Goal: Task Accomplishment & Management: Complete application form

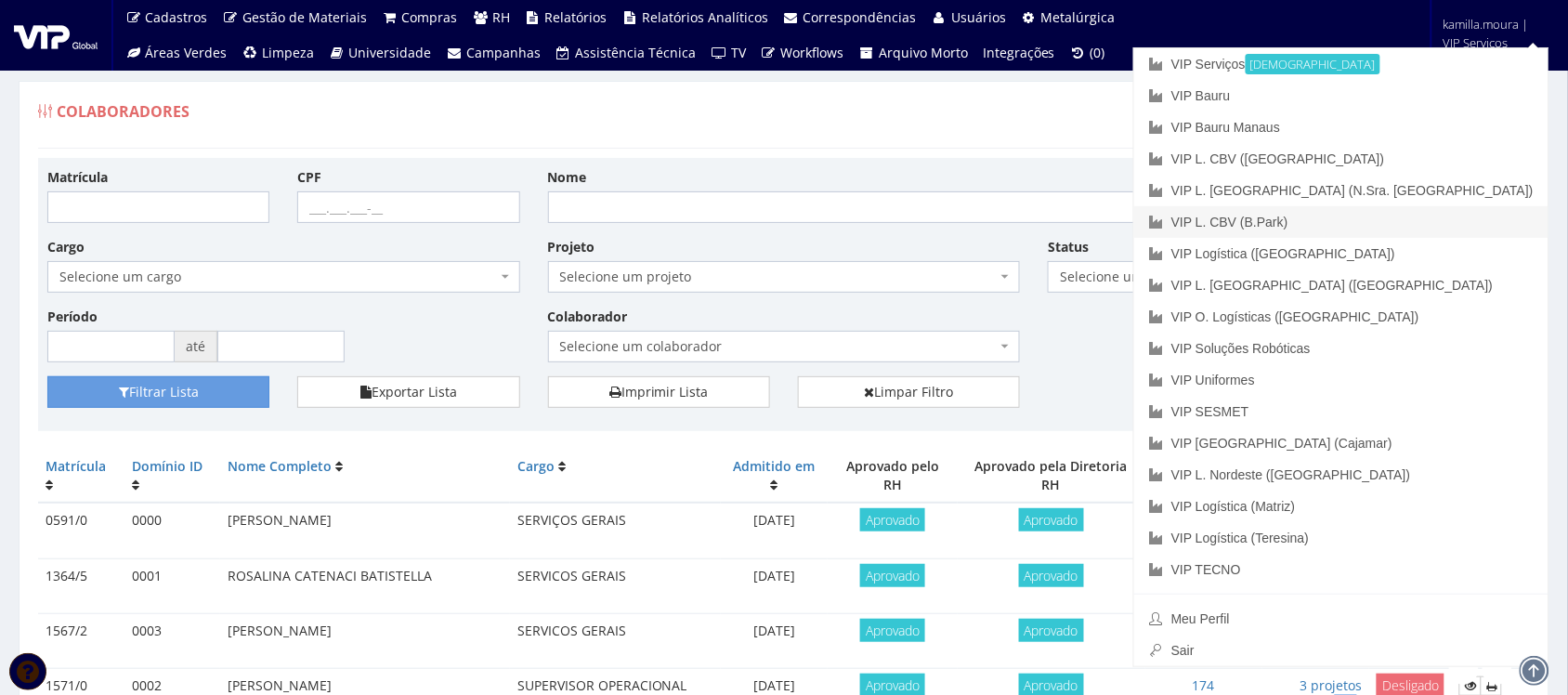
click at [1445, 221] on link "VIP L. CBV (B.Park)" at bounding box center [1341, 221] width 414 height 32
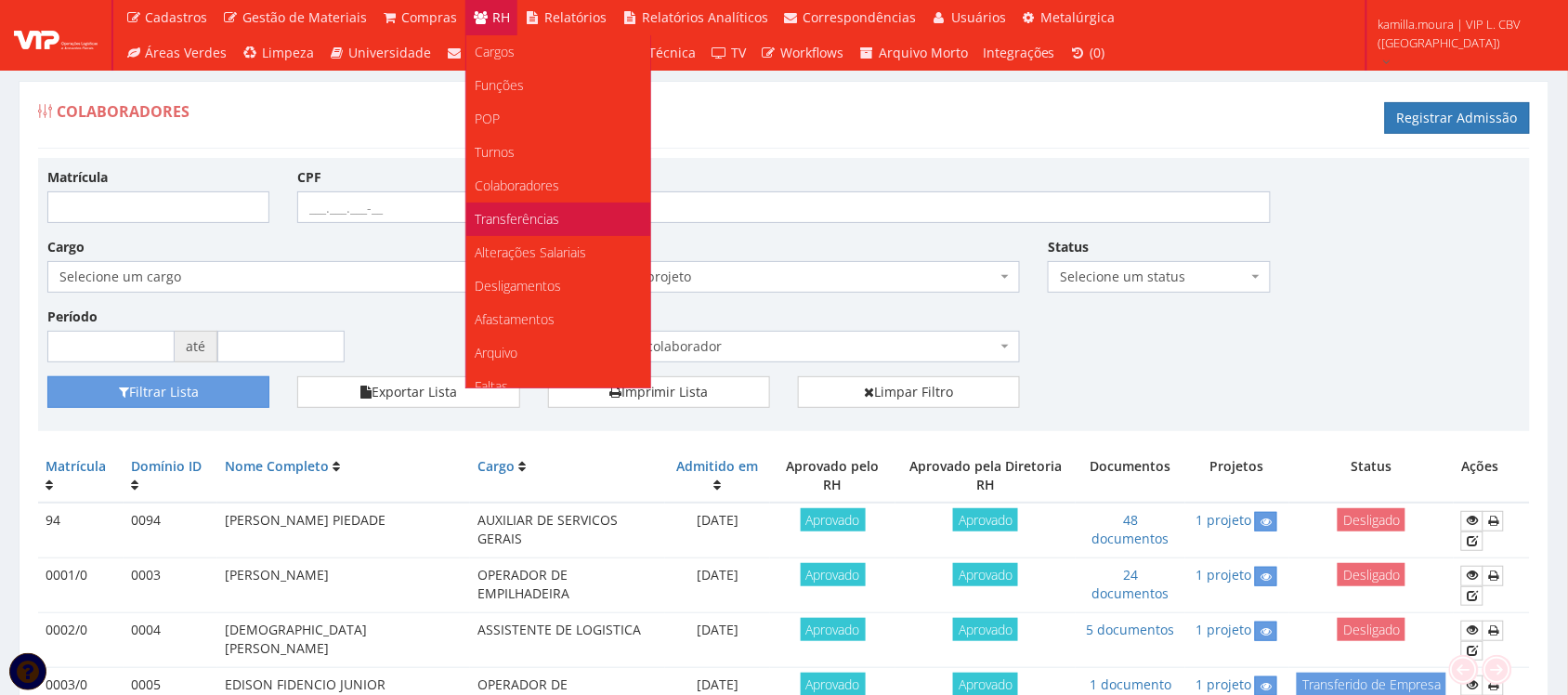
click at [520, 221] on span "Transferências" at bounding box center [517, 218] width 84 height 17
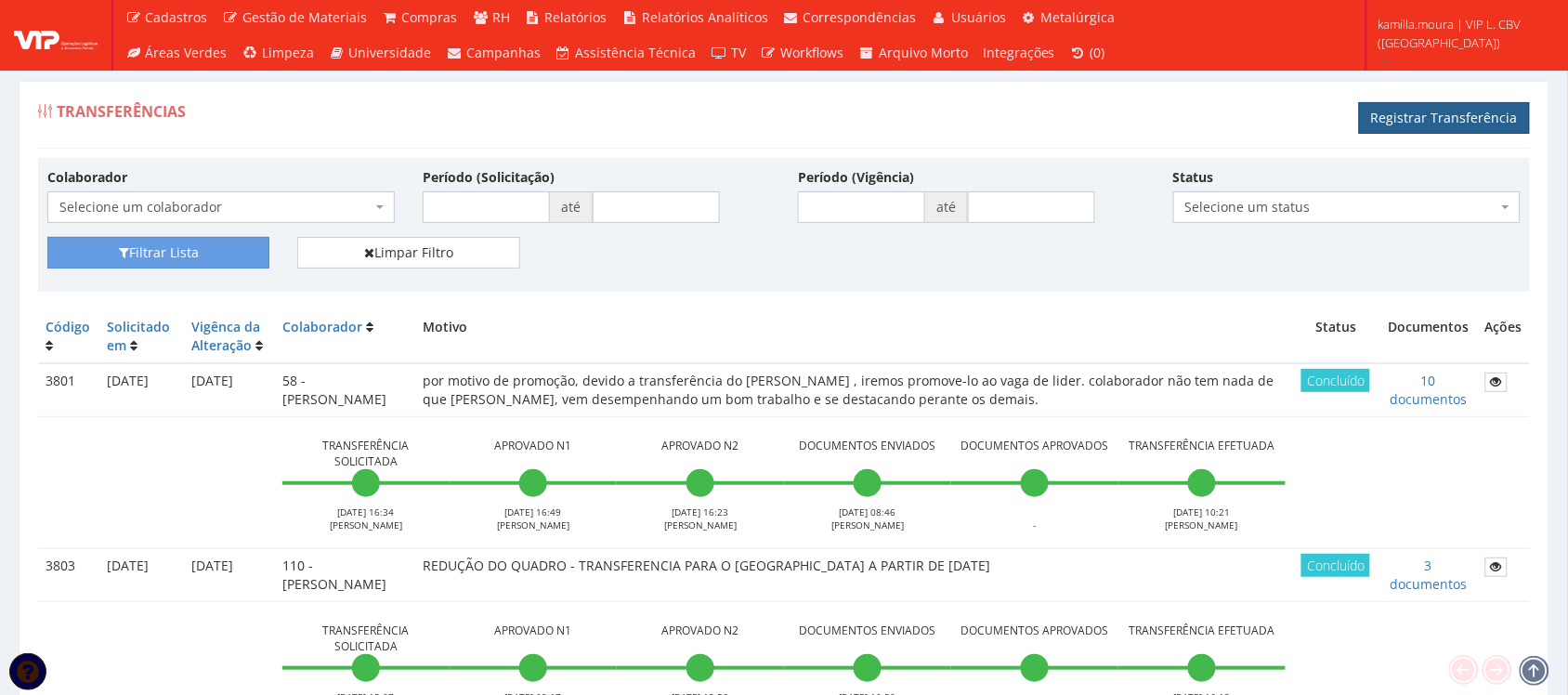
click at [1394, 122] on link "Registrar Transferência" at bounding box center [1444, 118] width 171 height 32
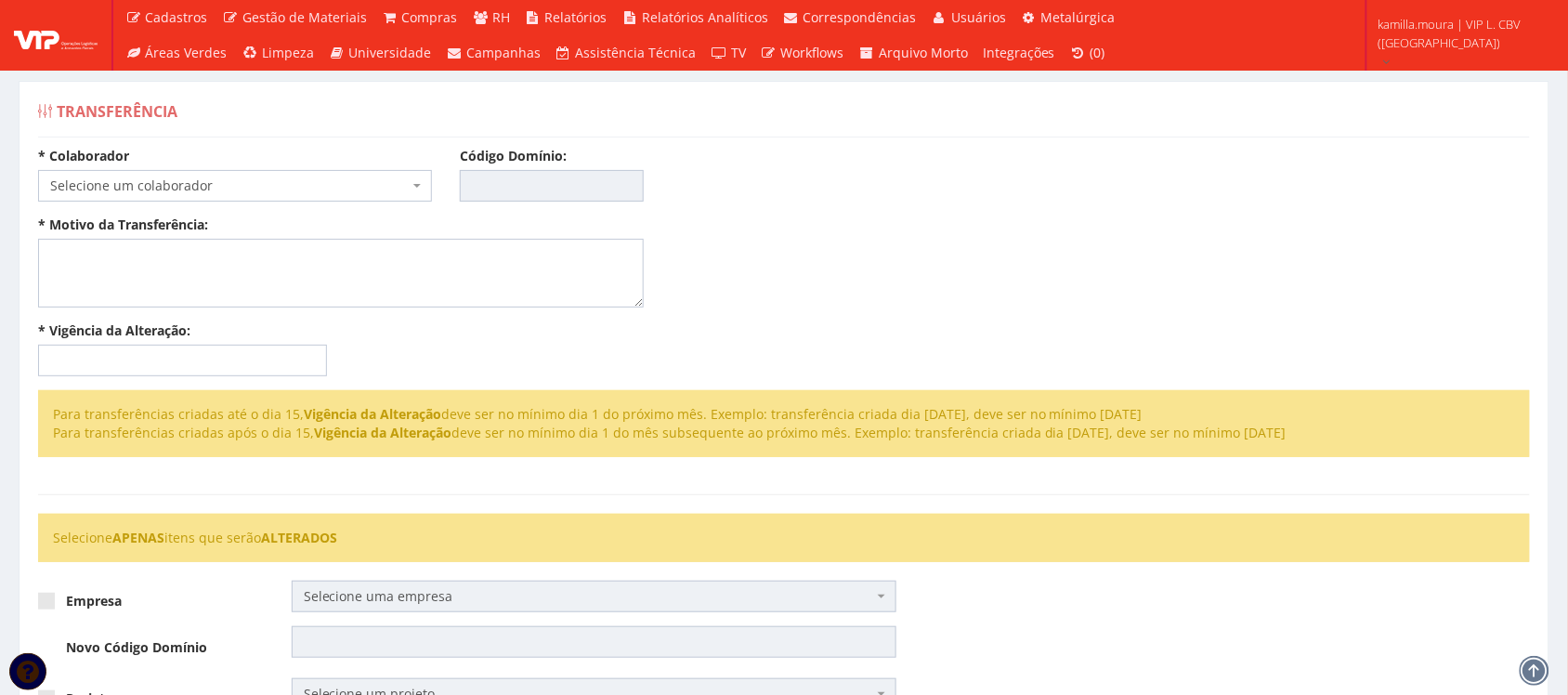
click at [281, 188] on span "Selecione um colaborador" at bounding box center [229, 186] width 359 height 18
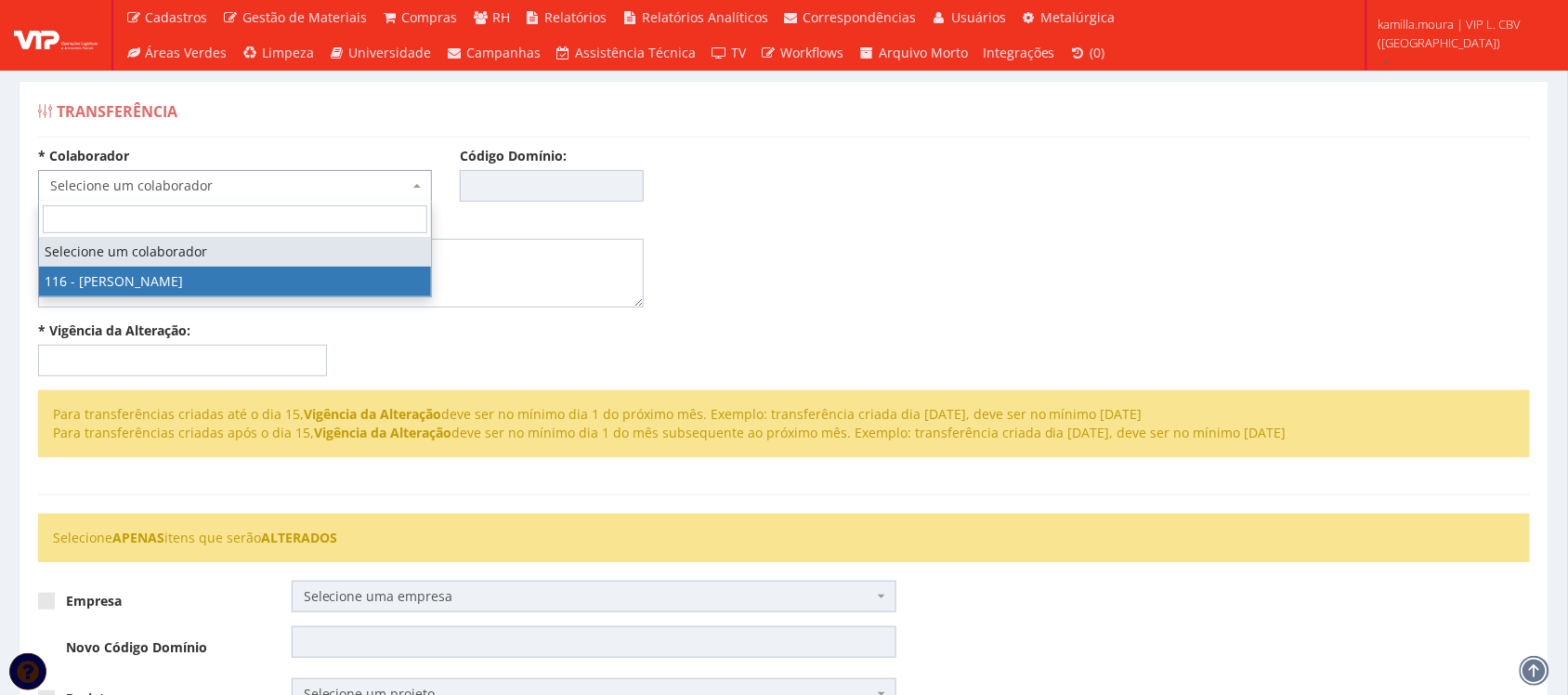
select select "3973"
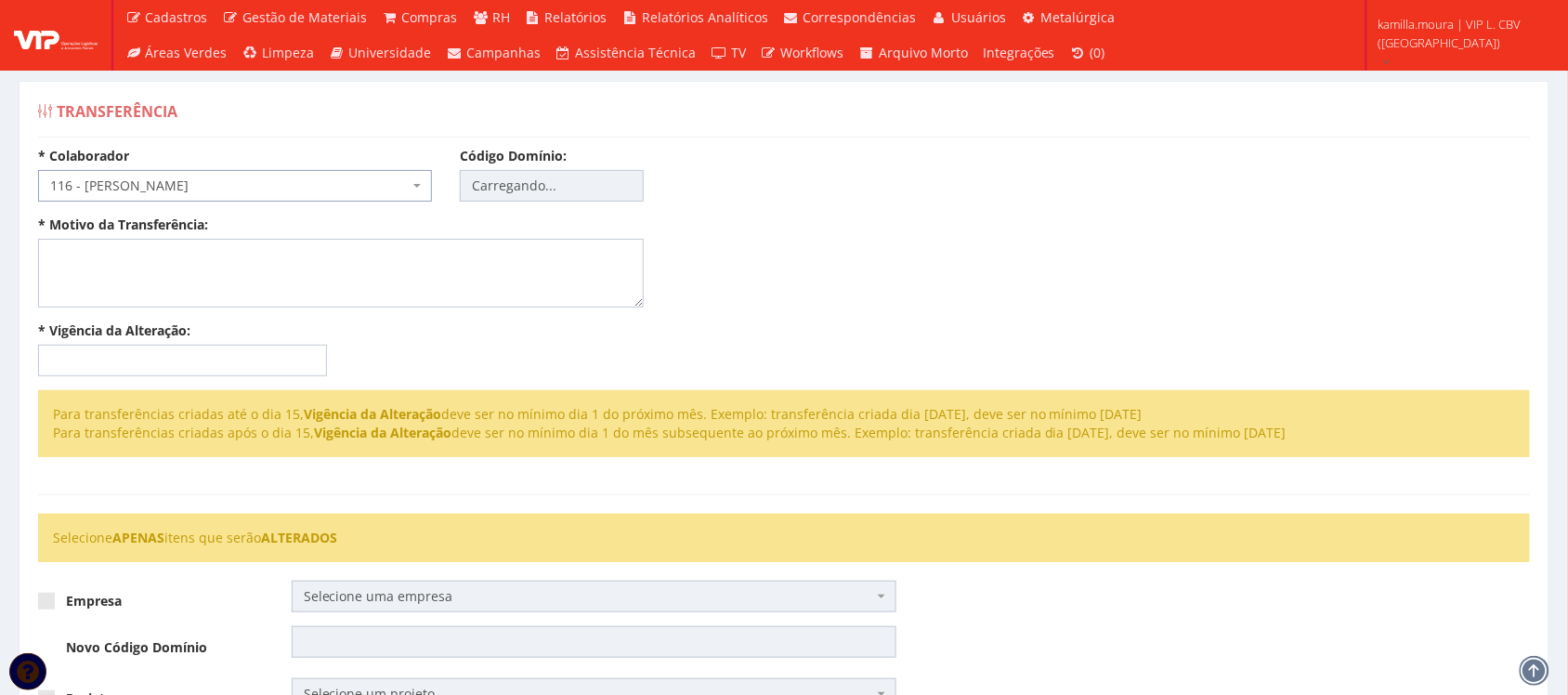
type input "116"
click at [237, 256] on textarea "* Motivo da Transferência:" at bounding box center [340, 273] width 605 height 69
type textarea "s"
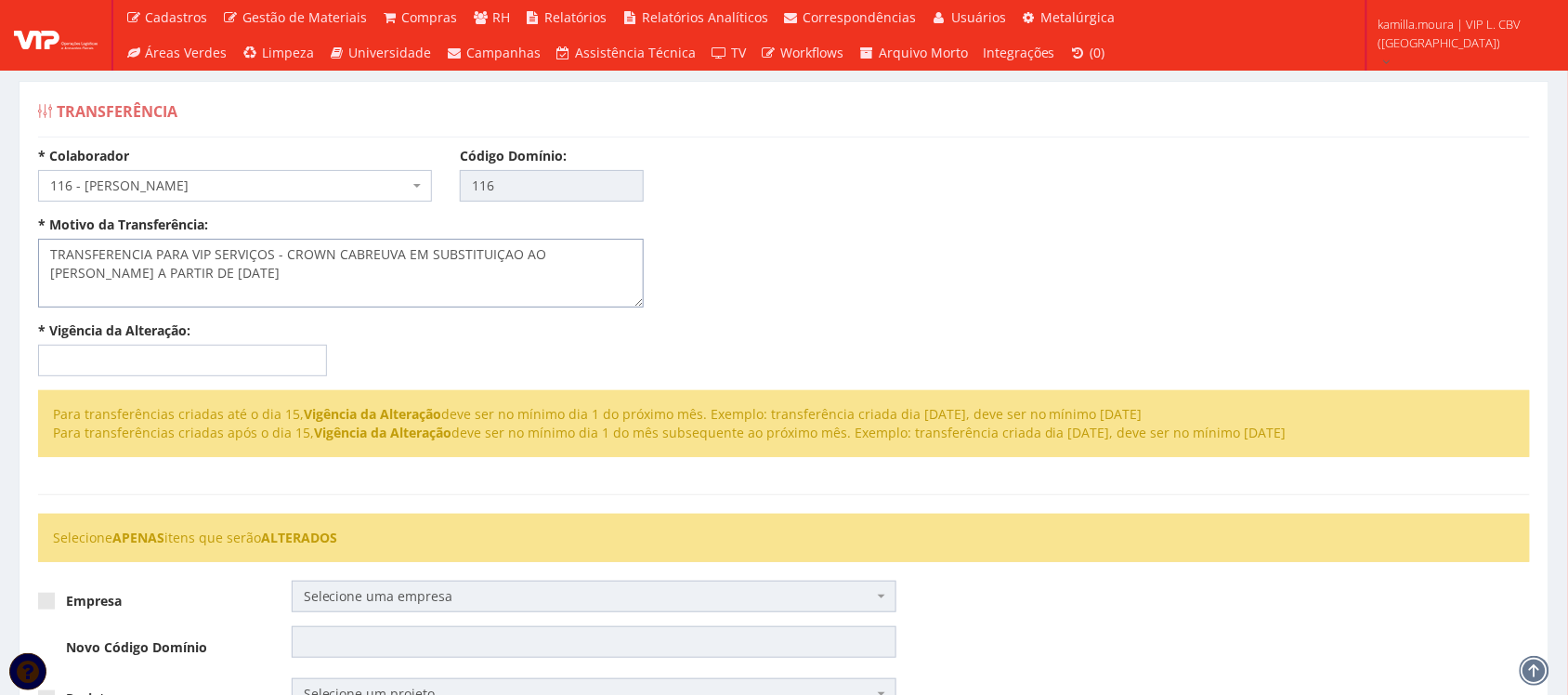
type textarea "TRANSFERENCIA PARA VIP SERVIÇOS - CROWN CABREUVA EM SUBSTITUIÇAO AO [PERSON_NAM…"
click at [150, 355] on input "* Vigência da Alteração:" at bounding box center [182, 360] width 289 height 32
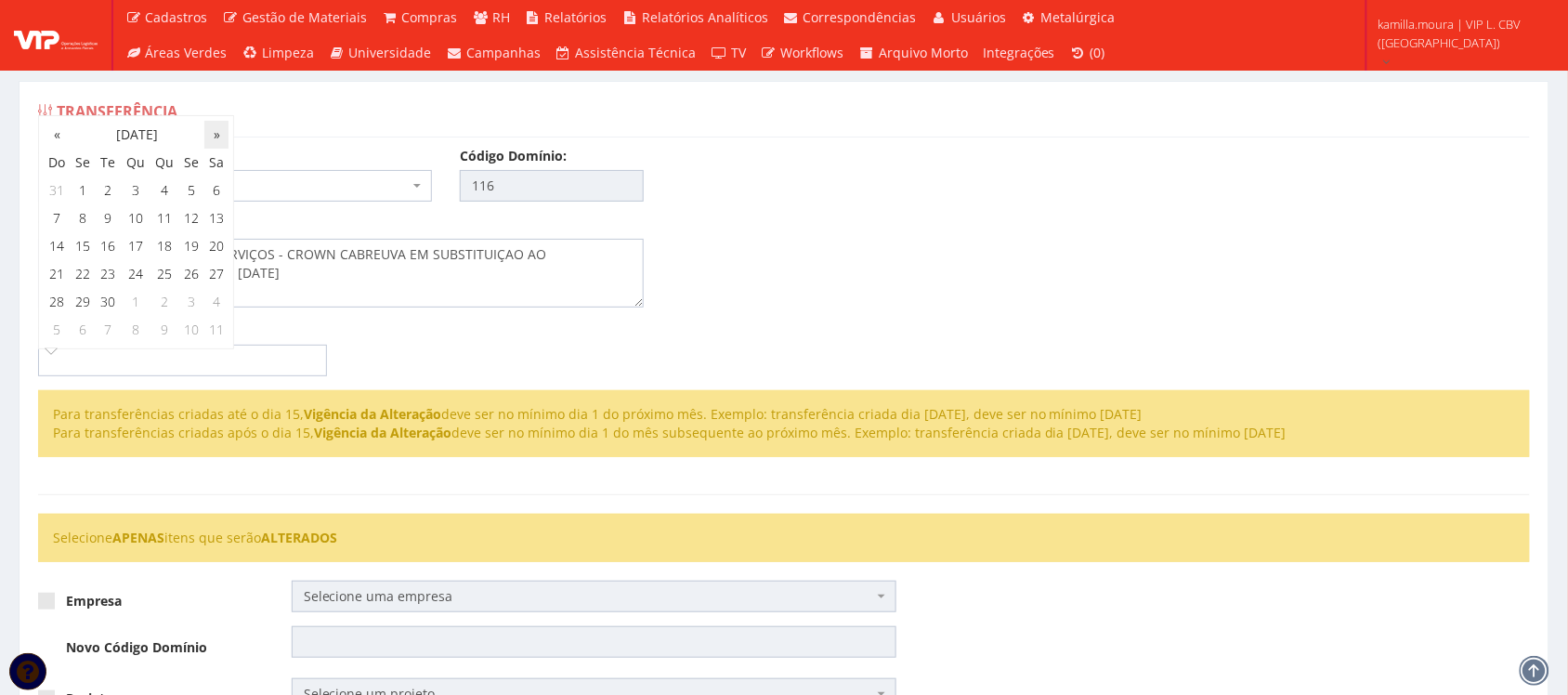
click at [214, 135] on th "»" at bounding box center [216, 134] width 24 height 28
click at [131, 190] on td "1" at bounding box center [135, 190] width 30 height 28
type input "[DATE]"
click at [382, 341] on div "* Colaborador Selecione um colaborador 116 - VICTOR HUGO DIAS DA SILVA 116 - VI…" at bounding box center [340, 269] width 633 height 244
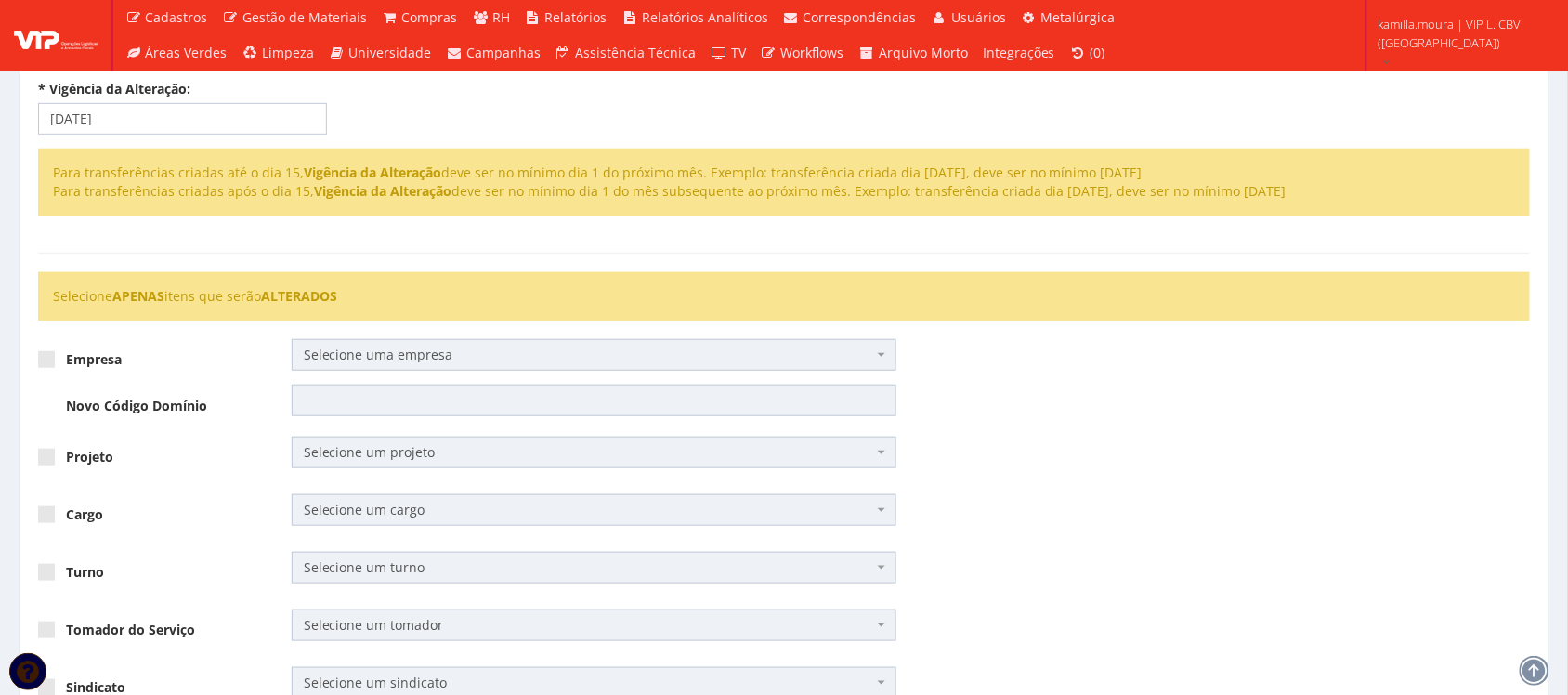
scroll to position [348, 0]
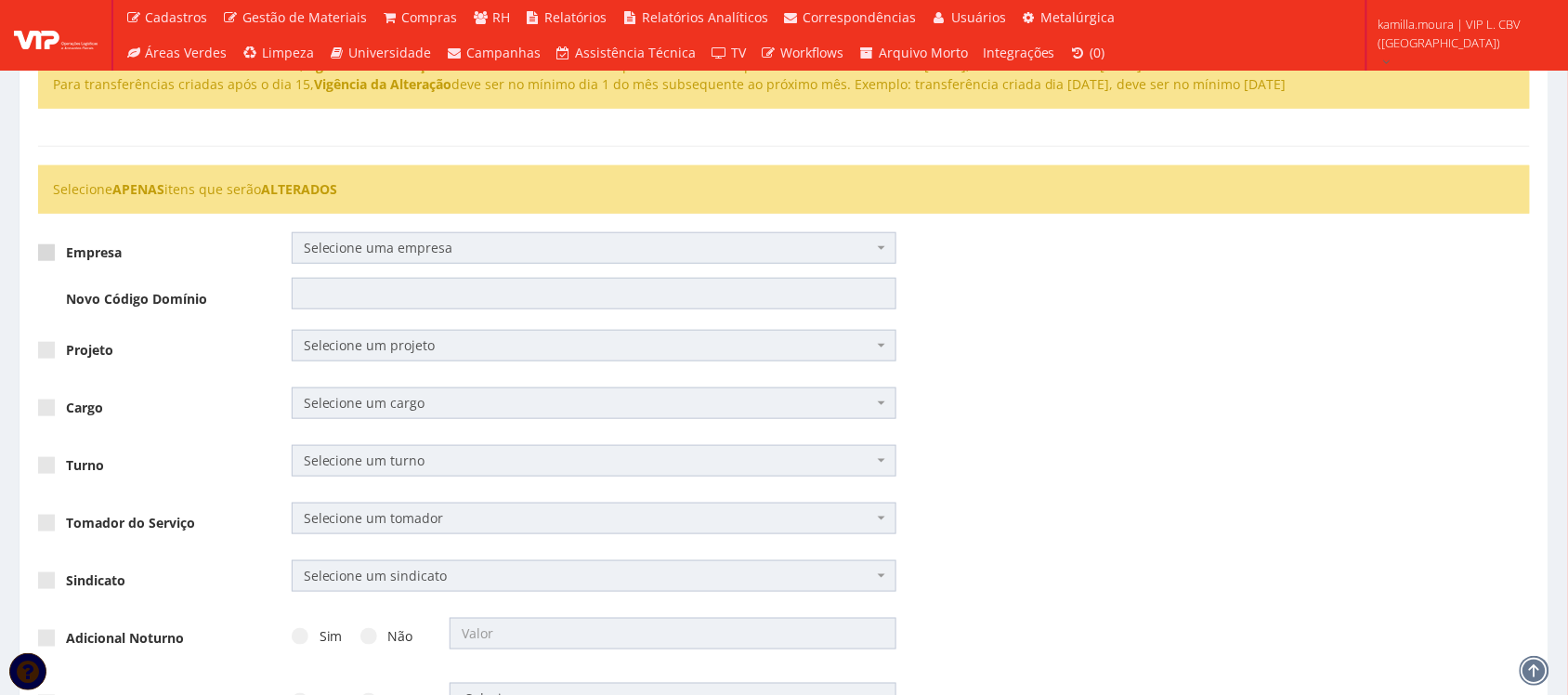
click at [44, 258] on span at bounding box center [45, 252] width 16 height 16
click at [66, 258] on input "Empresa" at bounding box center [72, 253] width 12 height 12
checkbox input "true"
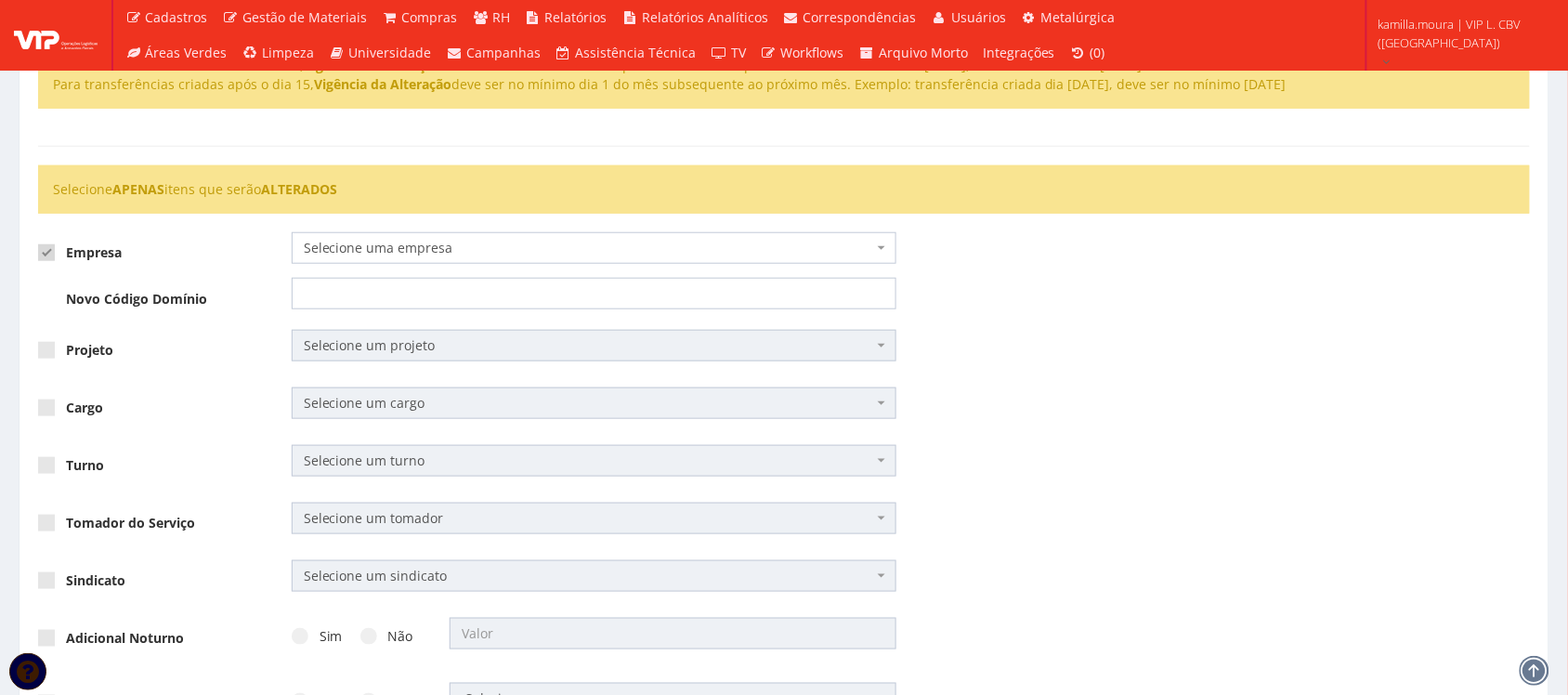
click at [333, 248] on span "Selecione uma empresa" at bounding box center [589, 247] width 570 height 18
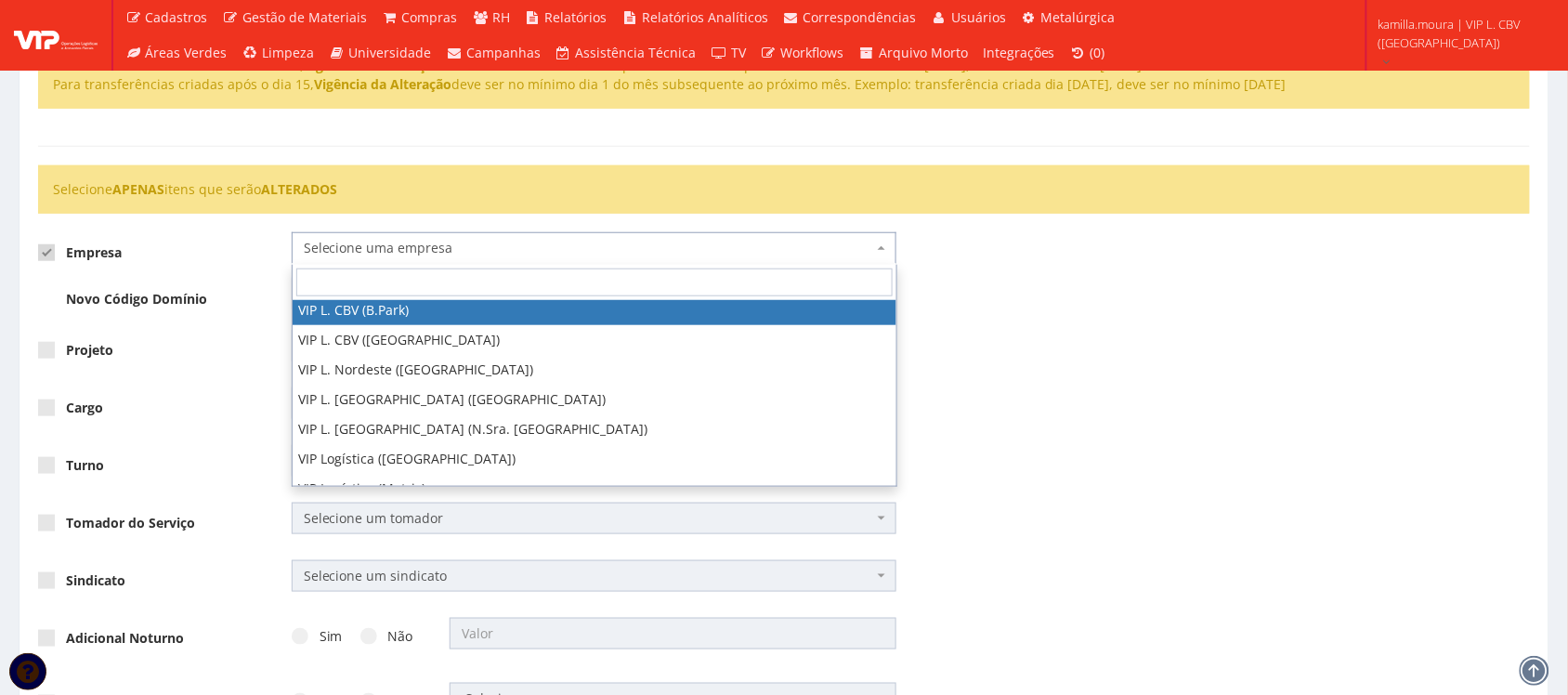
scroll to position [232, 0]
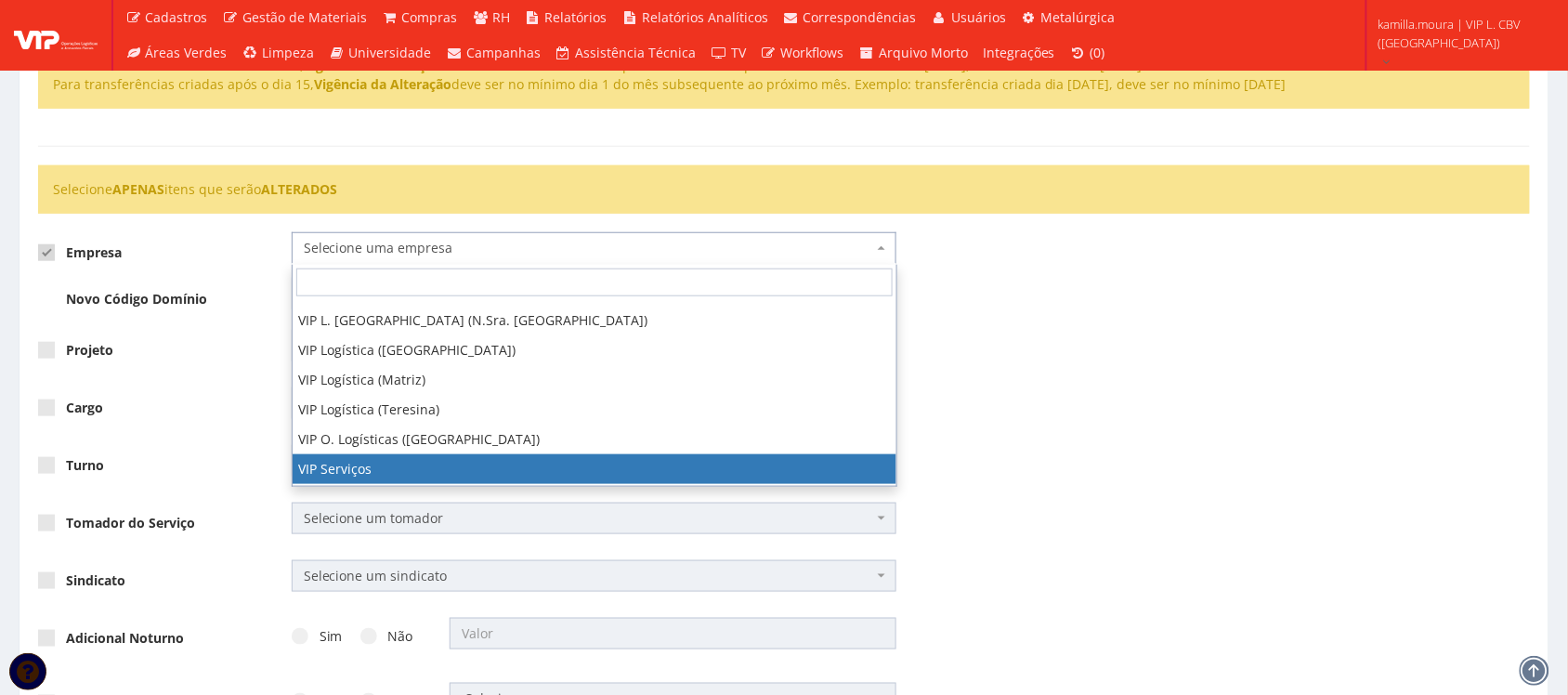
select select "1"
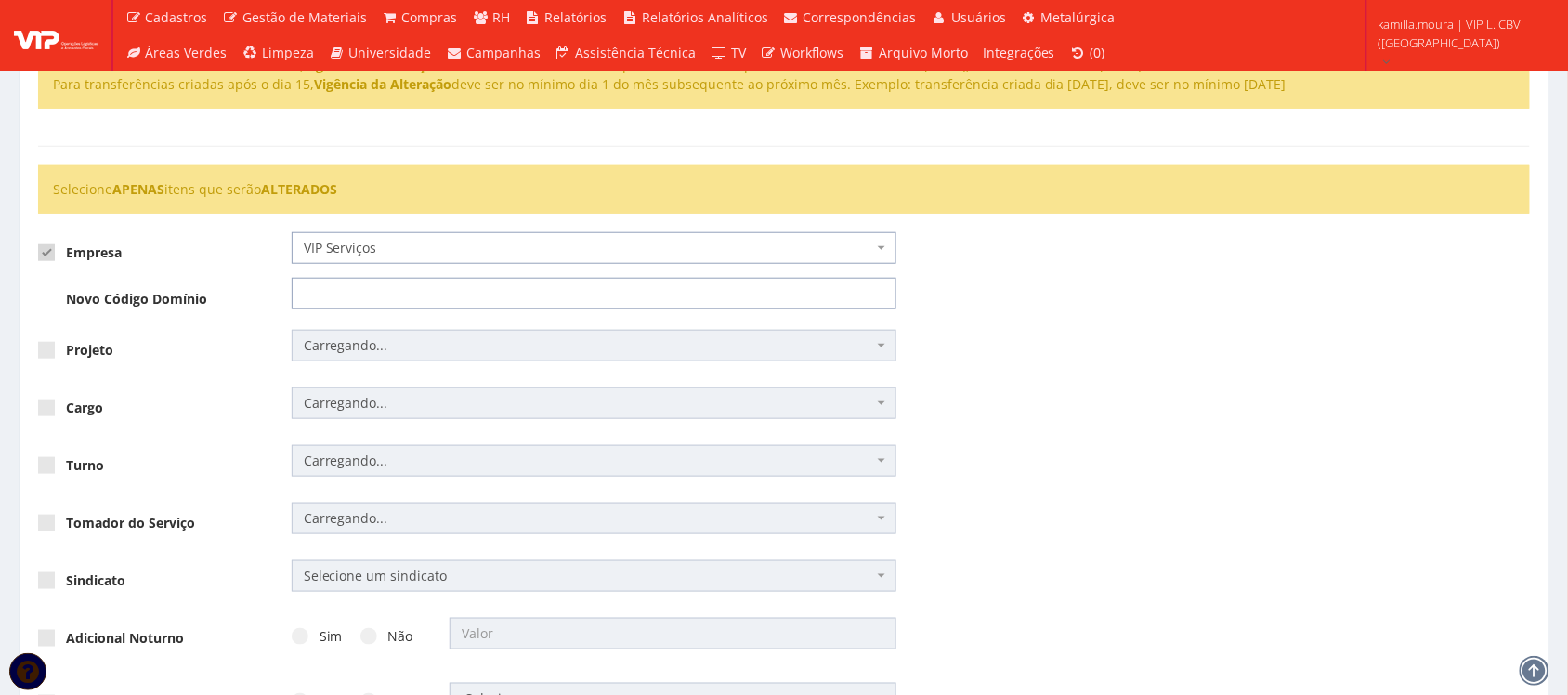
click at [341, 288] on input "text" at bounding box center [595, 293] width 605 height 32
type input "8183"
click at [47, 350] on span at bounding box center [45, 350] width 16 height 16
click at [66, 350] on input "Projeto" at bounding box center [72, 350] width 12 height 12
checkbox input "true"
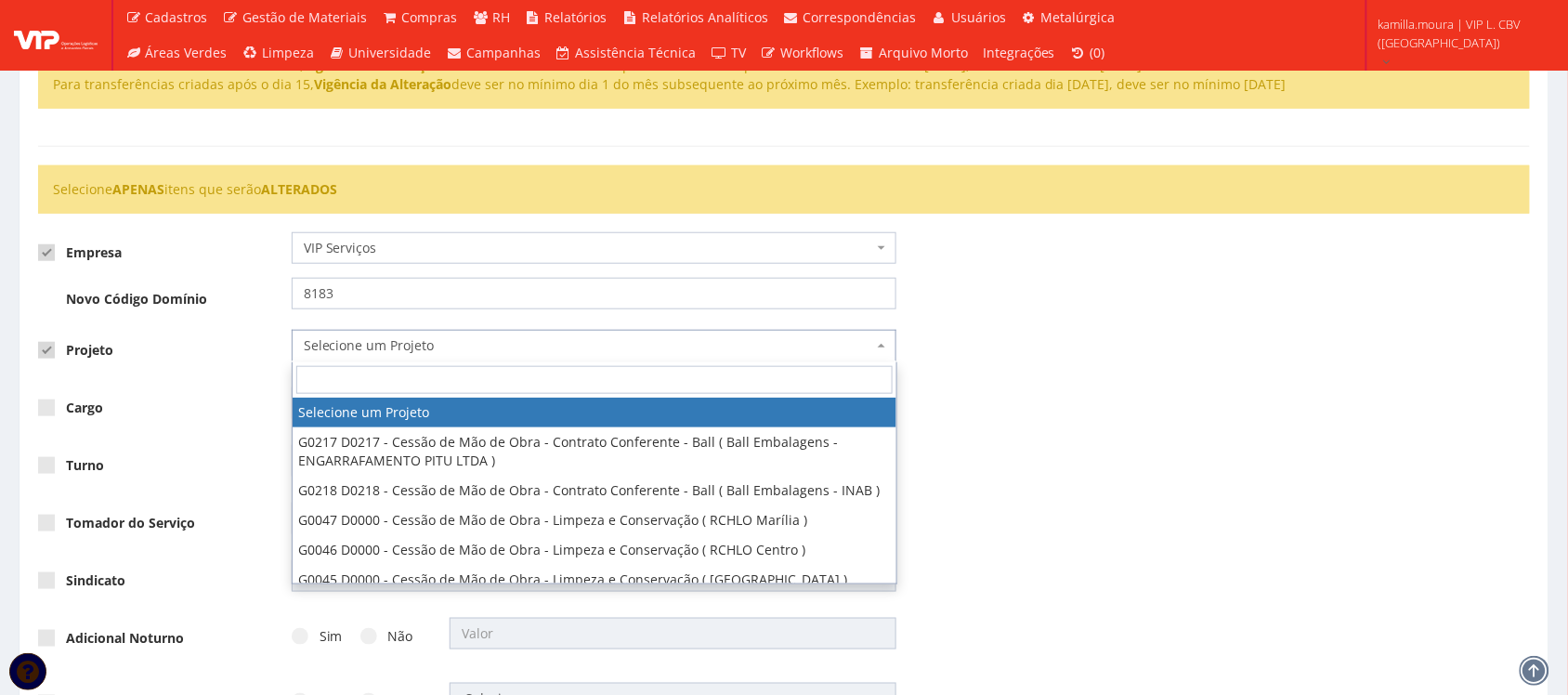
click at [363, 339] on span "Selecione um Projeto" at bounding box center [589, 345] width 570 height 18
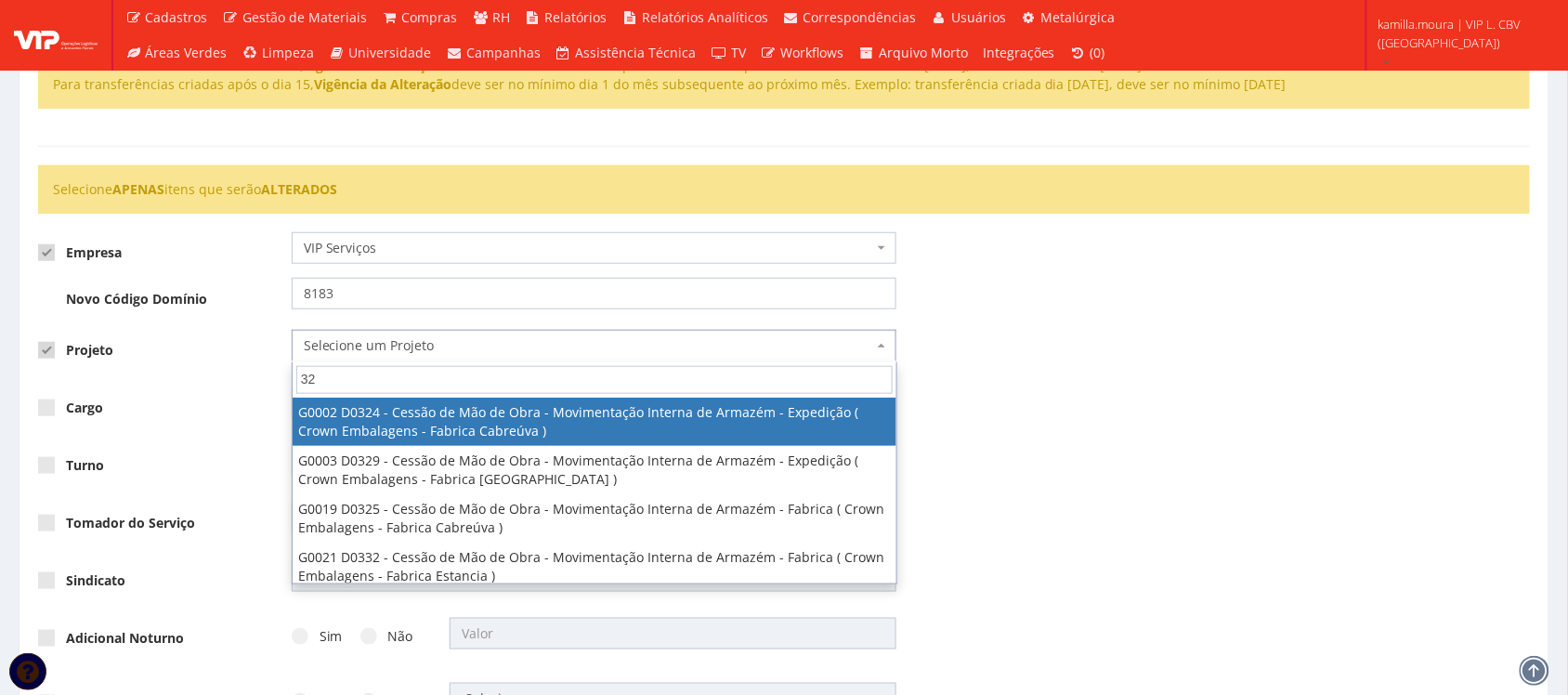
type input "324"
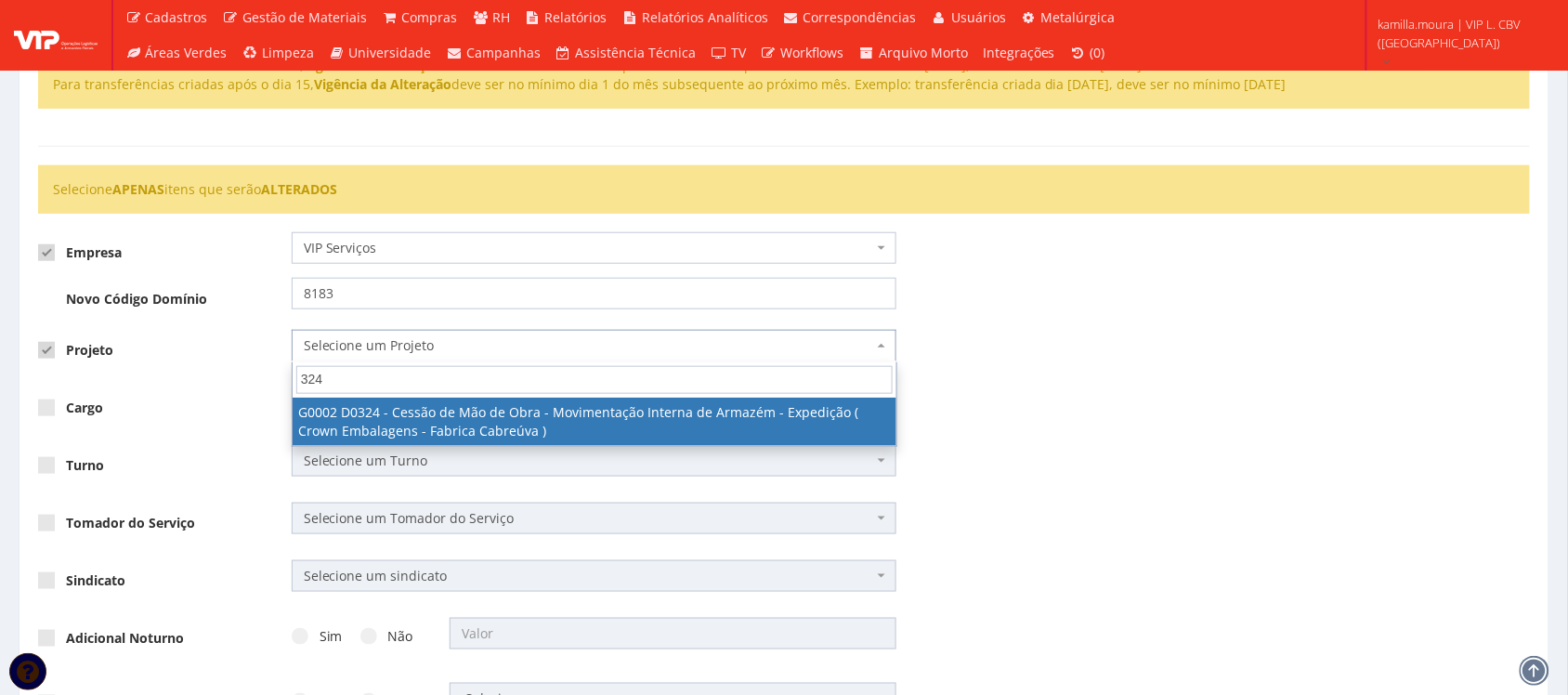
select select "2"
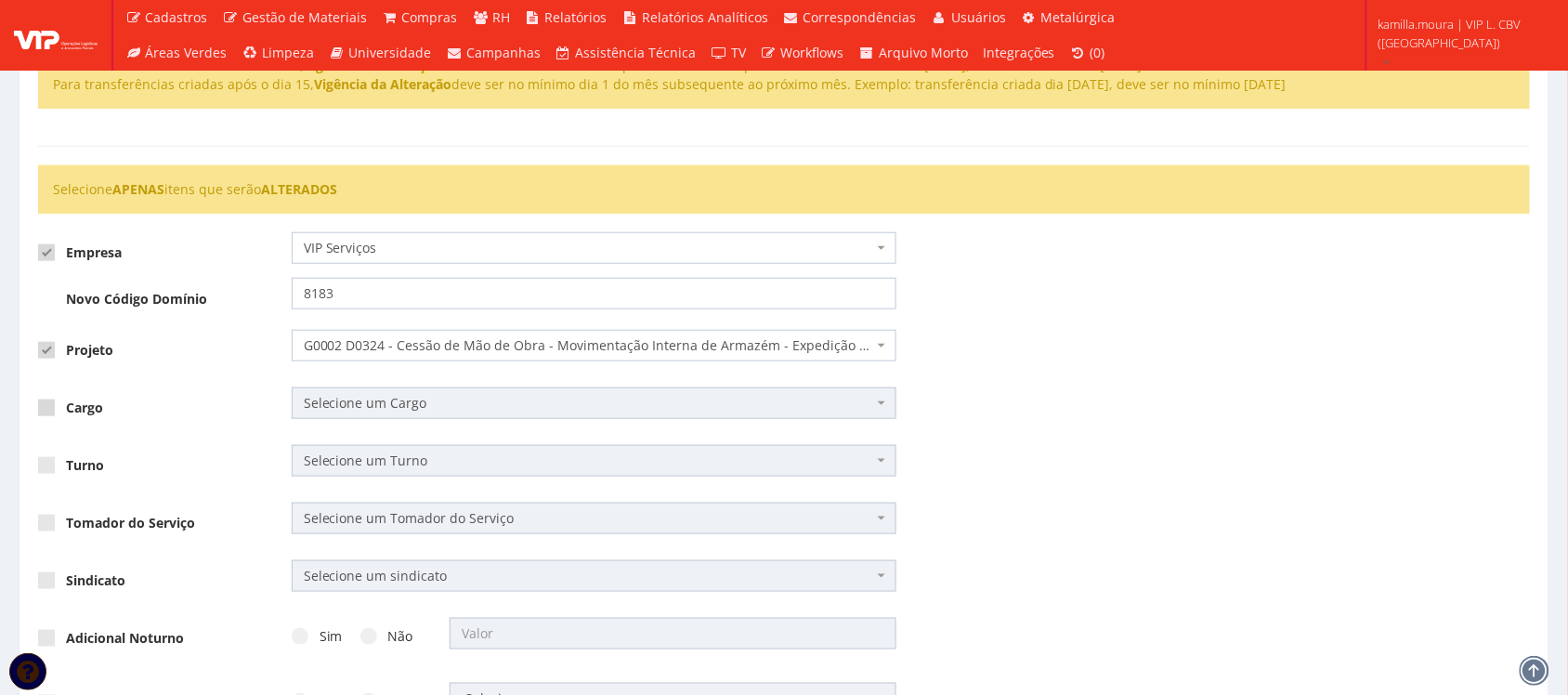
click at [43, 416] on span at bounding box center [45, 407] width 16 height 16
click at [66, 414] on input "Cargo" at bounding box center [72, 408] width 12 height 12
checkbox input "true"
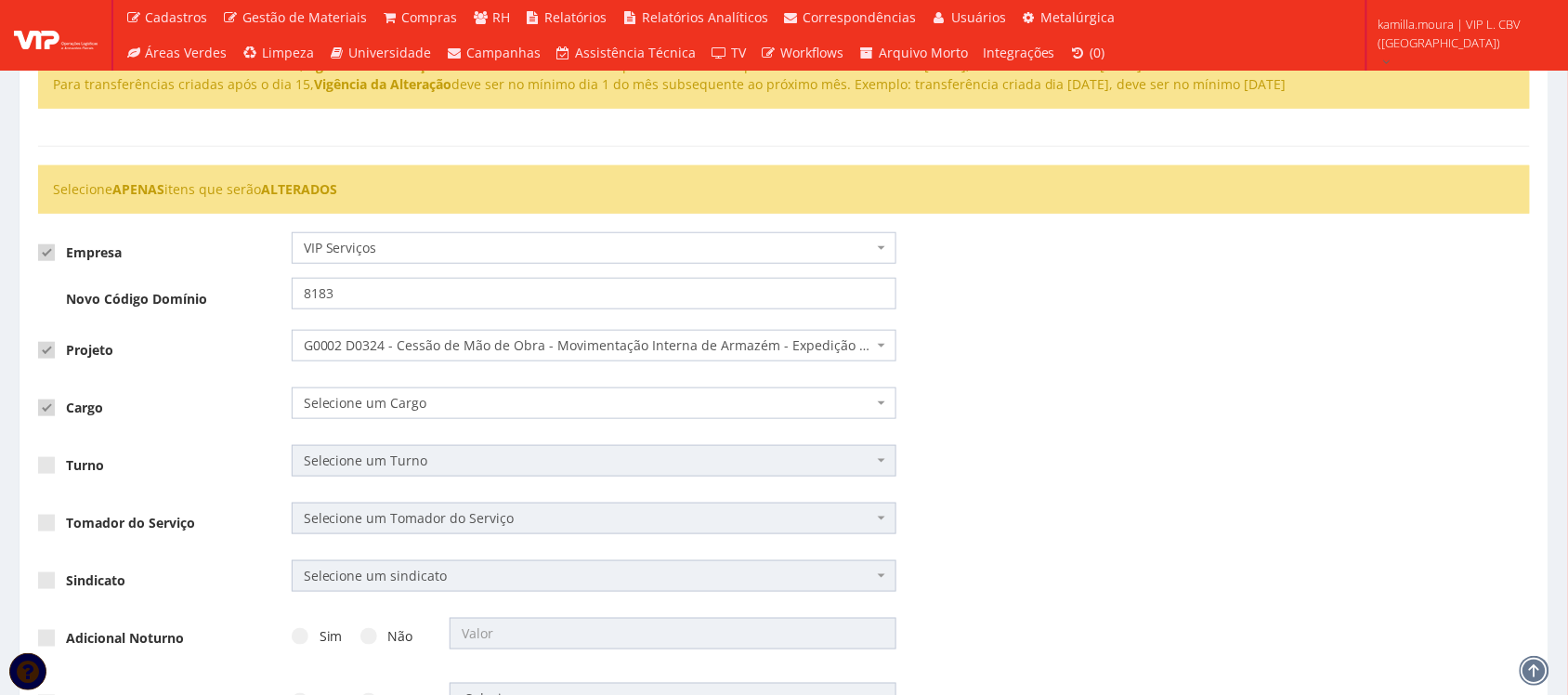
click at [423, 410] on span "Selecione um Cargo" at bounding box center [589, 402] width 570 height 18
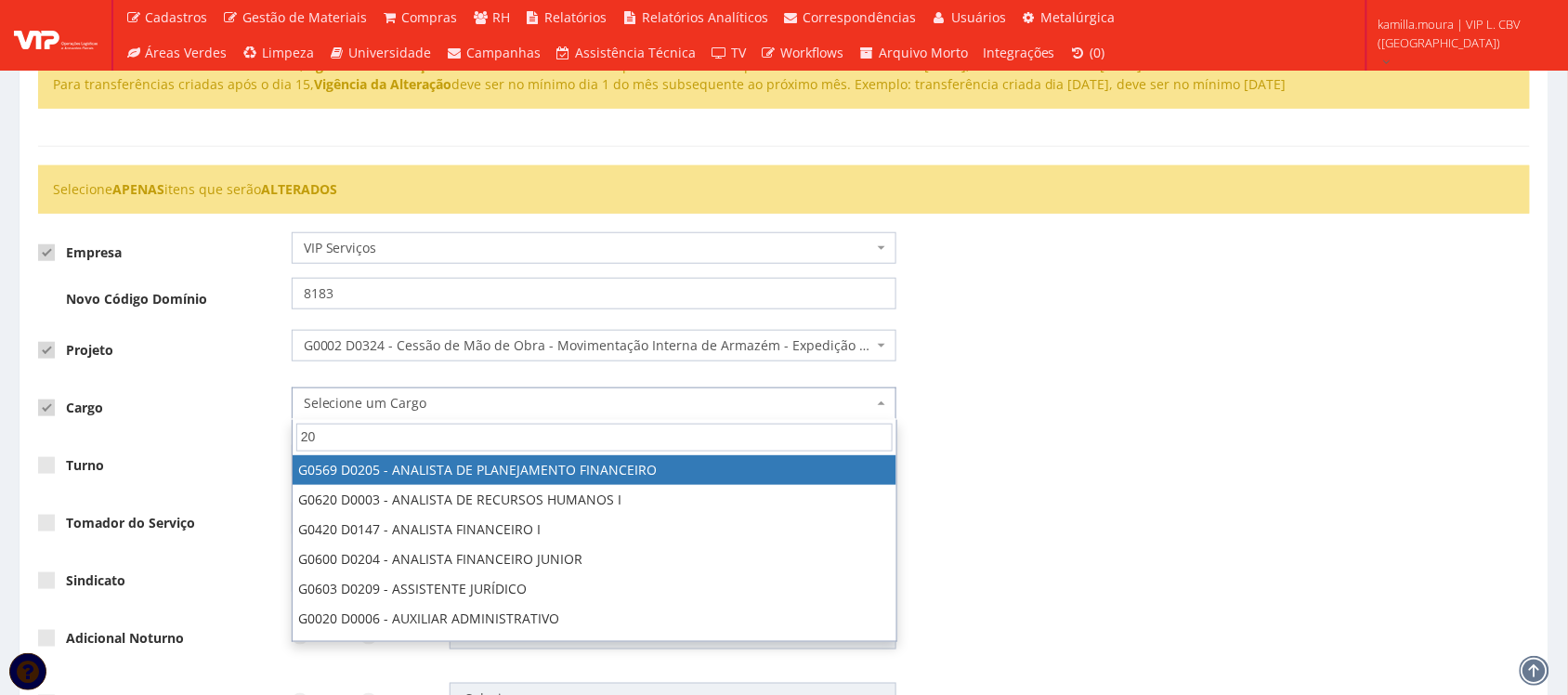
type input "200"
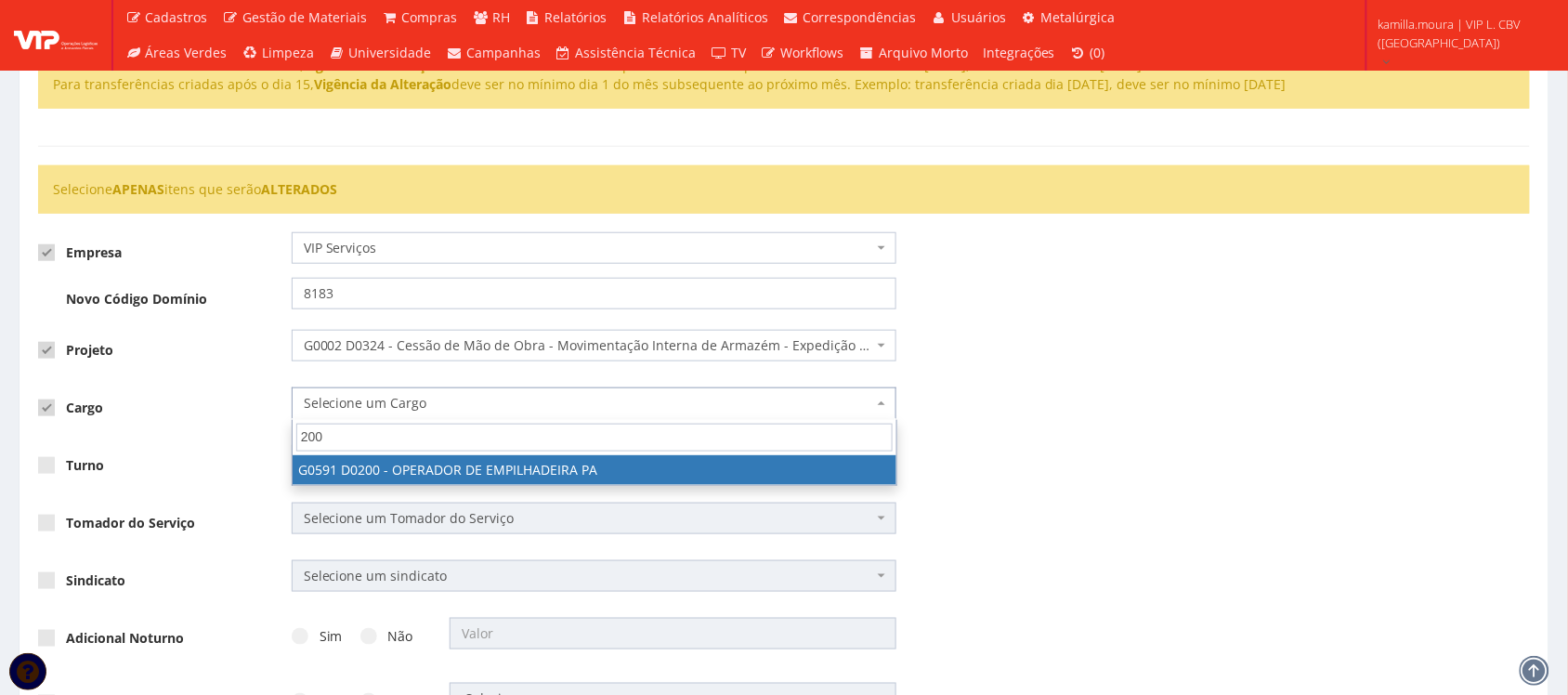
select select "591"
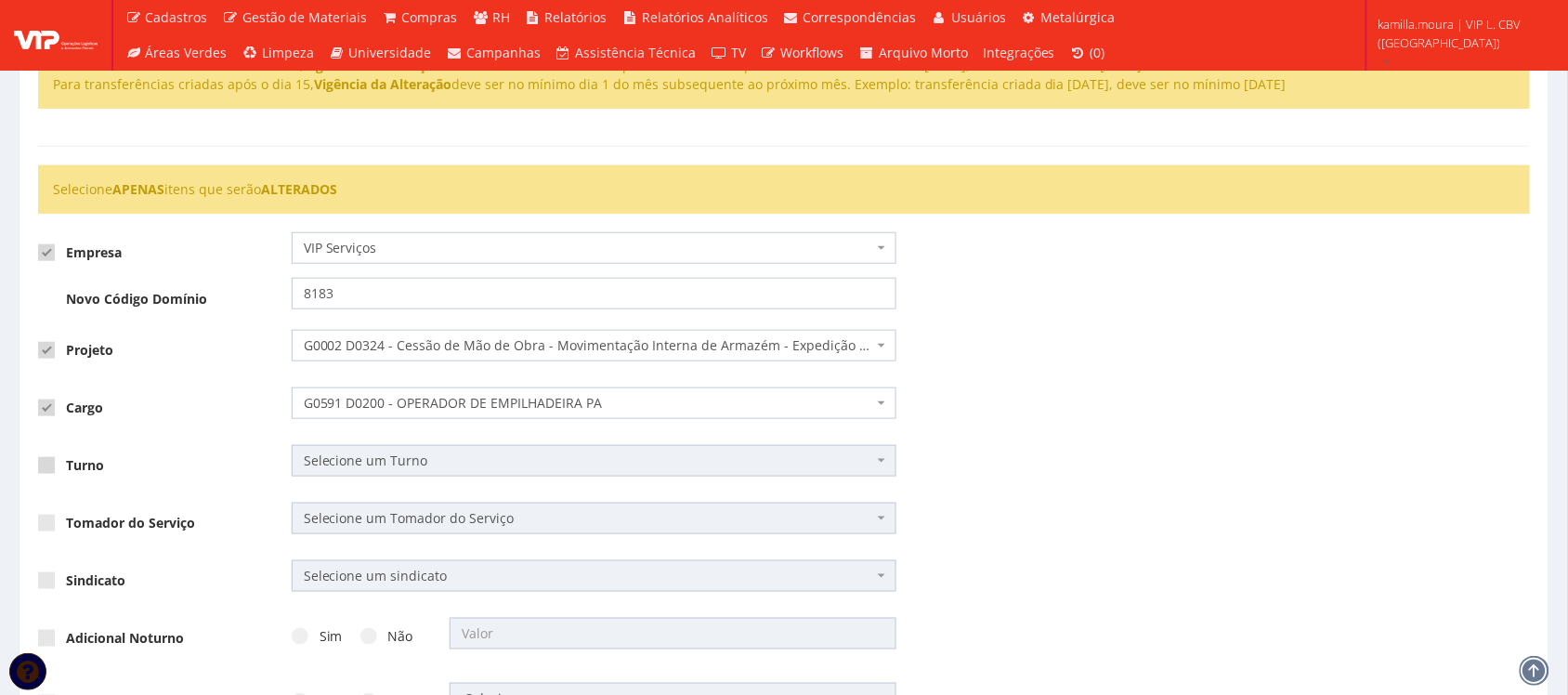
click at [56, 460] on label "Turno" at bounding box center [71, 465] width 66 height 18
click at [66, 460] on input "Turno" at bounding box center [72, 466] width 12 height 12
checkbox input "true"
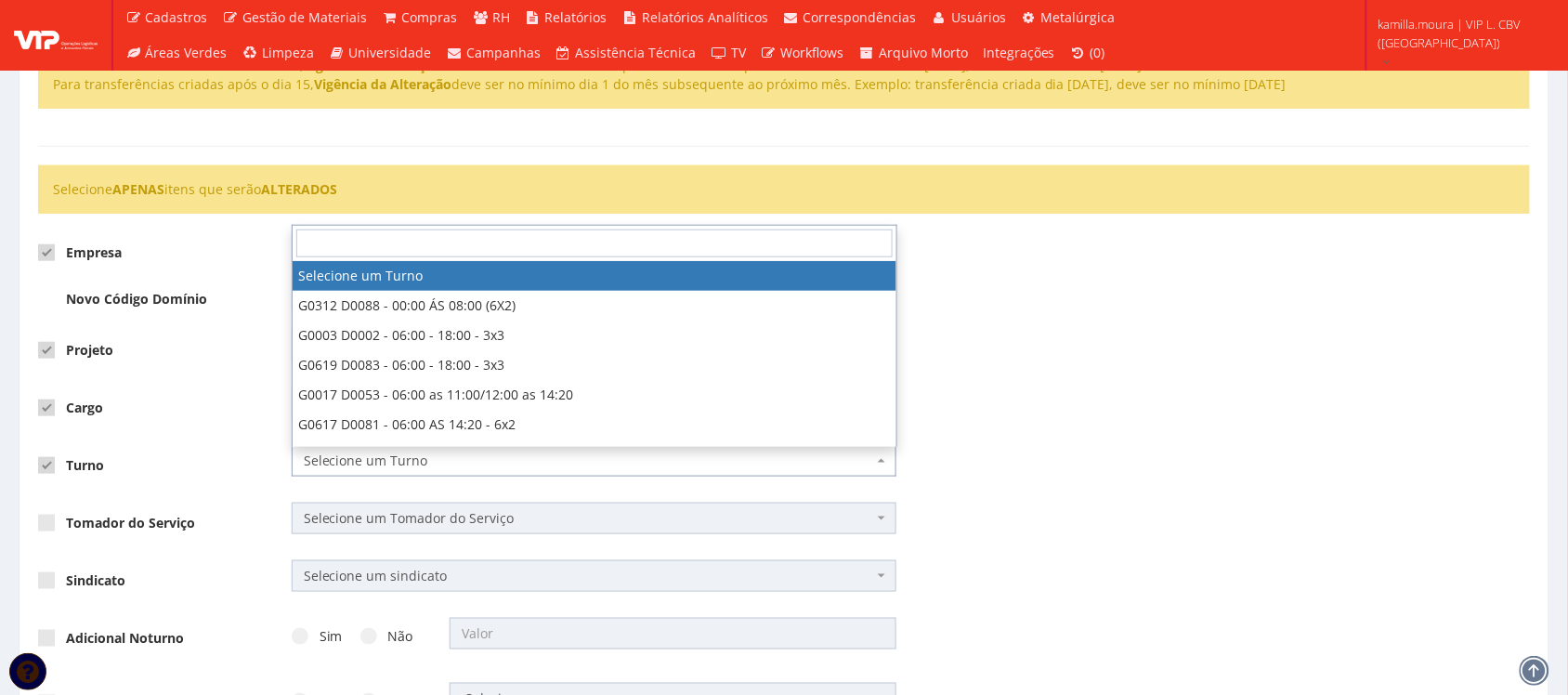
click at [358, 458] on span "Selecione um Turno" at bounding box center [589, 460] width 570 height 18
type input "24"
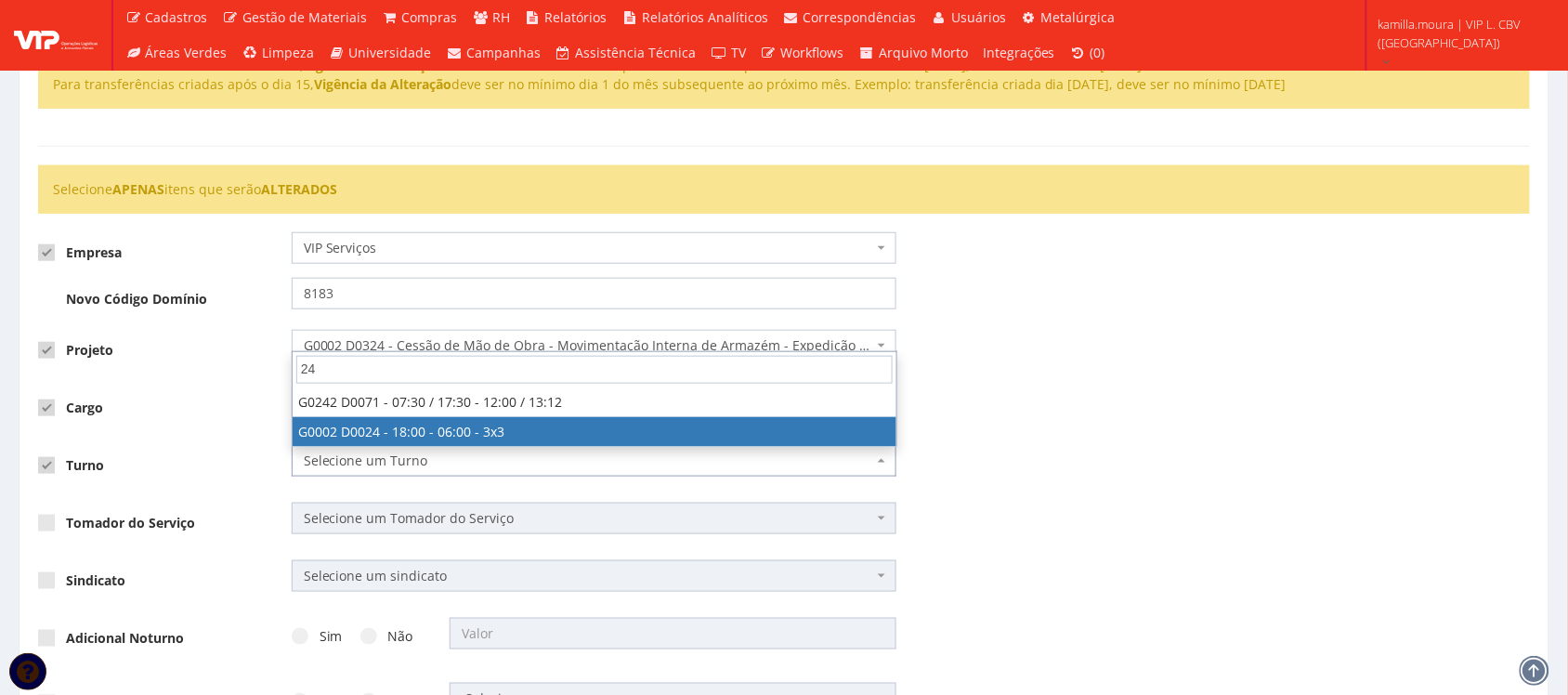
select select "2"
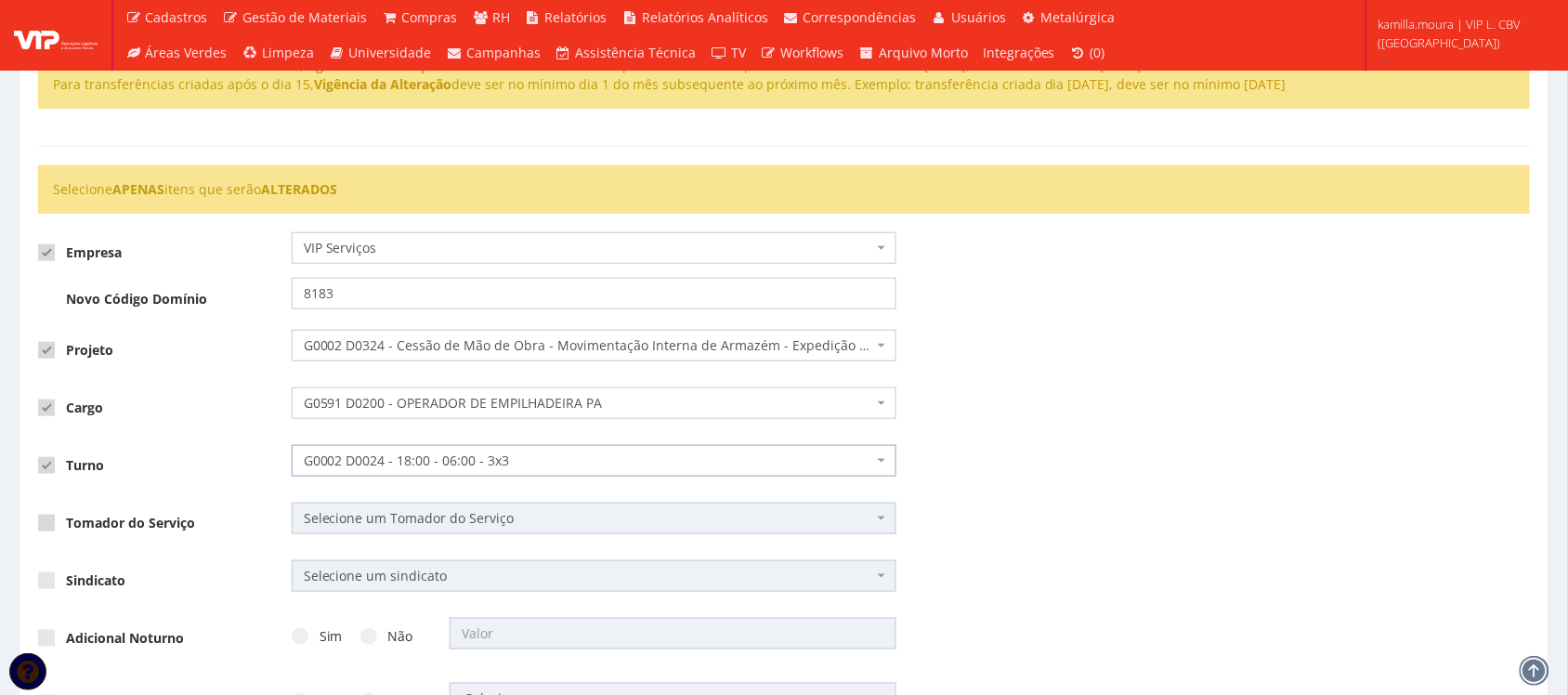
click at [83, 531] on label "Tomador do Serviço" at bounding box center [116, 522] width 157 height 18
click at [78, 530] on input "Tomador do Serviço" at bounding box center [72, 523] width 12 height 12
checkbox input "true"
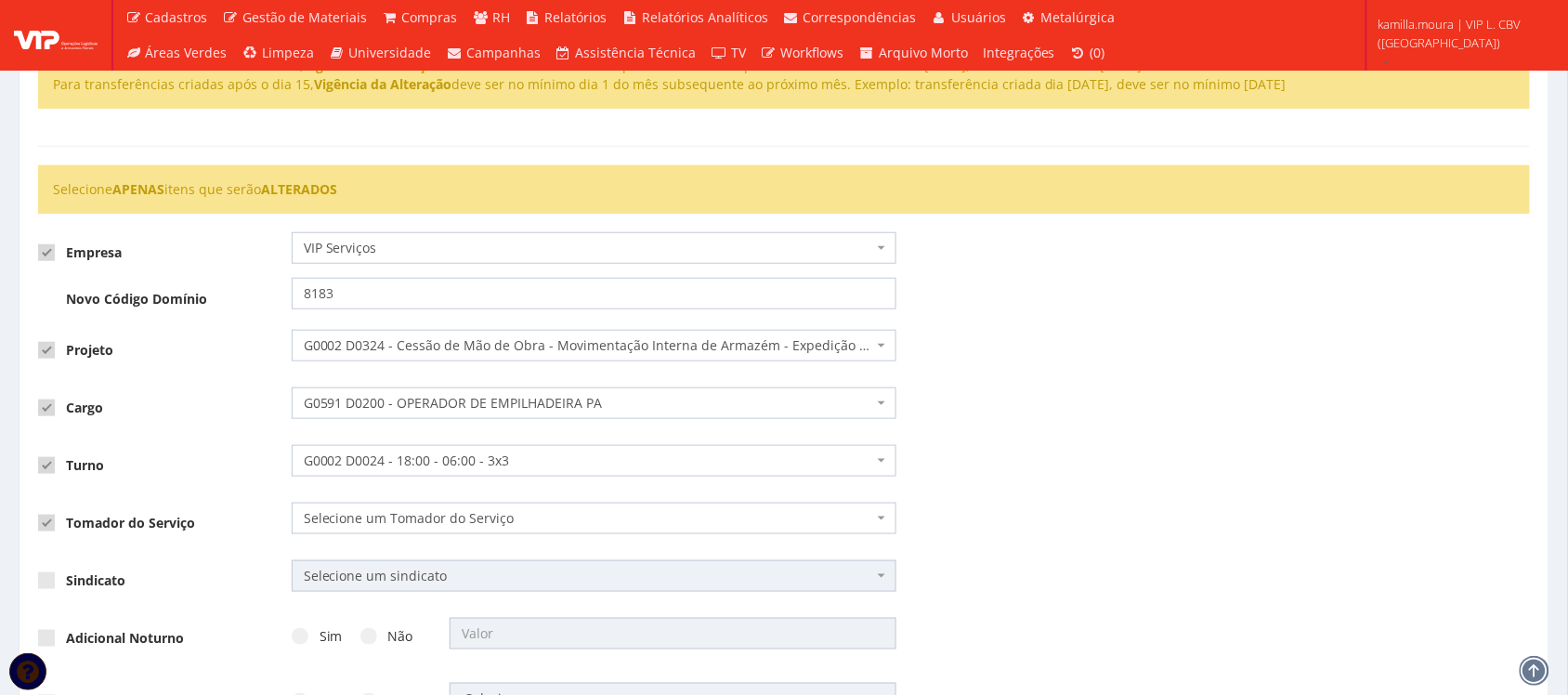
click at [387, 523] on span "Selecione um Tomador do Serviço" at bounding box center [589, 517] width 570 height 18
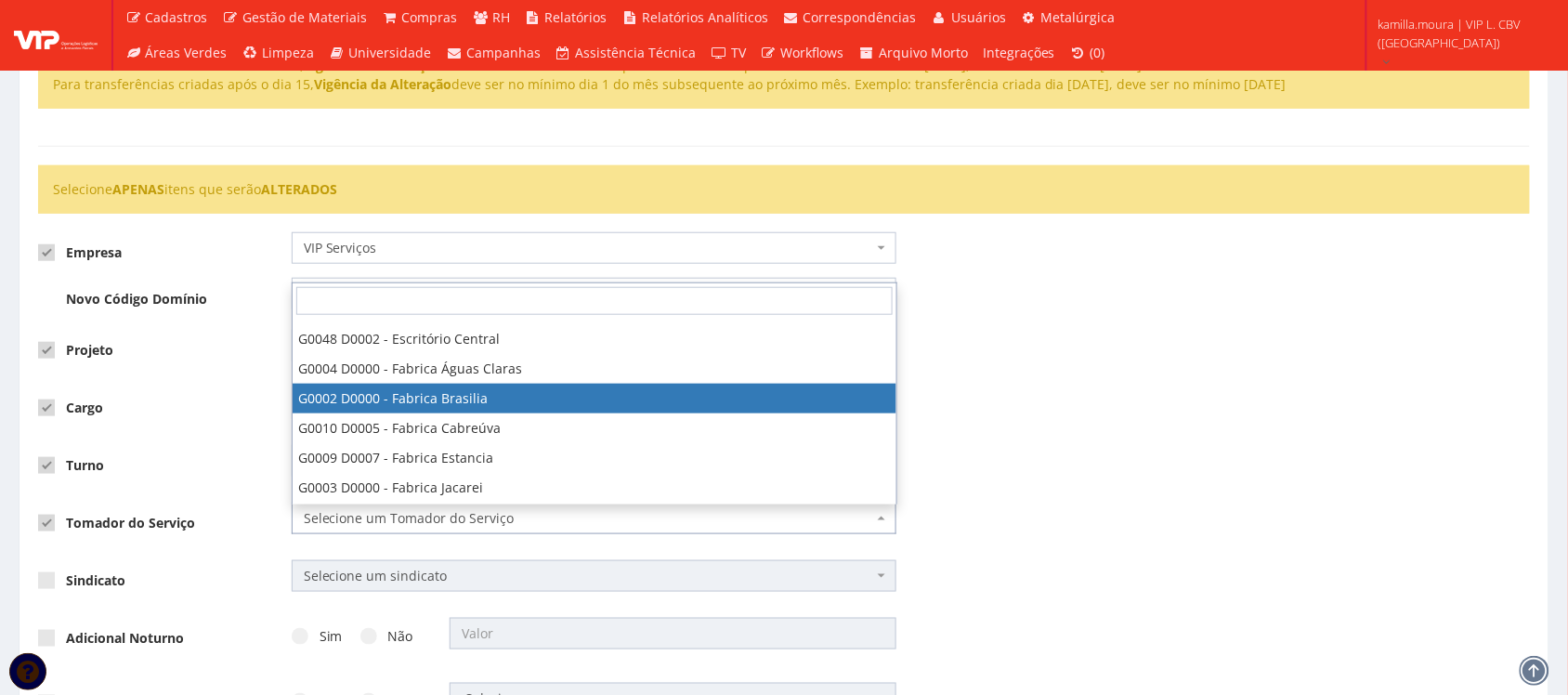
scroll to position [116, 0]
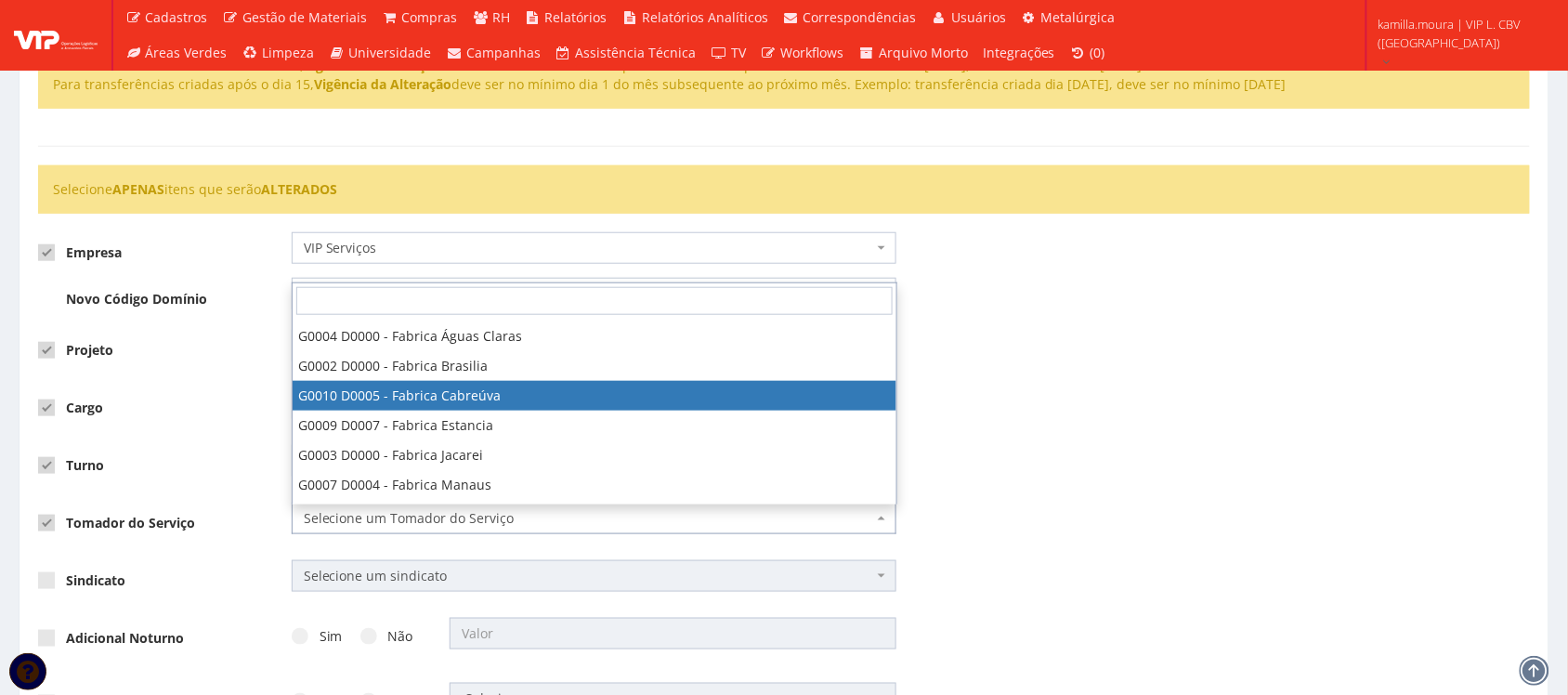
select select "10"
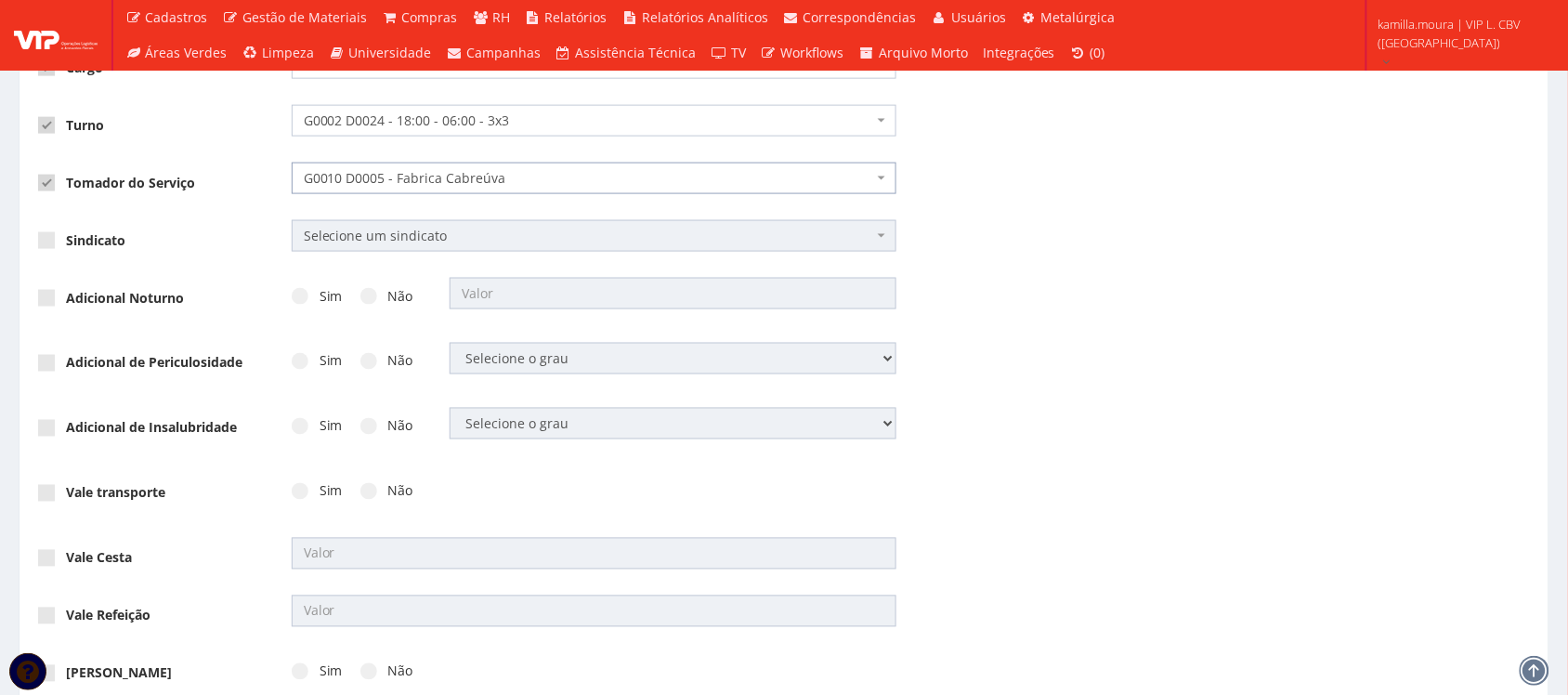
scroll to position [697, 0]
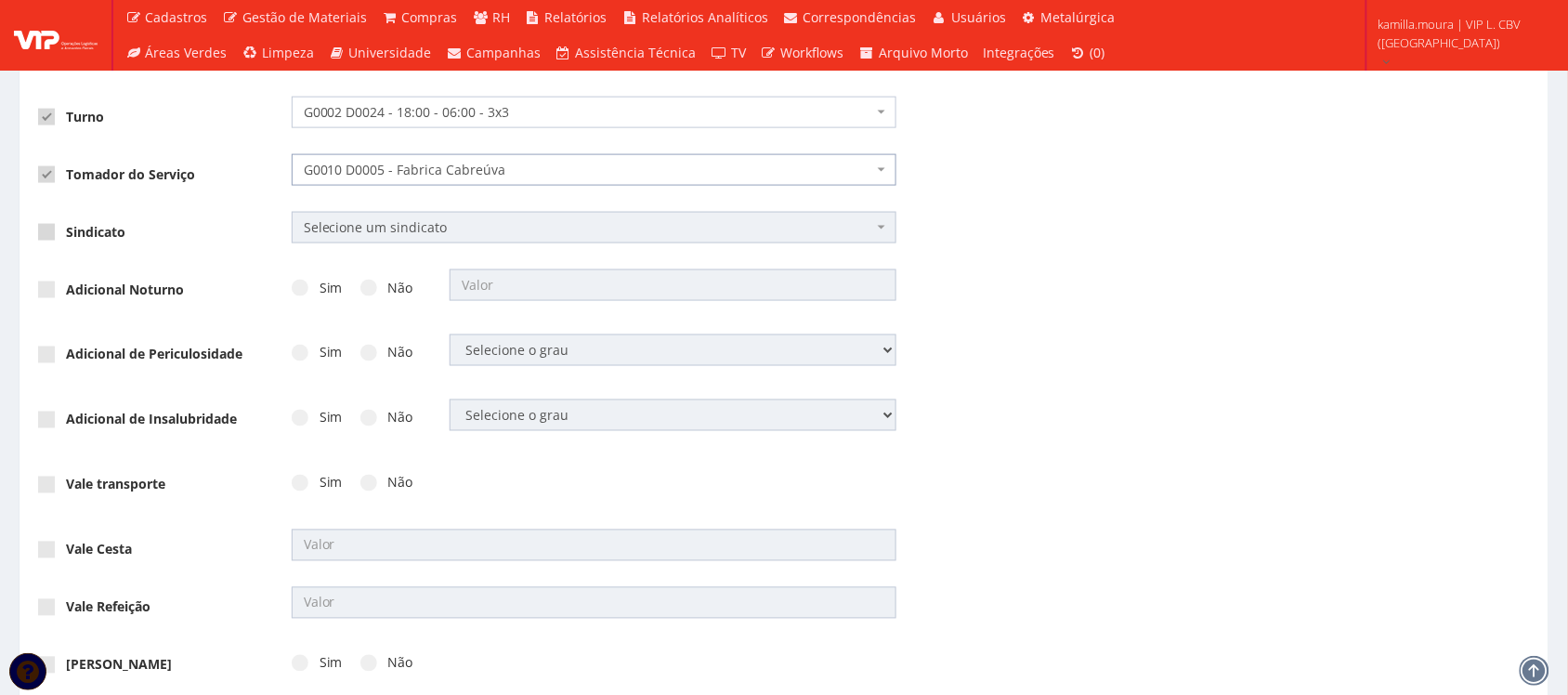
click at [103, 234] on label "Sindicato" at bounding box center [81, 232] width 87 height 18
click at [78, 234] on input "Sindicato" at bounding box center [72, 232] width 12 height 12
checkbox input "true"
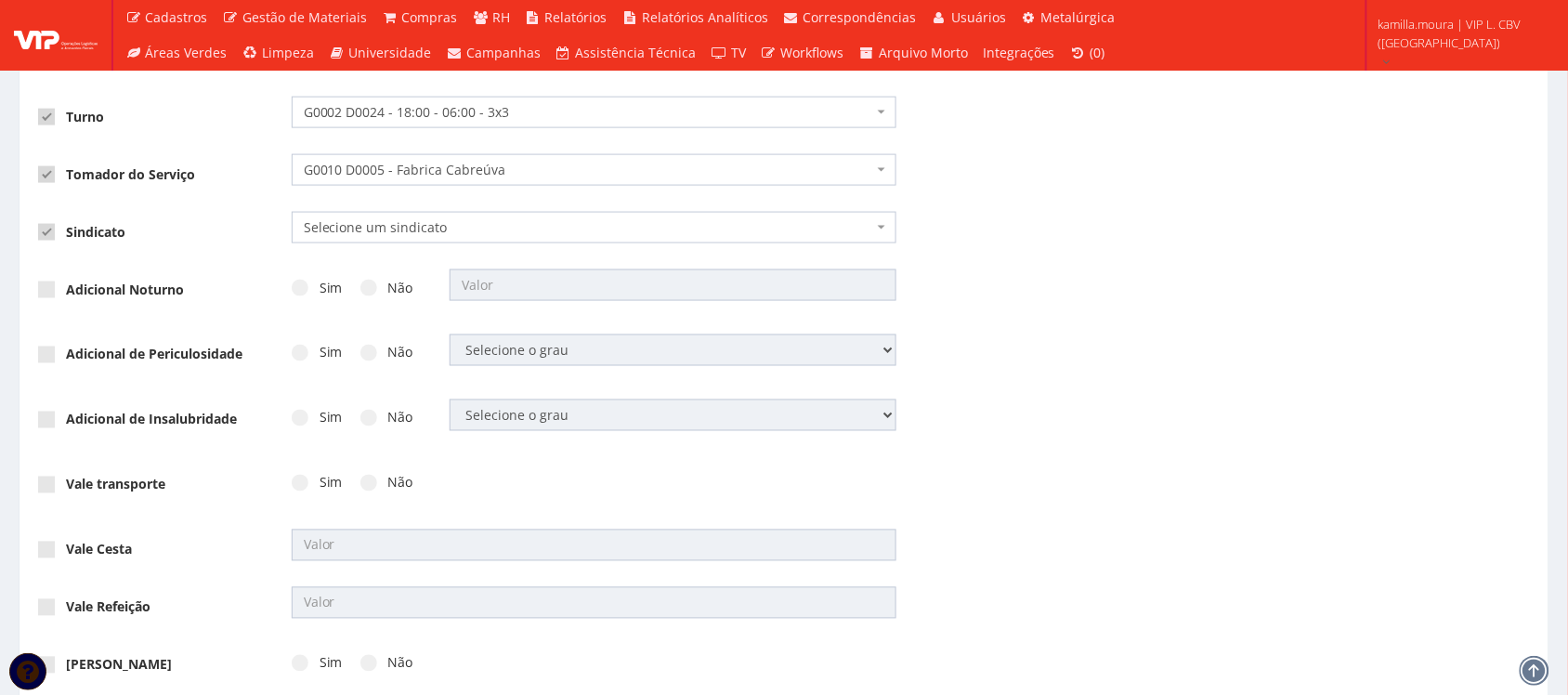
click at [337, 218] on span "Selecione um sindicato" at bounding box center [595, 227] width 605 height 32
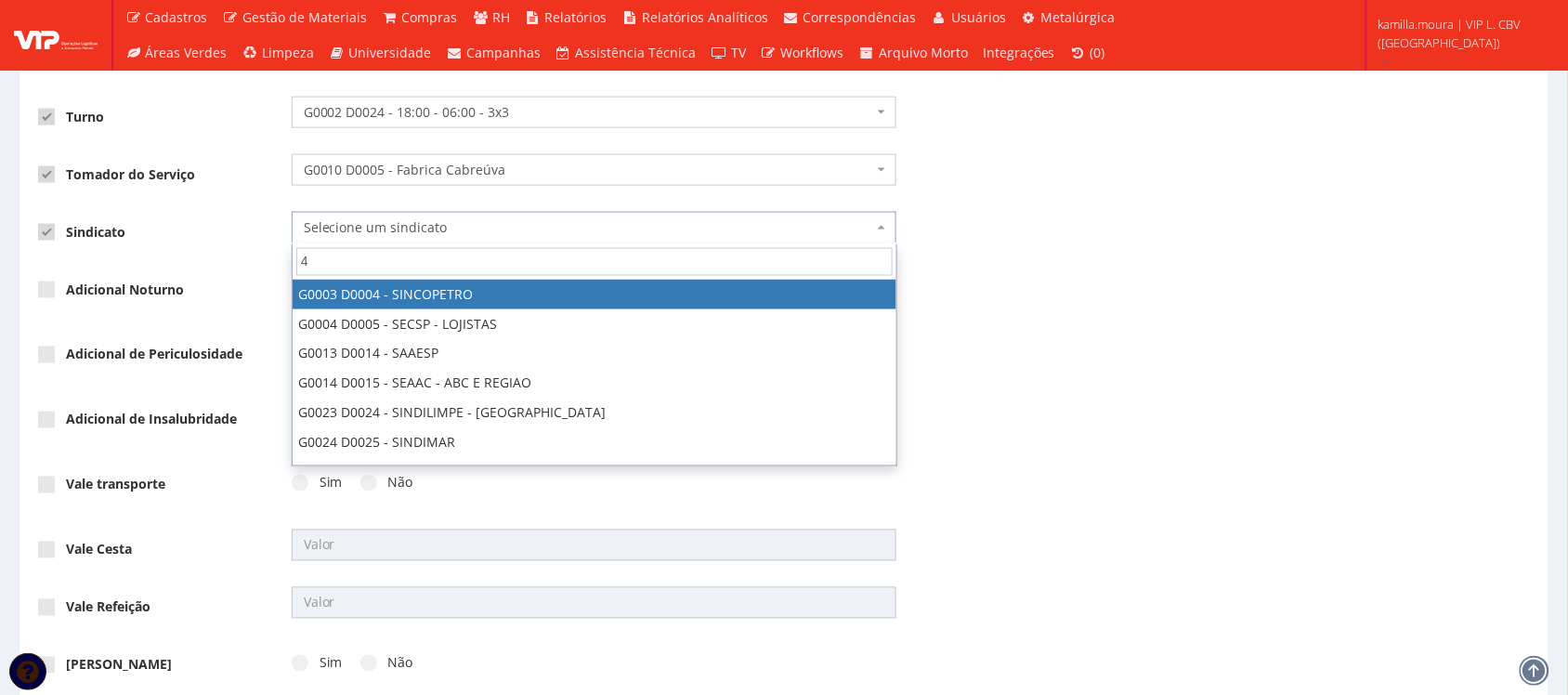
type input "45"
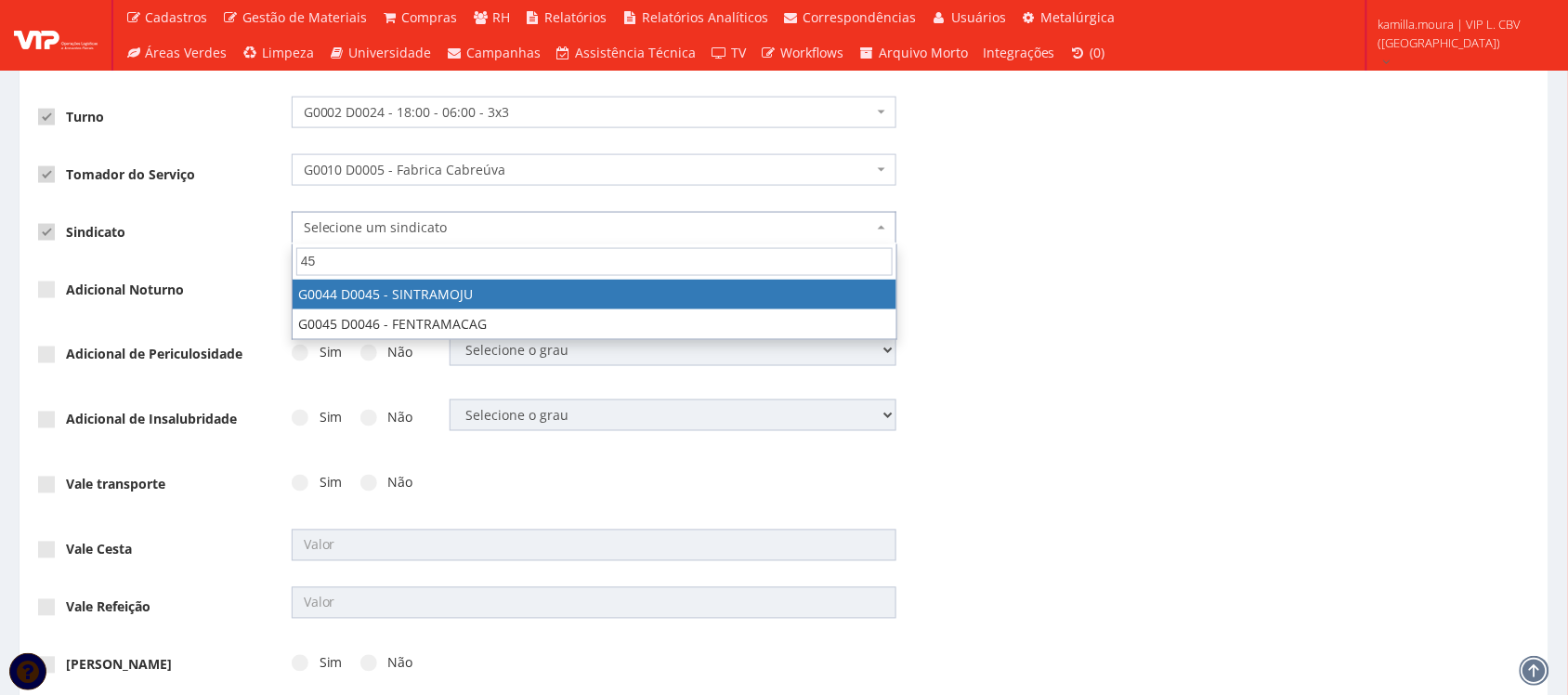
select select "44"
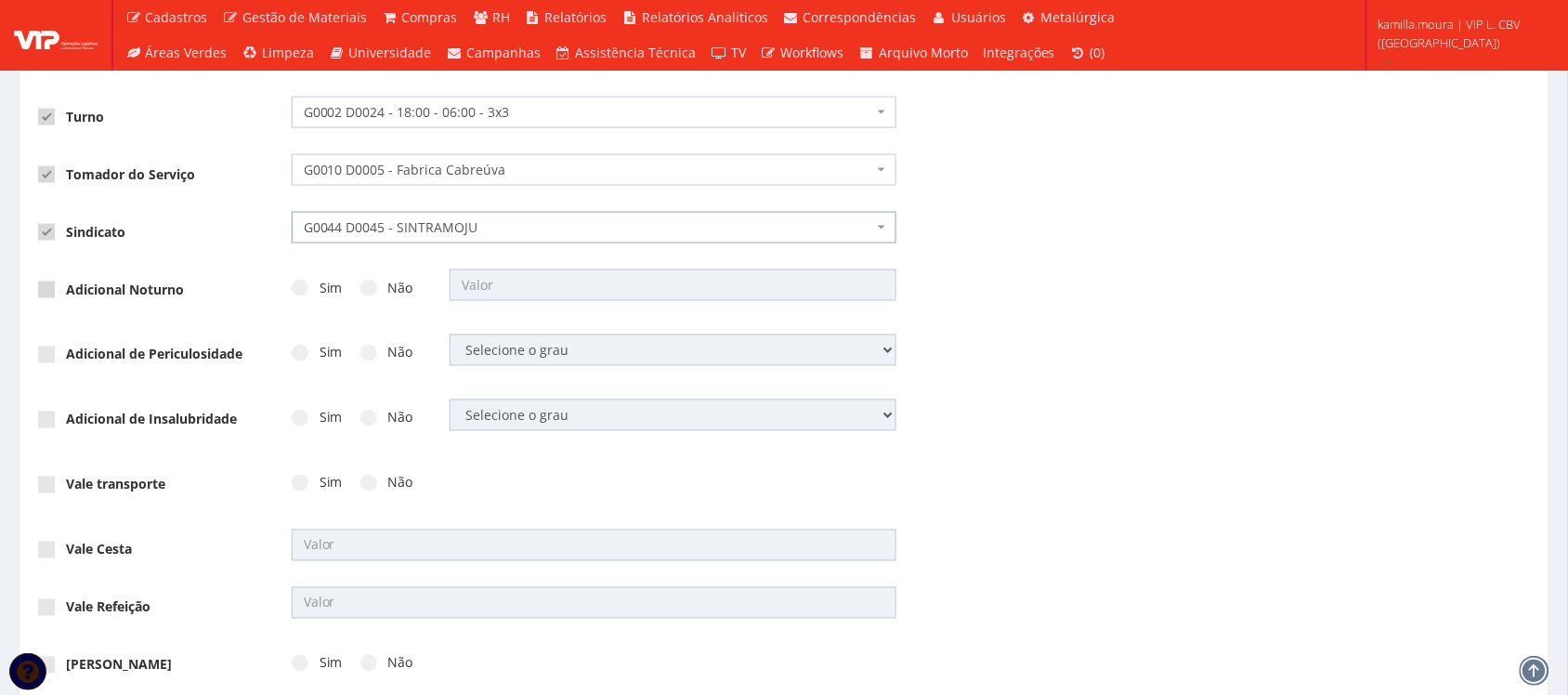
click at [48, 293] on span at bounding box center [45, 289] width 16 height 16
click at [66, 293] on input "Adicional Noturno" at bounding box center [72, 290] width 12 height 12
checkbox input "true"
click at [297, 289] on span at bounding box center [300, 287] width 16 height 16
click at [319, 289] on input "Sim" at bounding box center [325, 288] width 12 height 12
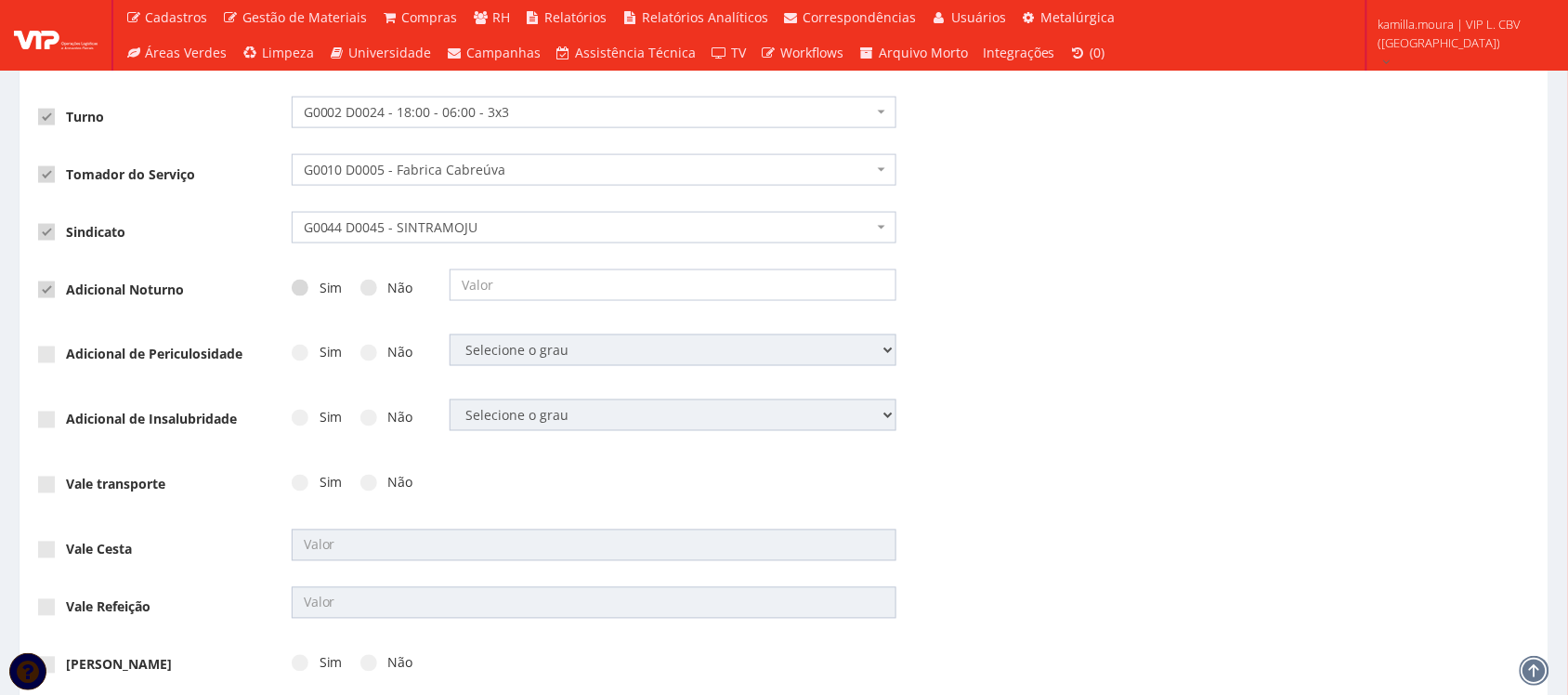
radio input "true"
click at [121, 296] on label "Adicional Noturno" at bounding box center [110, 289] width 146 height 18
click at [78, 296] on input "Adicional Noturno" at bounding box center [72, 290] width 12 height 12
checkbox input "false"
radio input "false"
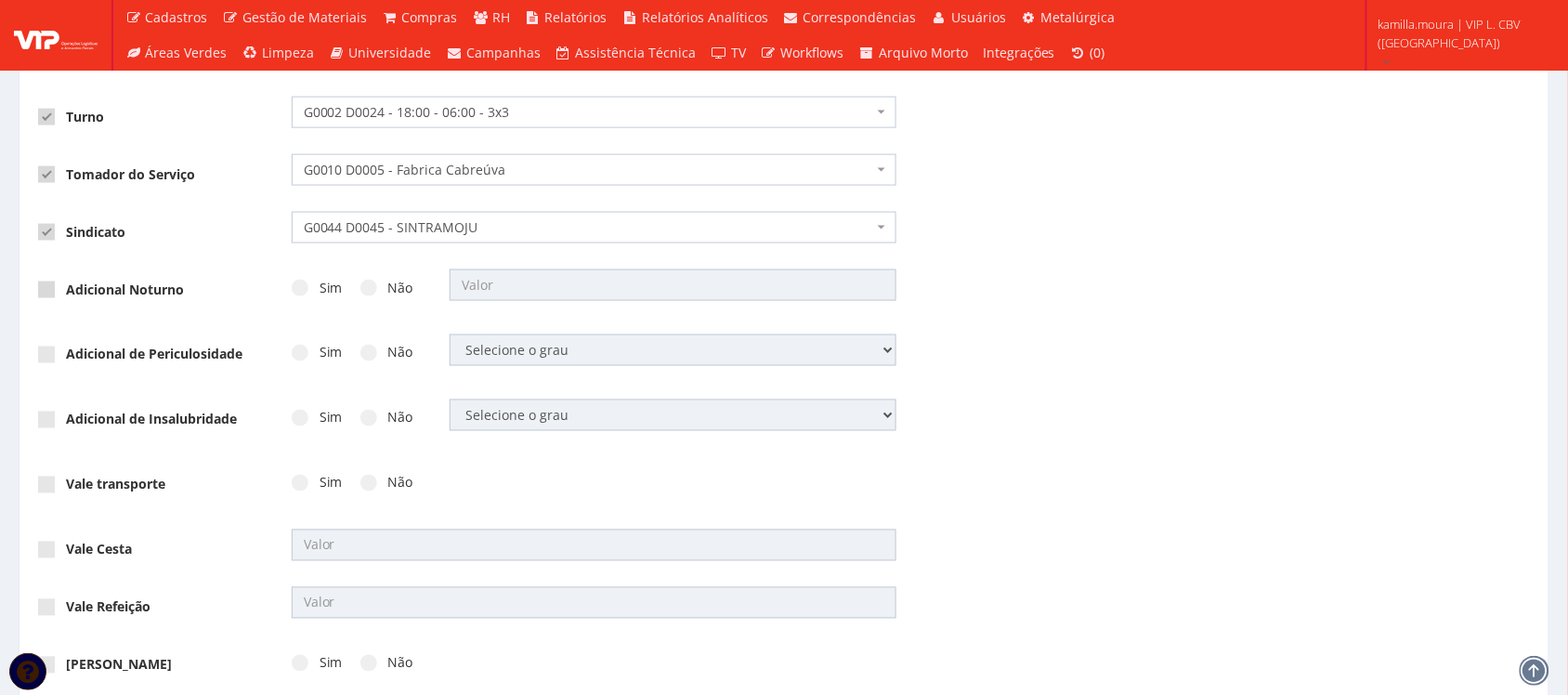
click at [104, 296] on label "Adicional Noturno" at bounding box center [110, 289] width 146 height 18
click at [78, 296] on input "Adicional Noturno" at bounding box center [72, 290] width 12 height 12
checkbox input "true"
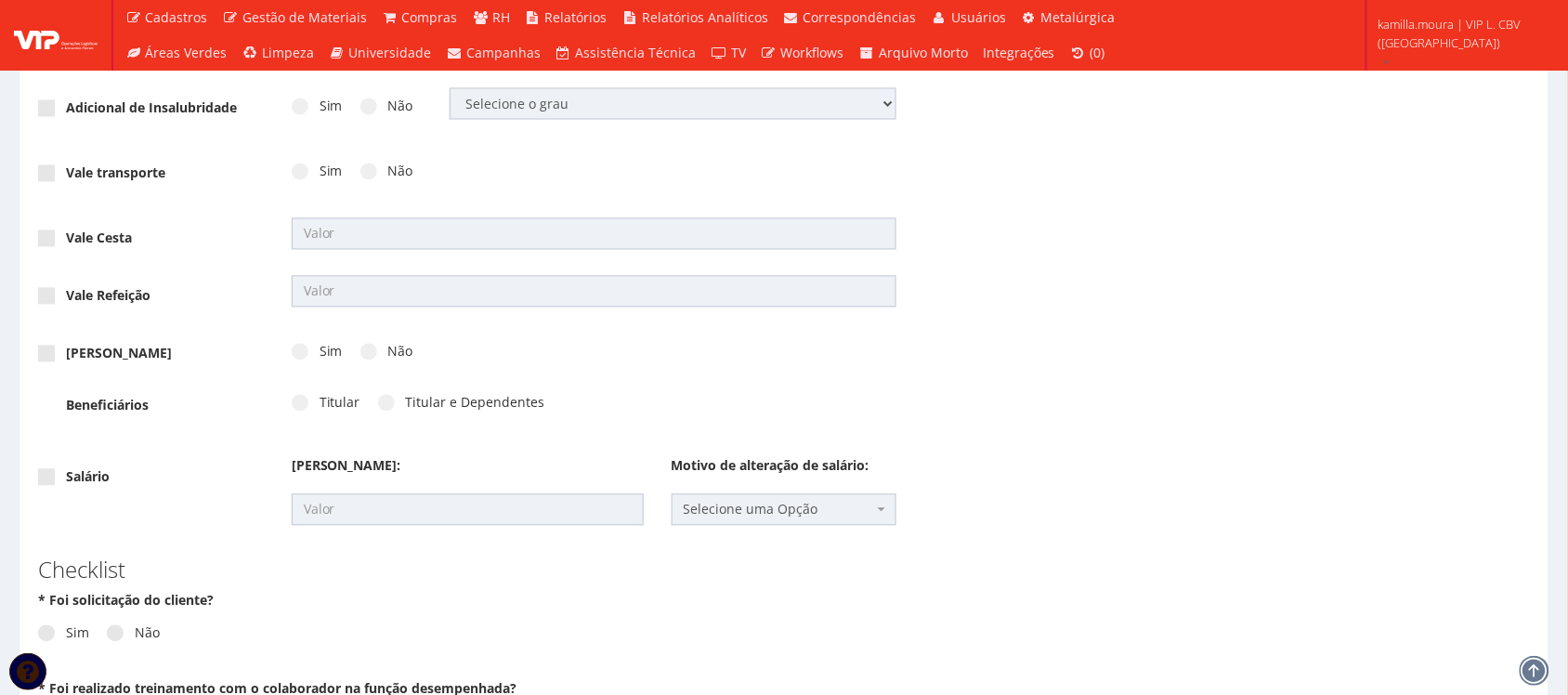
scroll to position [1045, 0]
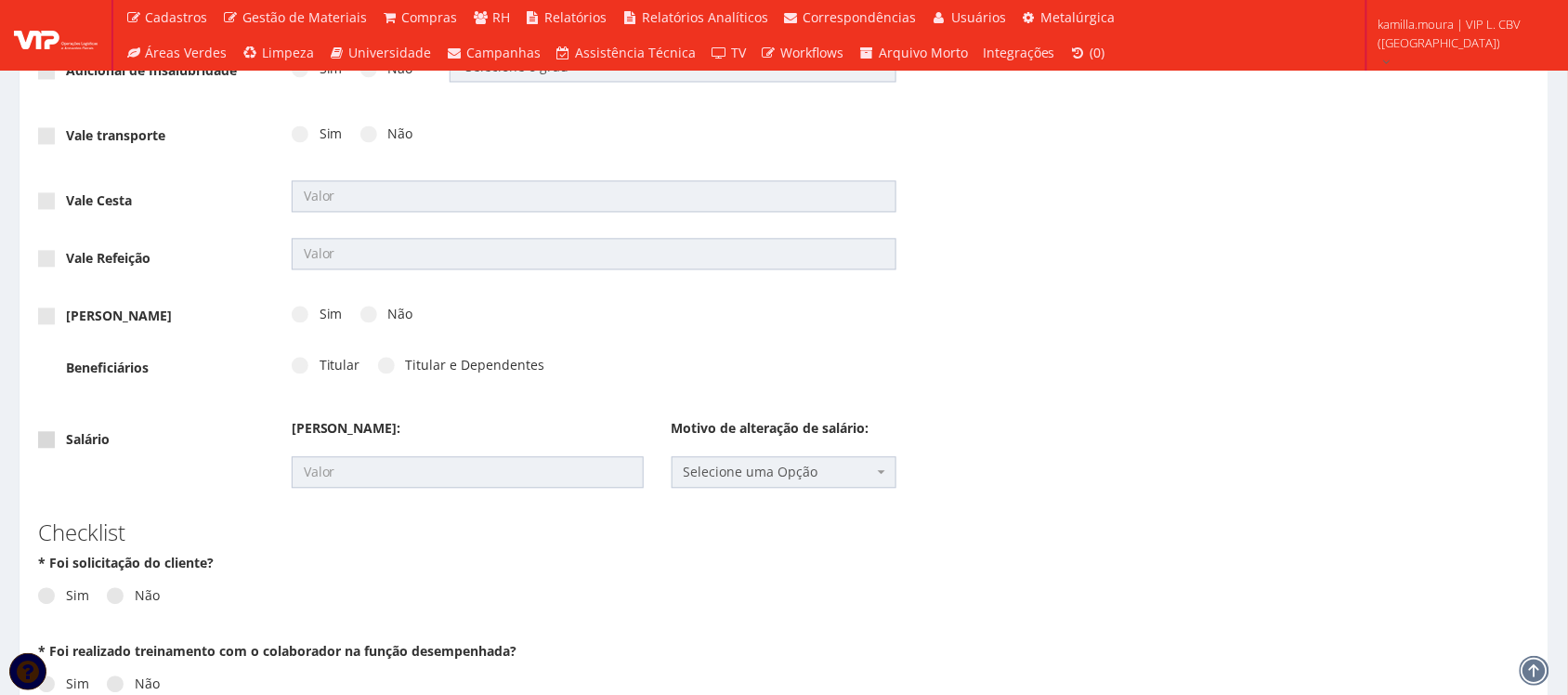
click at [81, 435] on label "Salário" at bounding box center [73, 440] width 72 height 18
click at [78, 435] on input "Salário" at bounding box center [72, 441] width 12 height 12
checkbox input "true"
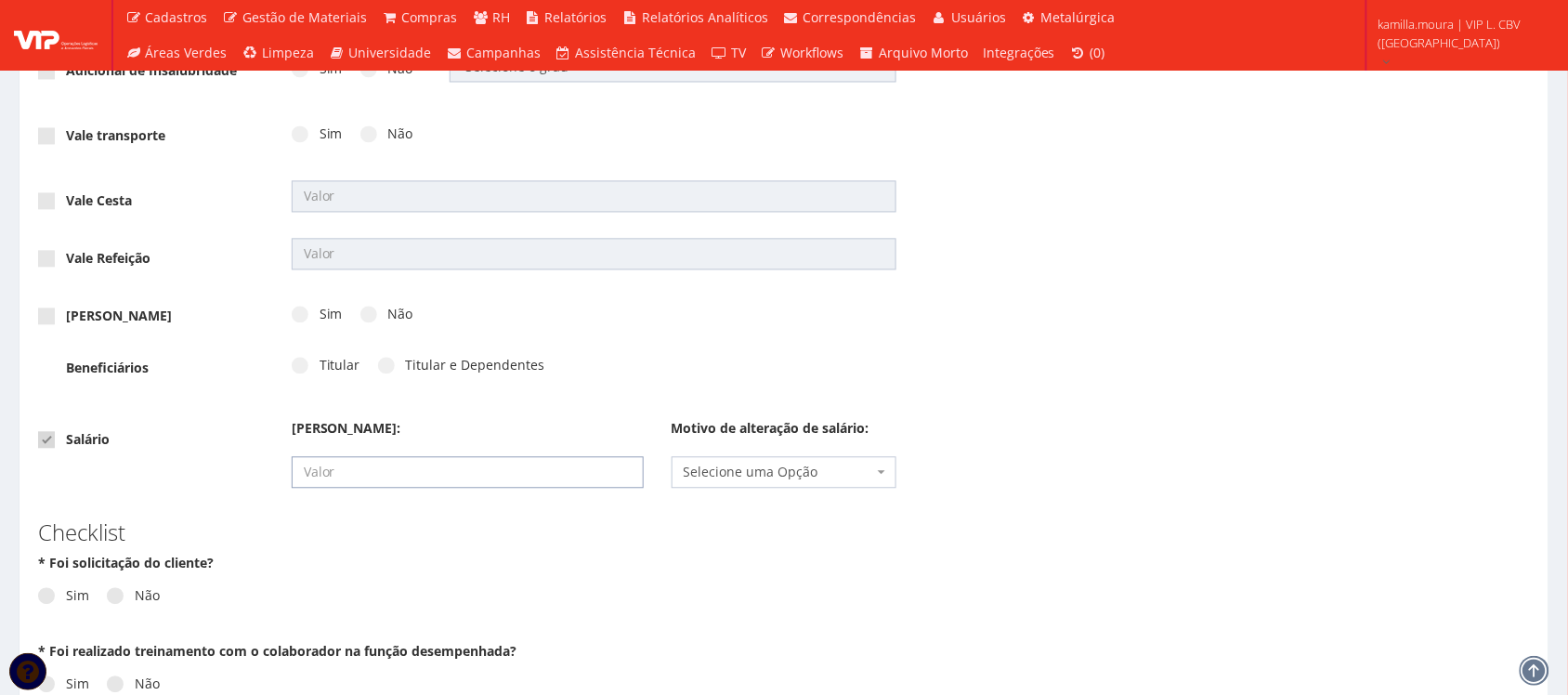
click at [345, 474] on input "text" at bounding box center [468, 473] width 352 height 32
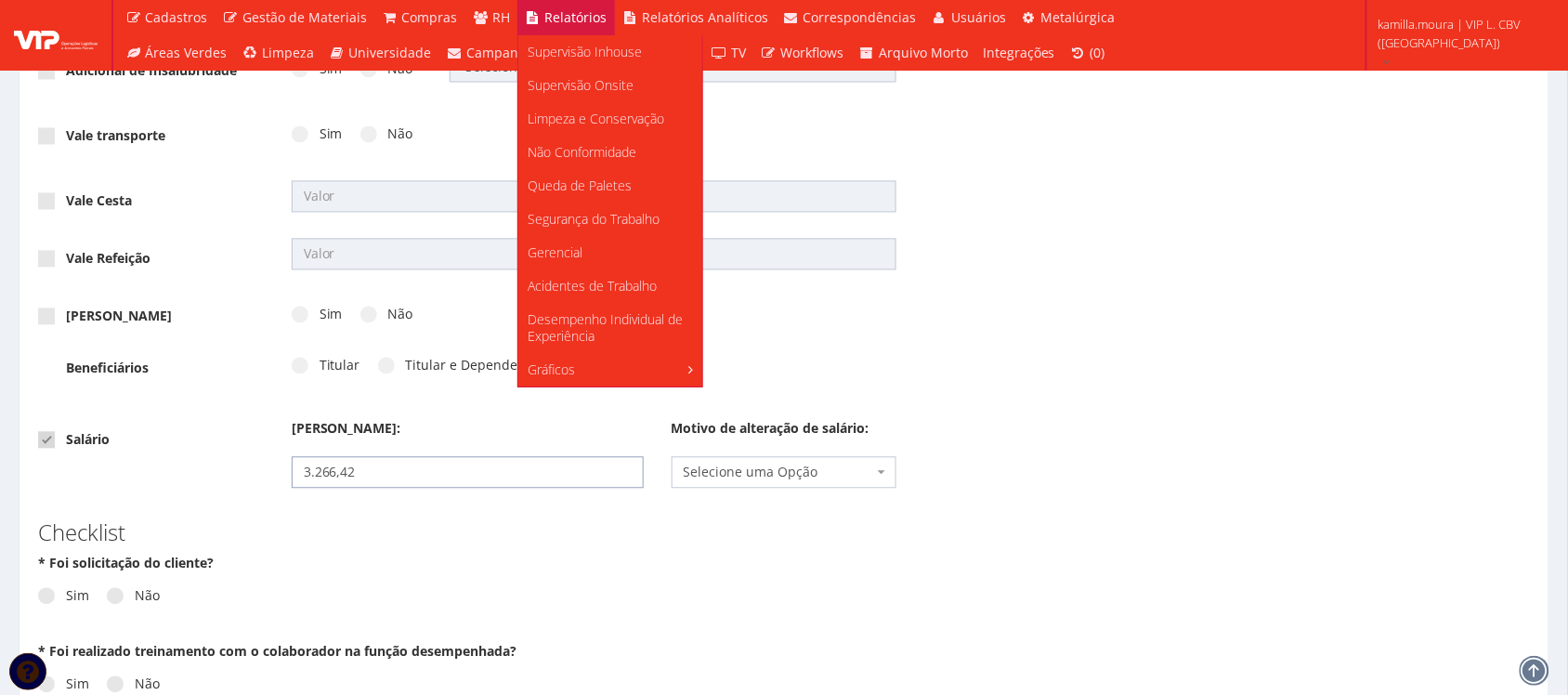
type input "3.266,42"
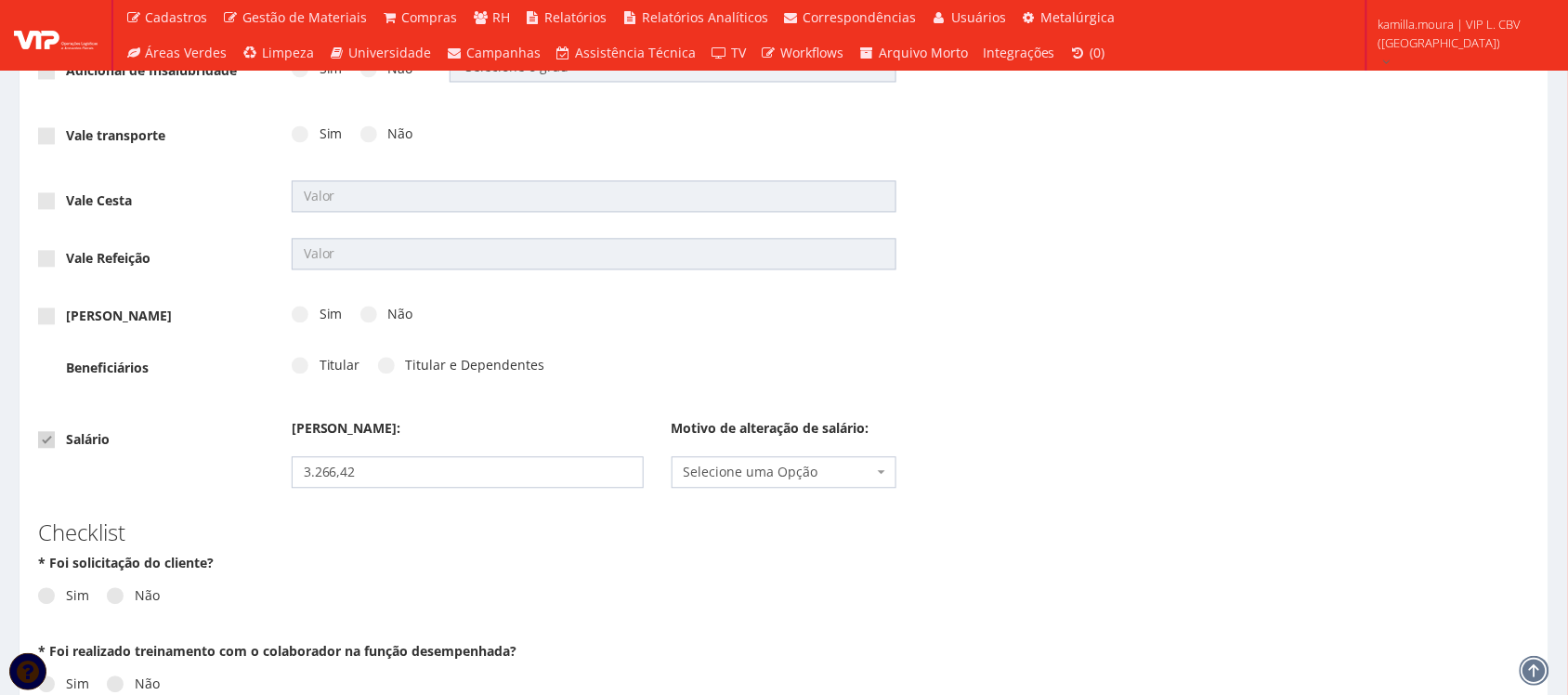
click at [741, 469] on span "Selecione uma Opção" at bounding box center [778, 472] width 190 height 18
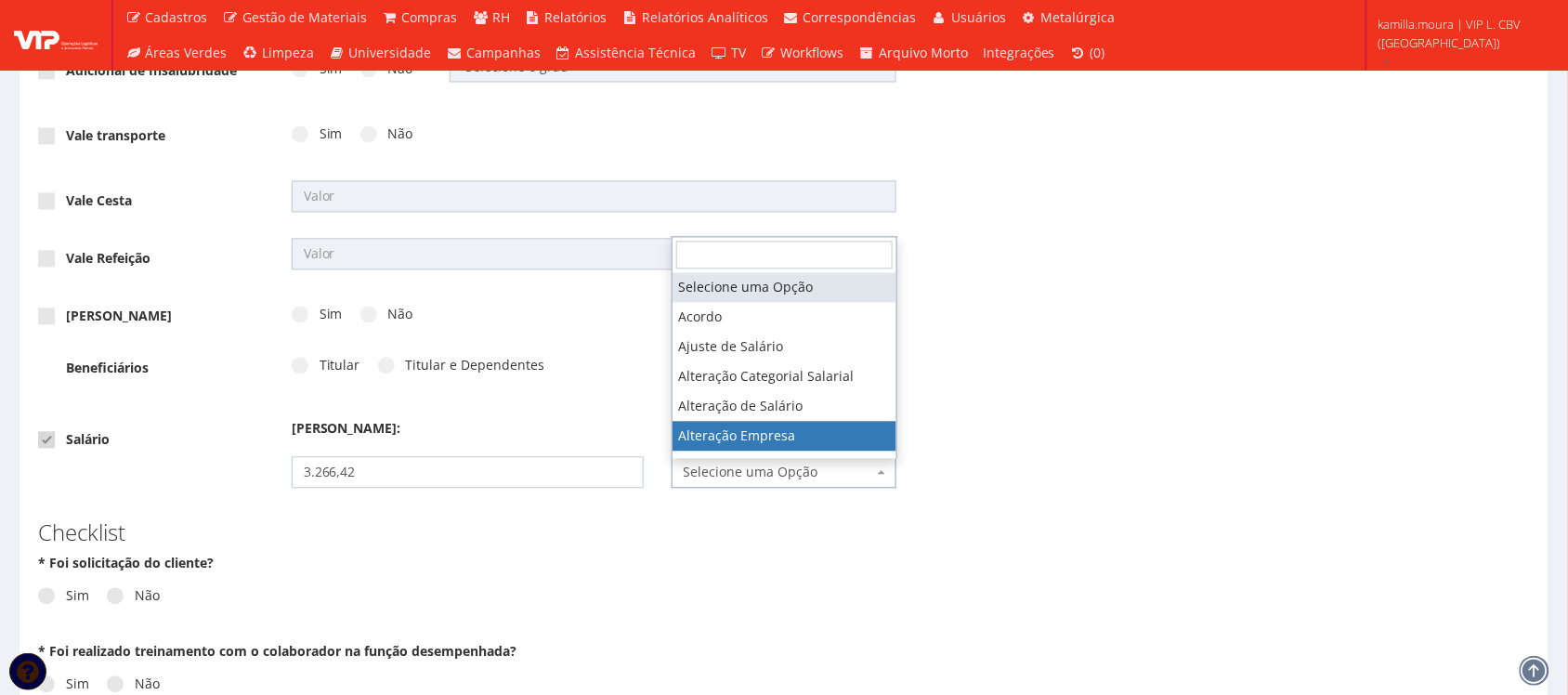
select select "alteracao_empresa"
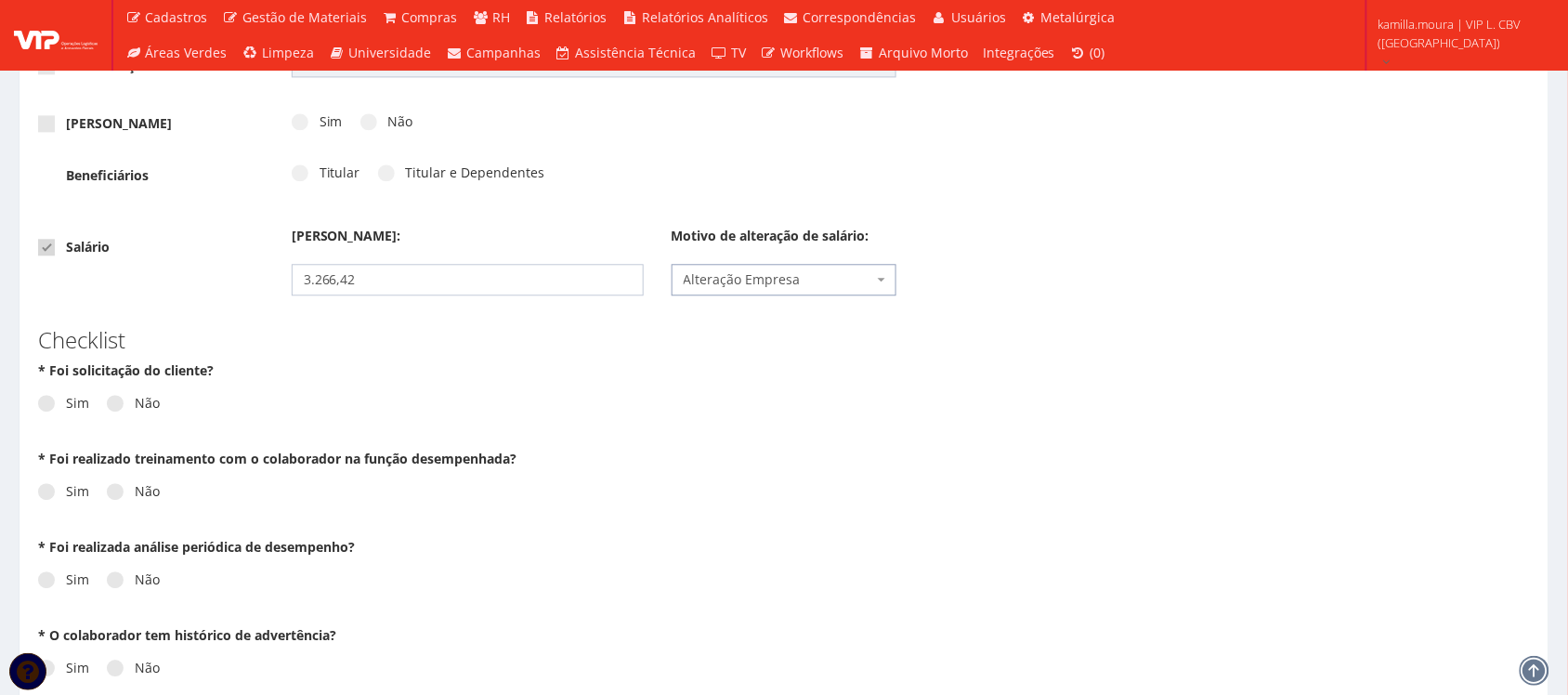
scroll to position [1277, 0]
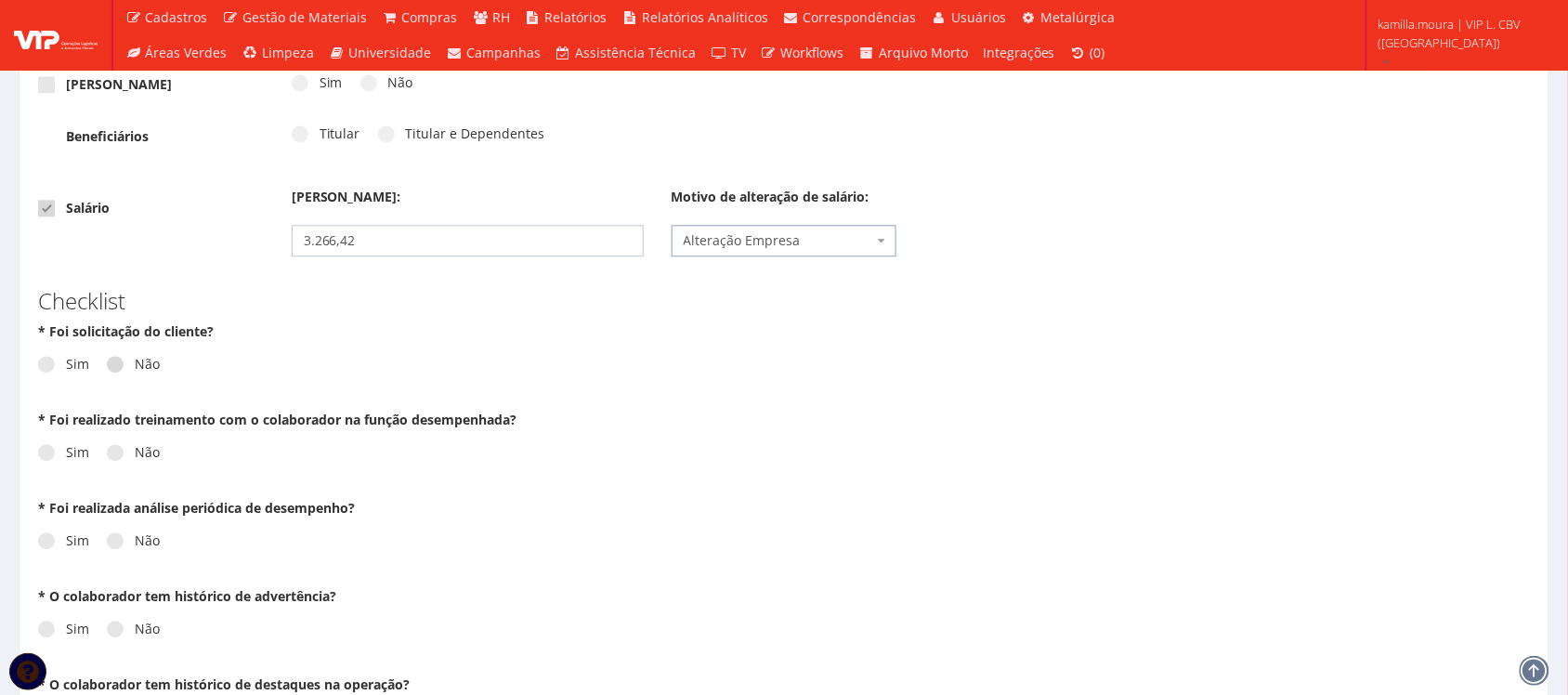
click at [146, 358] on label "Não" at bounding box center [132, 363] width 53 height 18
click at [78, 359] on input "Não" at bounding box center [72, 364] width 12 height 12
radio input "true"
click at [158, 444] on label "Não" at bounding box center [132, 451] width 53 height 18
click at [78, 447] on input "Não" at bounding box center [72, 452] width 12 height 12
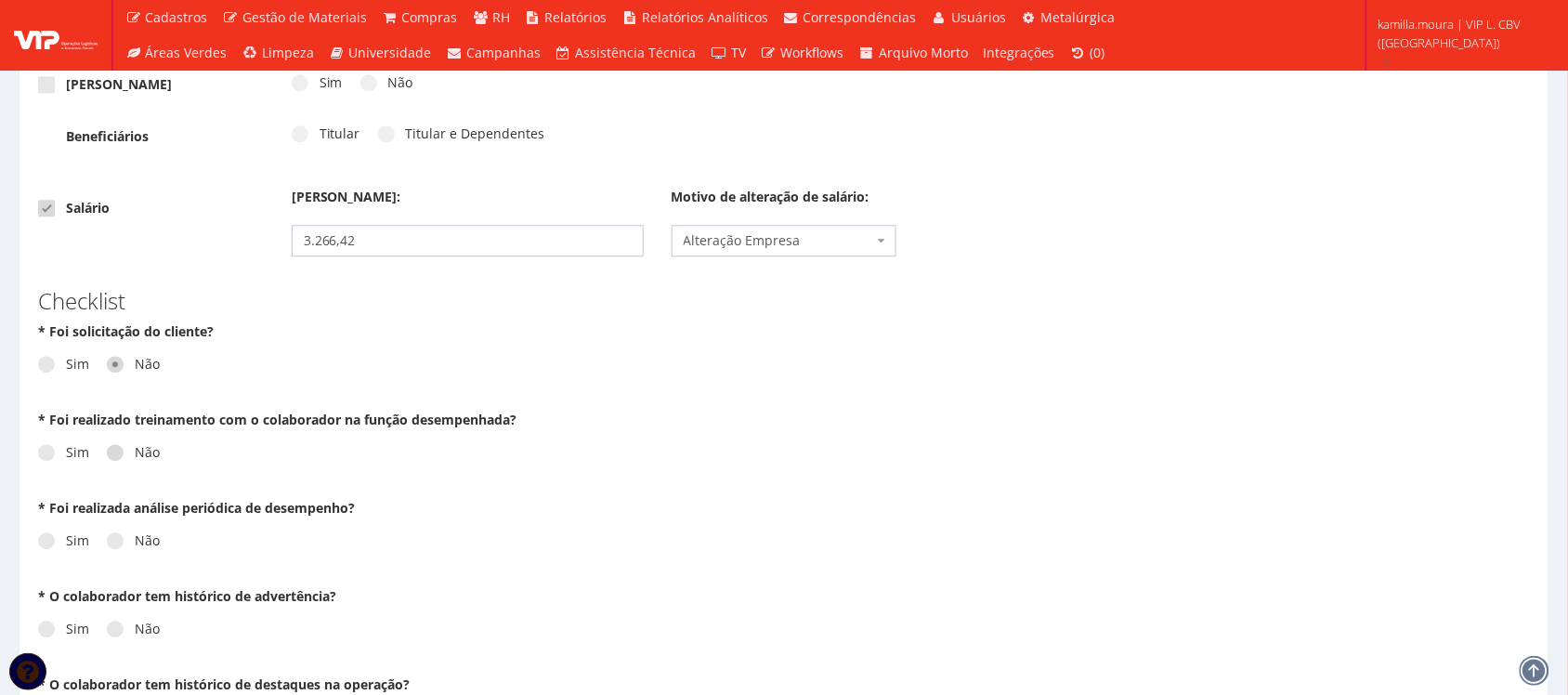
radio input "true"
click at [144, 545] on label "Não" at bounding box center [132, 540] width 53 height 18
click at [78, 545] on input "Não" at bounding box center [72, 540] width 12 height 12
radio input "true"
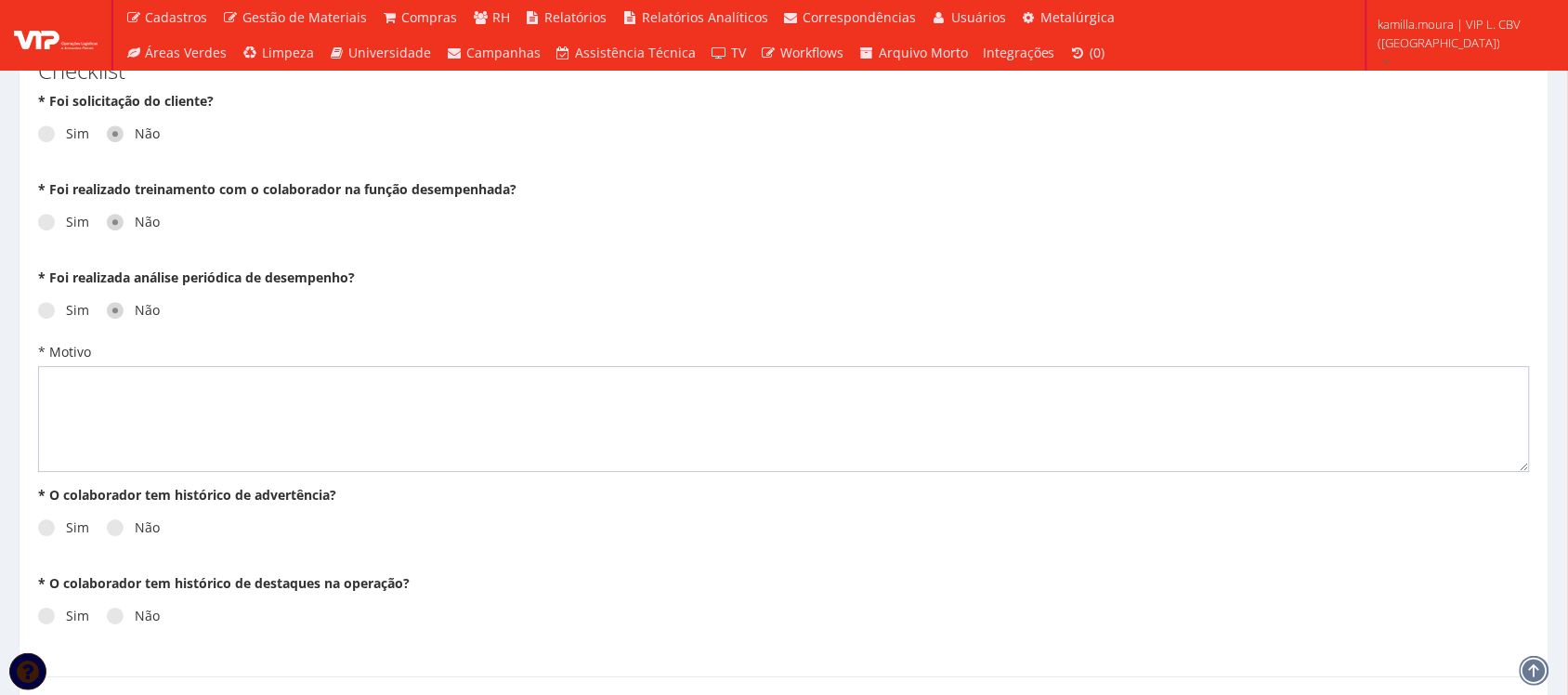
scroll to position [1509, 0]
click at [136, 409] on textarea "* Motivo" at bounding box center [783, 418] width 1492 height 106
type textarea "n/a"
click at [123, 532] on label "Não" at bounding box center [132, 525] width 53 height 18
click at [78, 532] on input "Não" at bounding box center [72, 526] width 12 height 12
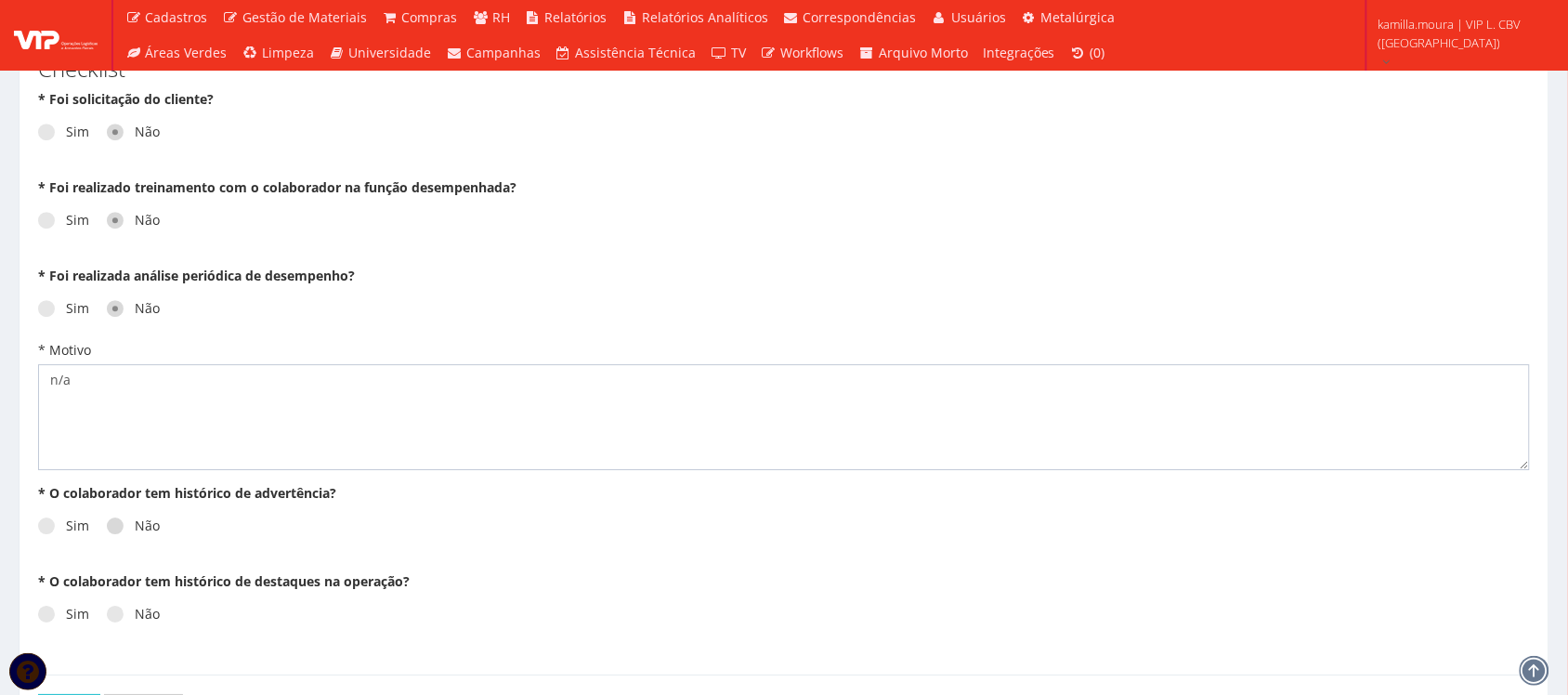
radio input "true"
click at [132, 623] on label "Não" at bounding box center [132, 613] width 53 height 18
click at [78, 621] on input "Não" at bounding box center [72, 614] width 12 height 12
radio input "true"
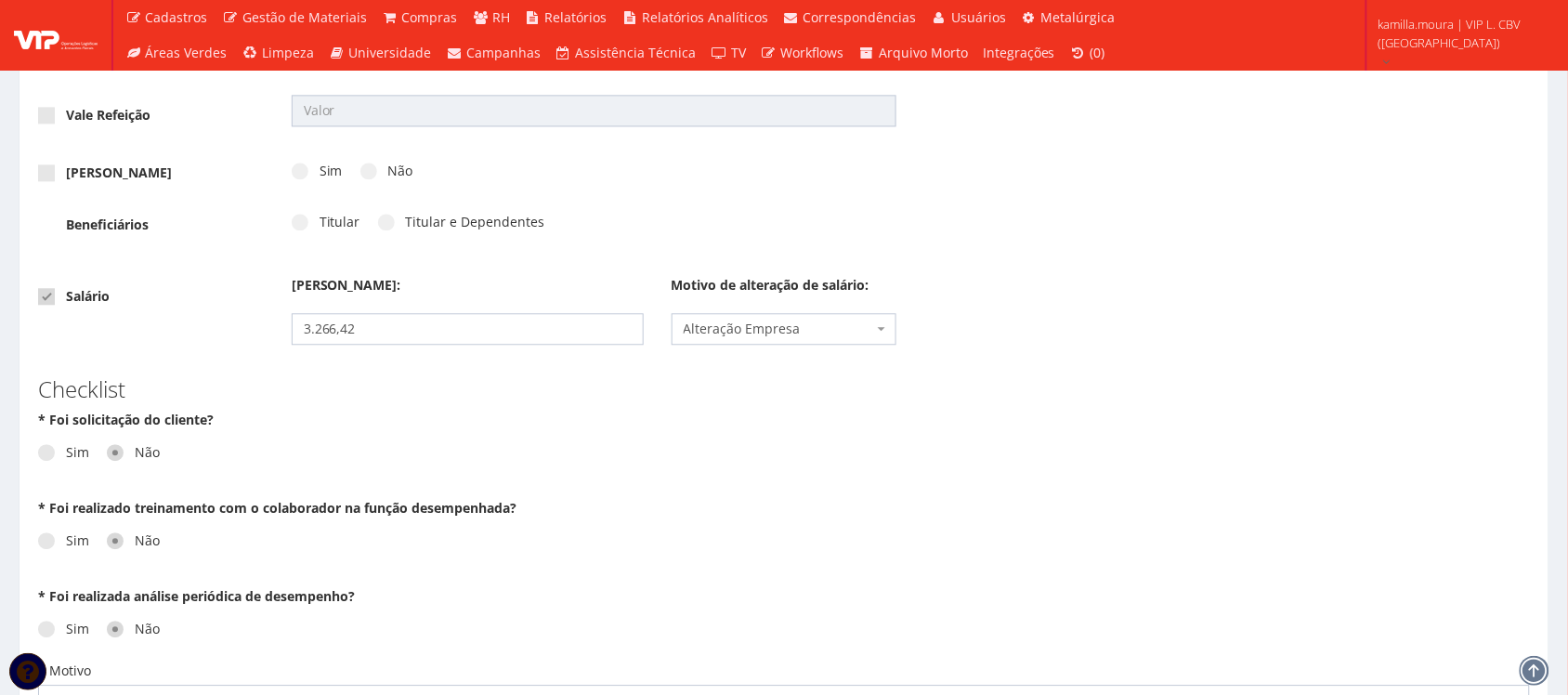
scroll to position [1653, 0]
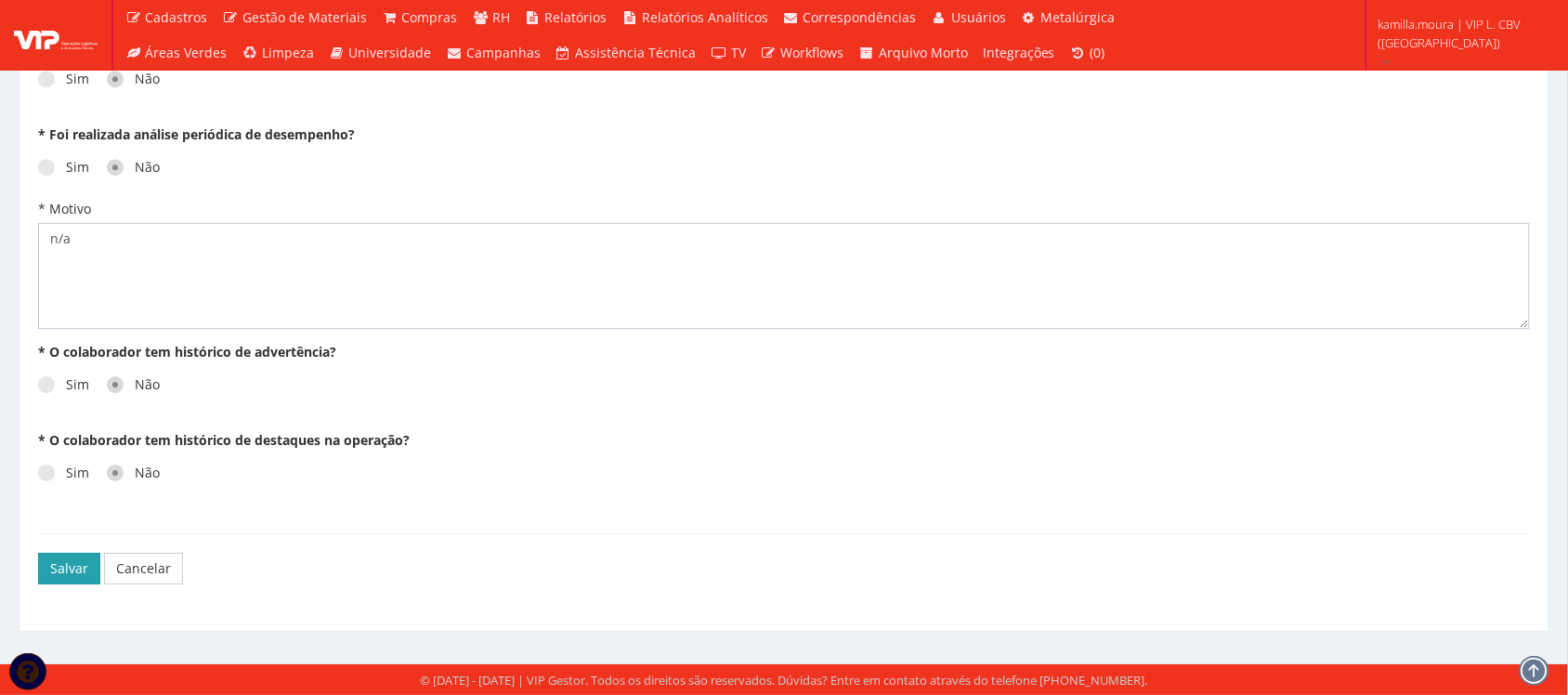
click at [47, 576] on button "Salvar" at bounding box center [69, 568] width 62 height 32
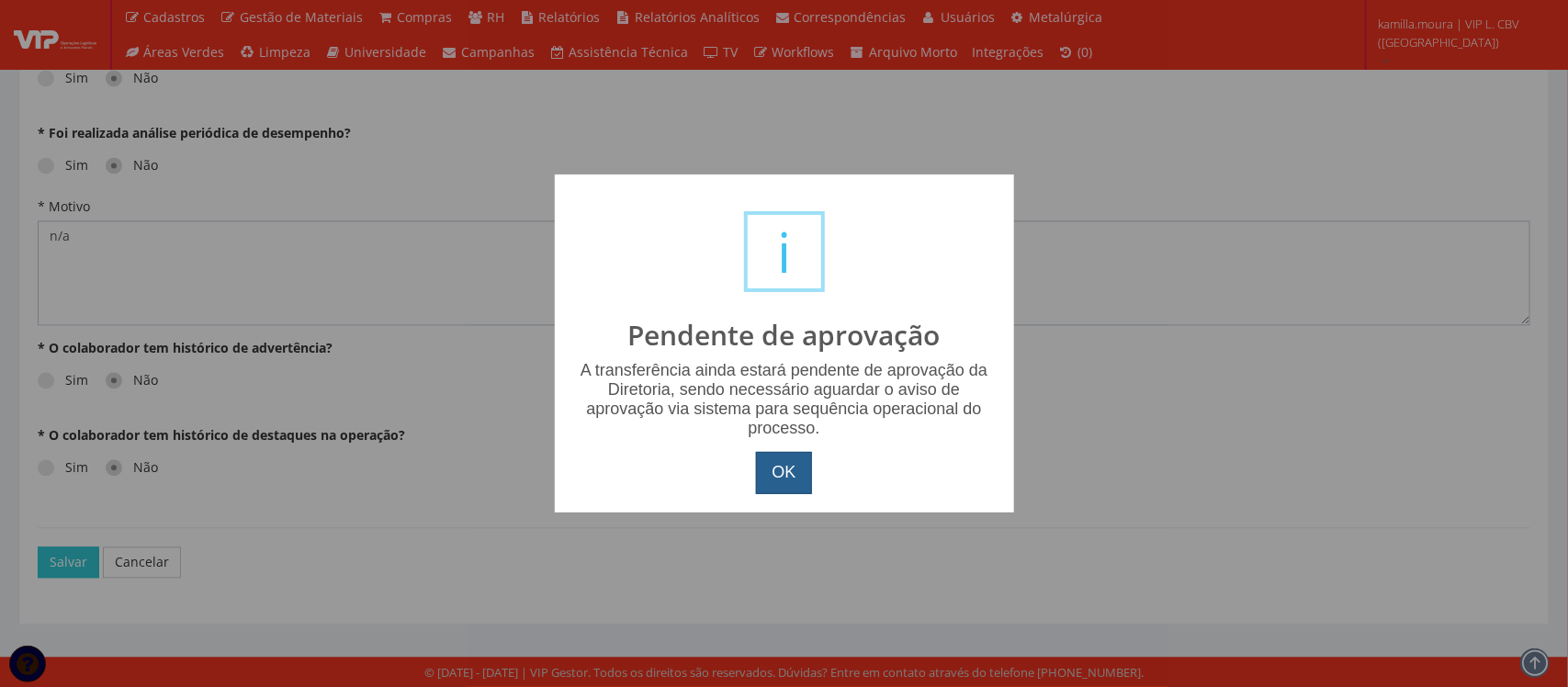
click at [774, 487] on button "OK" at bounding box center [784, 473] width 55 height 42
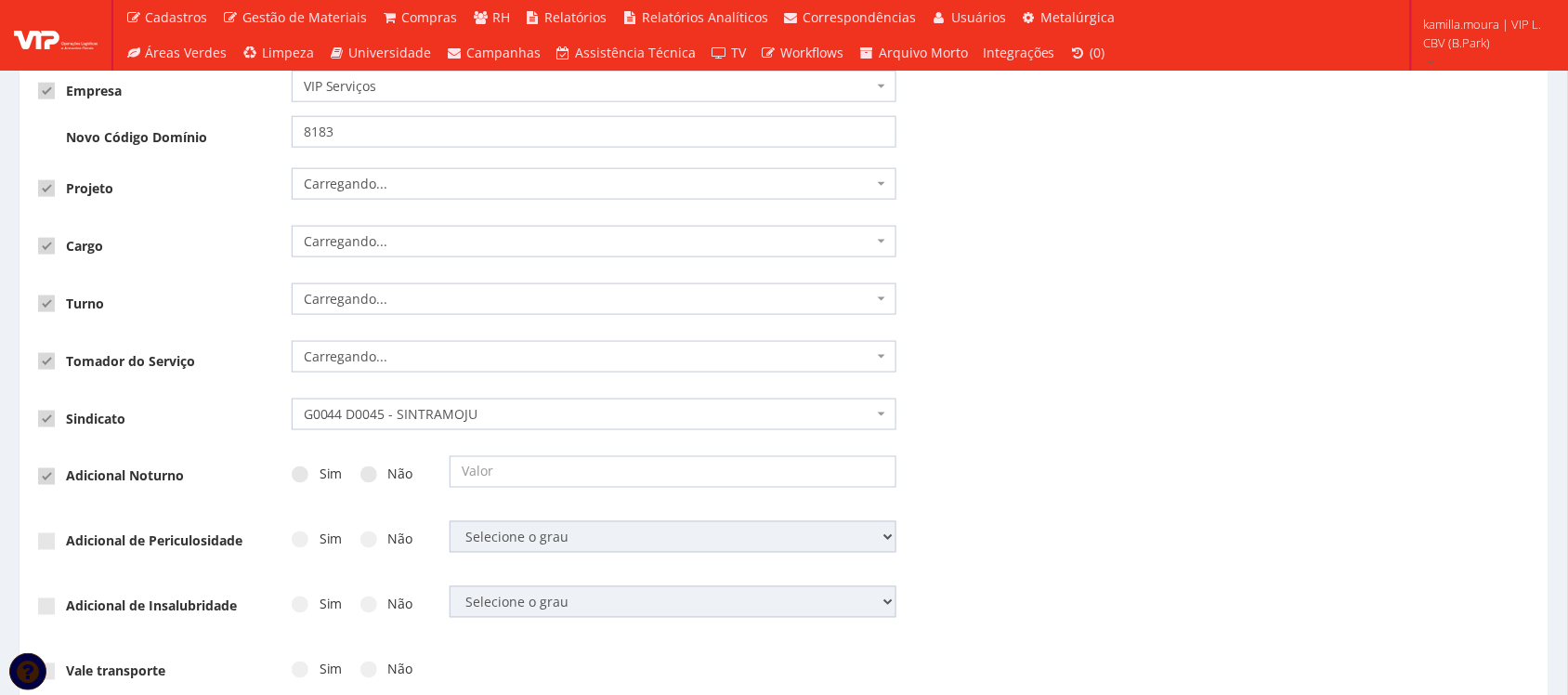
scroll to position [580, 0]
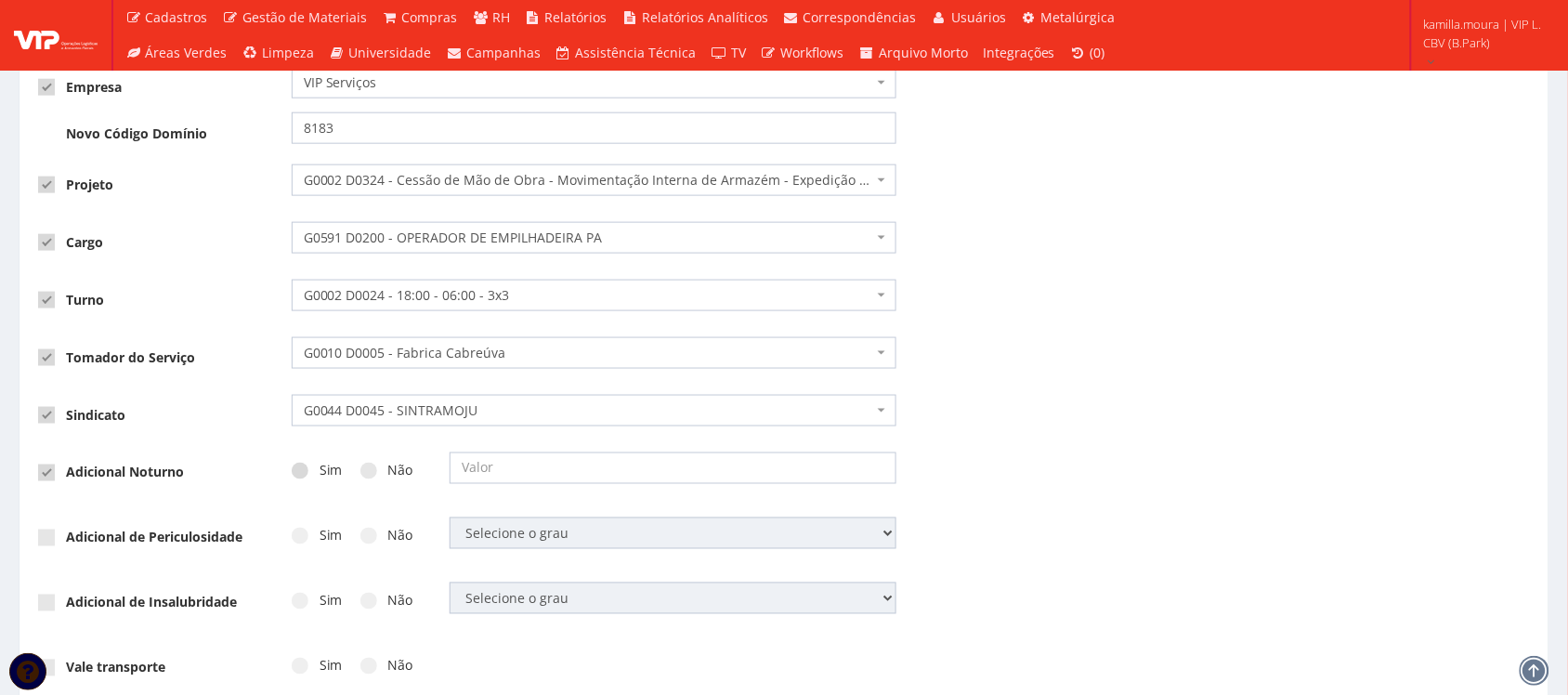
click at [334, 480] on label "Sim" at bounding box center [317, 470] width 51 height 18
click at [332, 478] on input "Sim" at bounding box center [325, 471] width 12 height 12
radio input "true"
click at [504, 470] on input "text" at bounding box center [673, 468] width 447 height 32
type input "20"
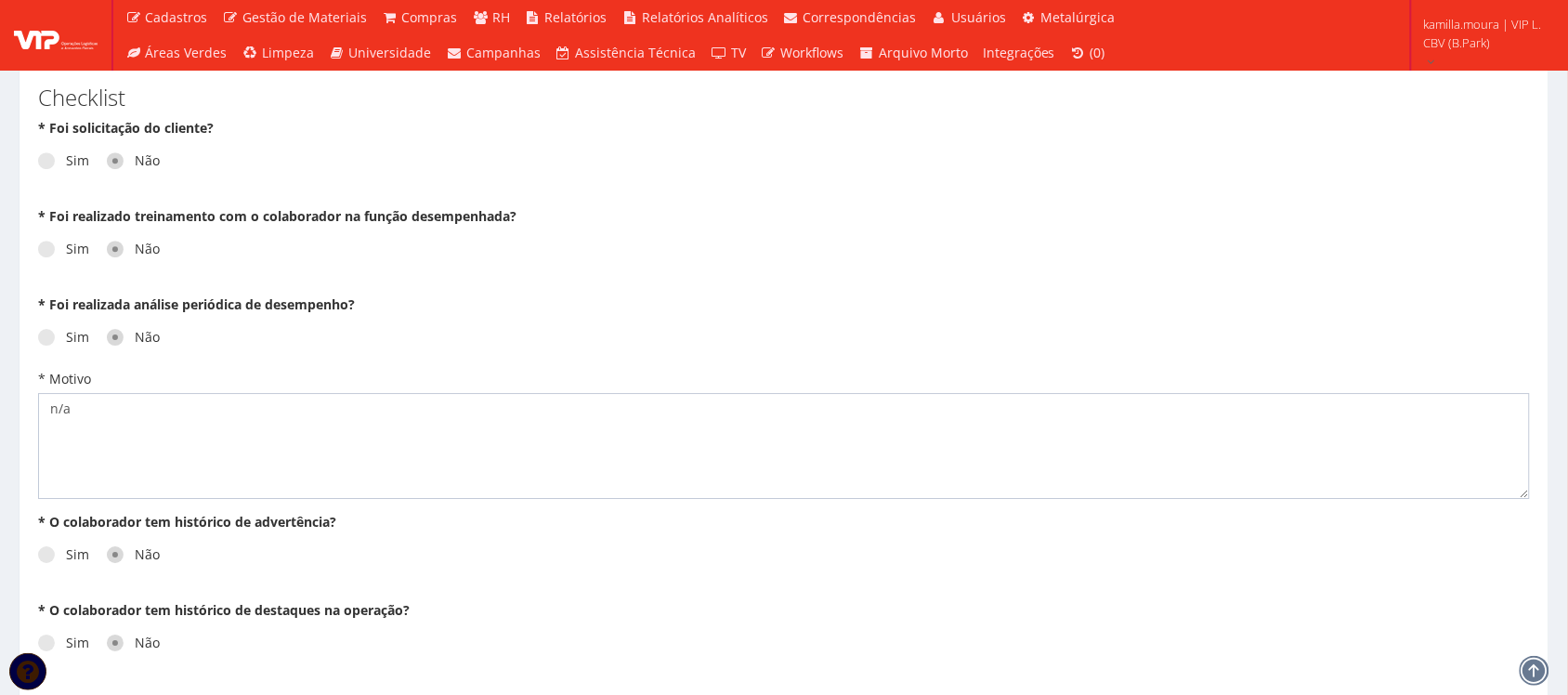
scroll to position [1720, 0]
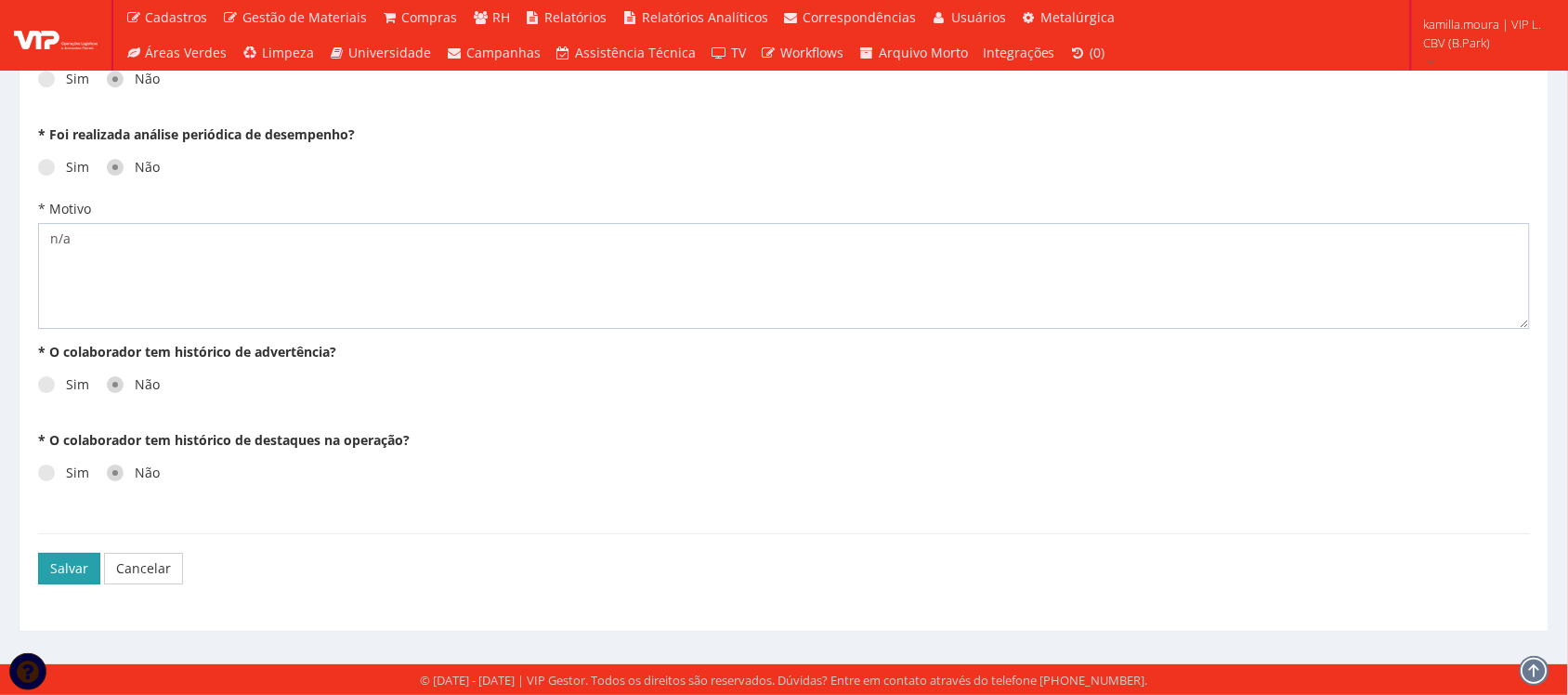
click at [57, 571] on button "Salvar" at bounding box center [69, 568] width 62 height 32
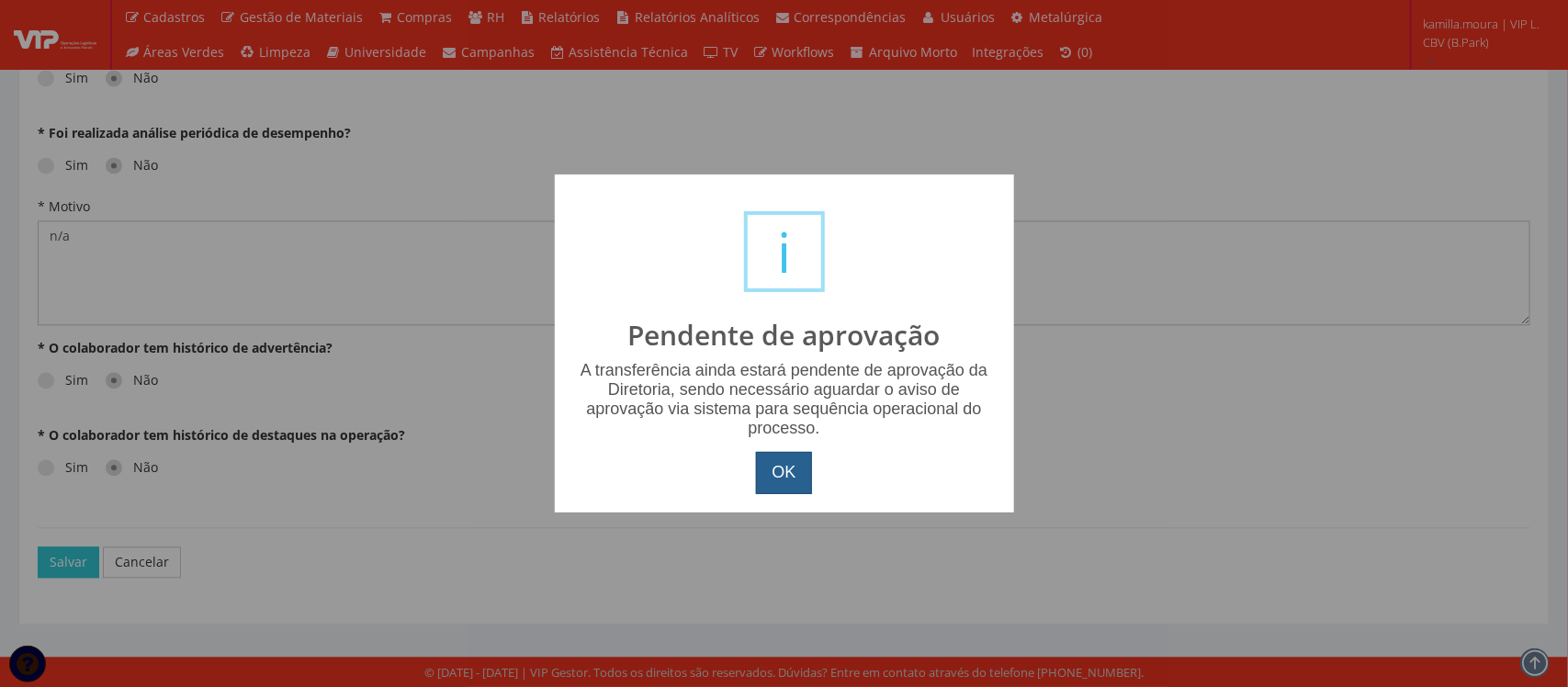
click at [768, 468] on button "OK" at bounding box center [784, 473] width 55 height 42
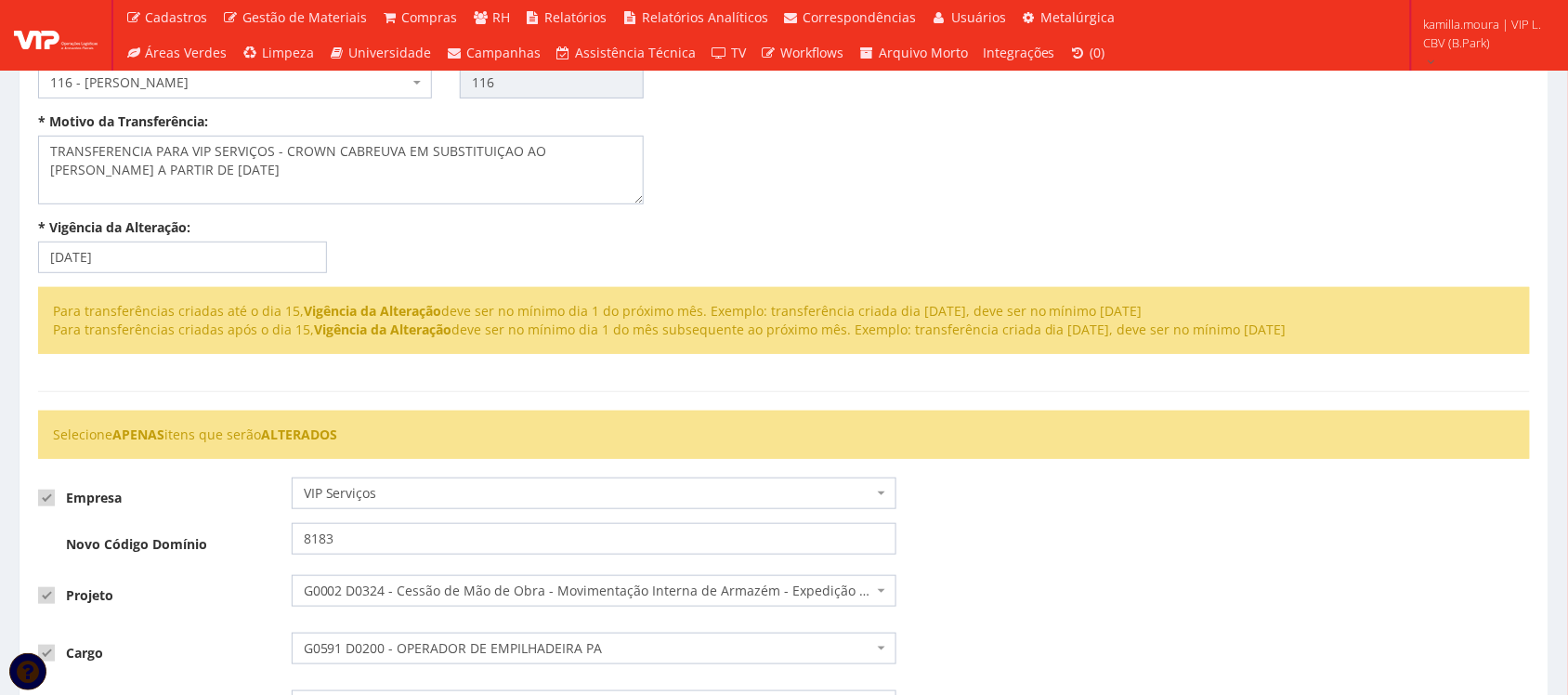
scroll to position [211, 0]
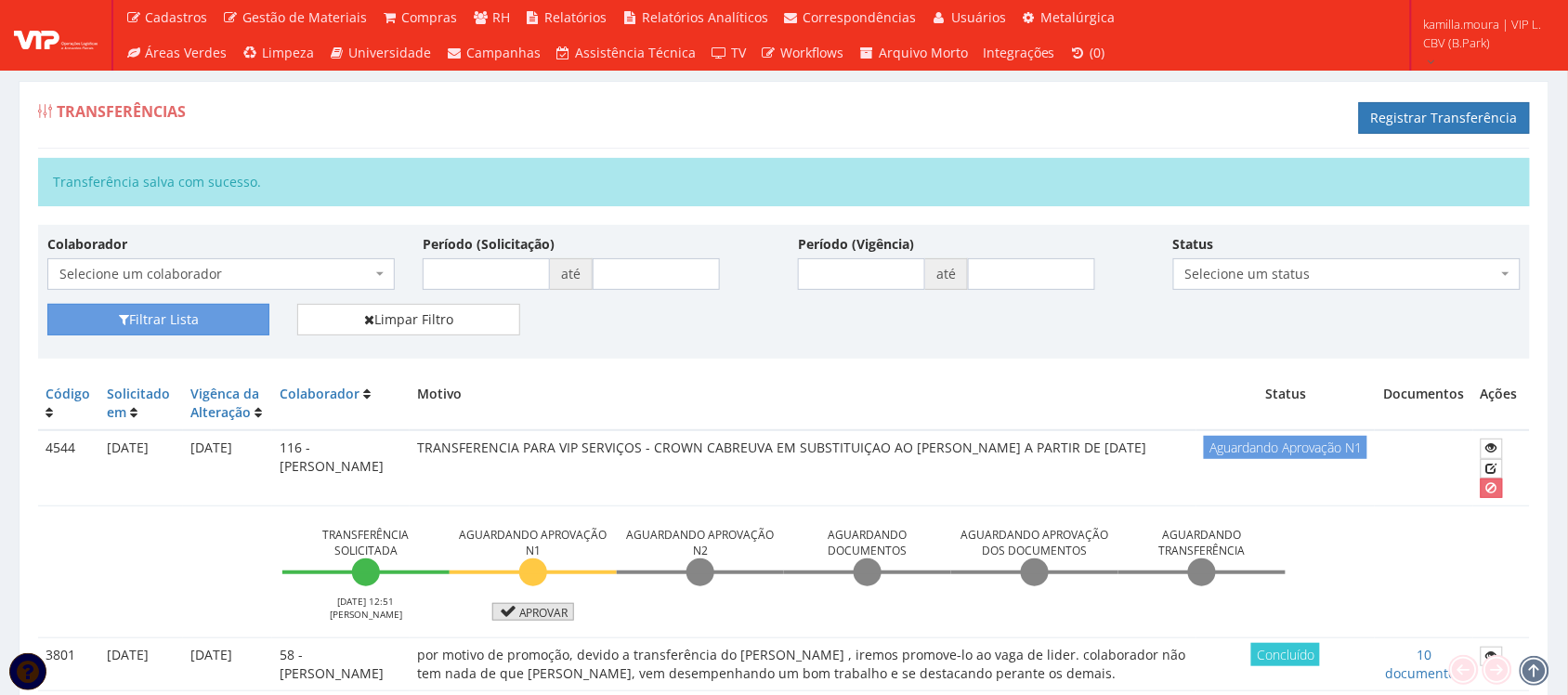
click at [544, 615] on link "Aprovar" at bounding box center [533, 611] width 82 height 17
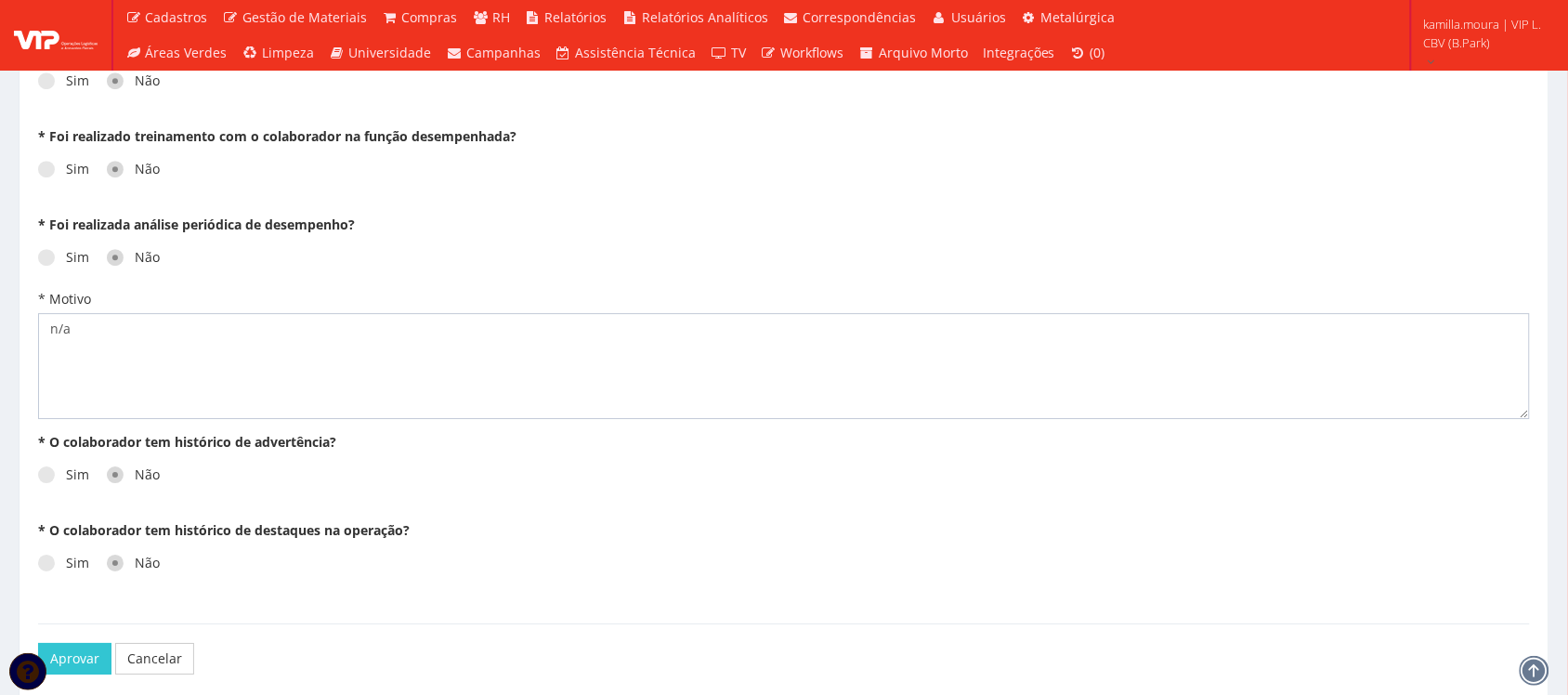
scroll to position [1653, 0]
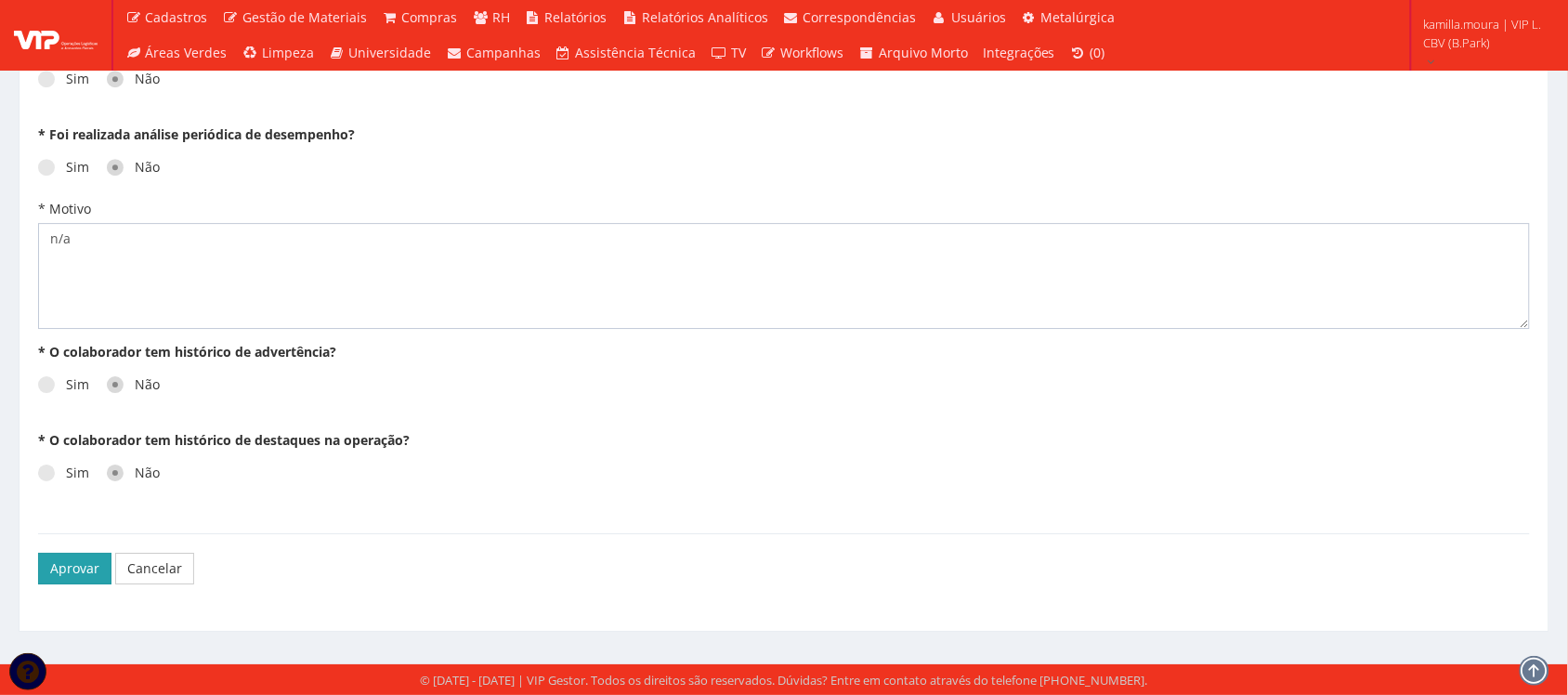
click at [73, 565] on button "Aprovar" at bounding box center [74, 568] width 73 height 32
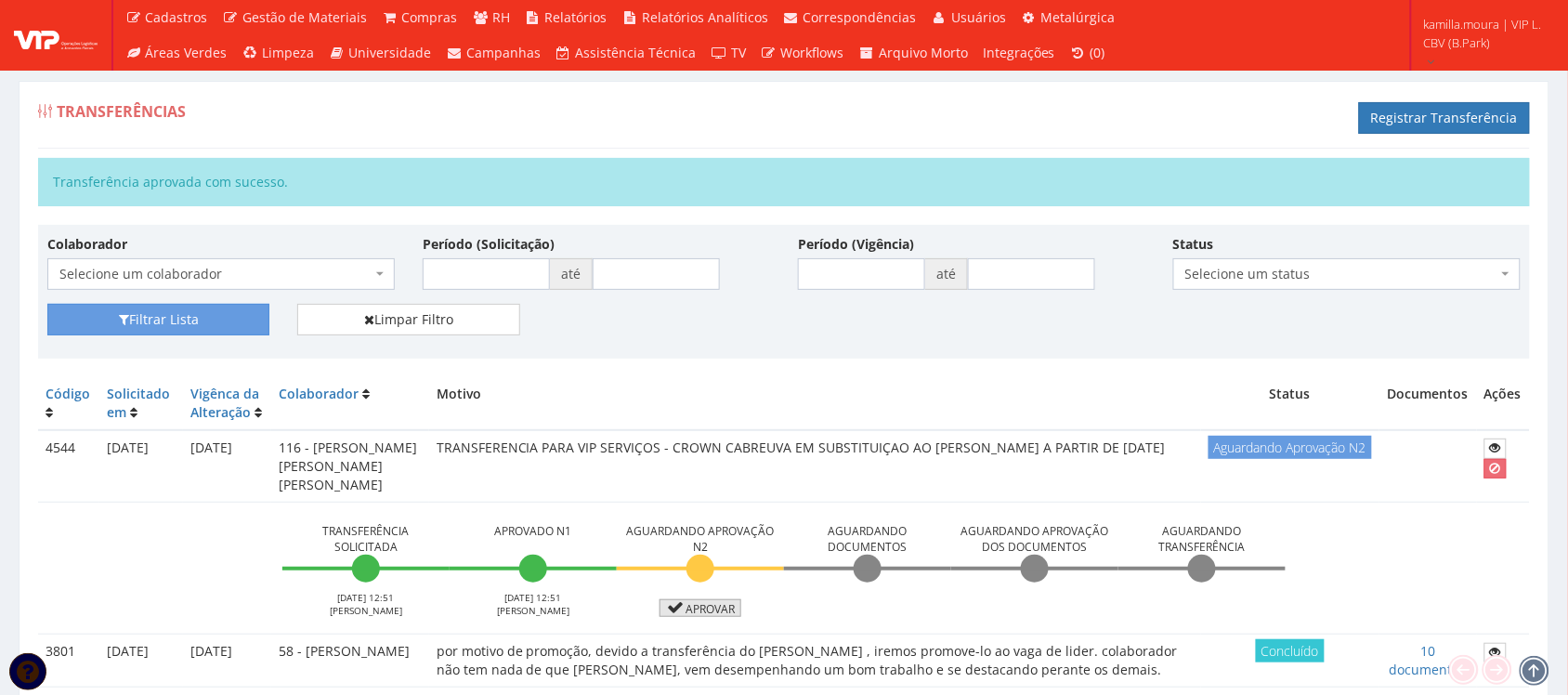
click at [670, 601] on icon at bounding box center [676, 607] width 21 height 13
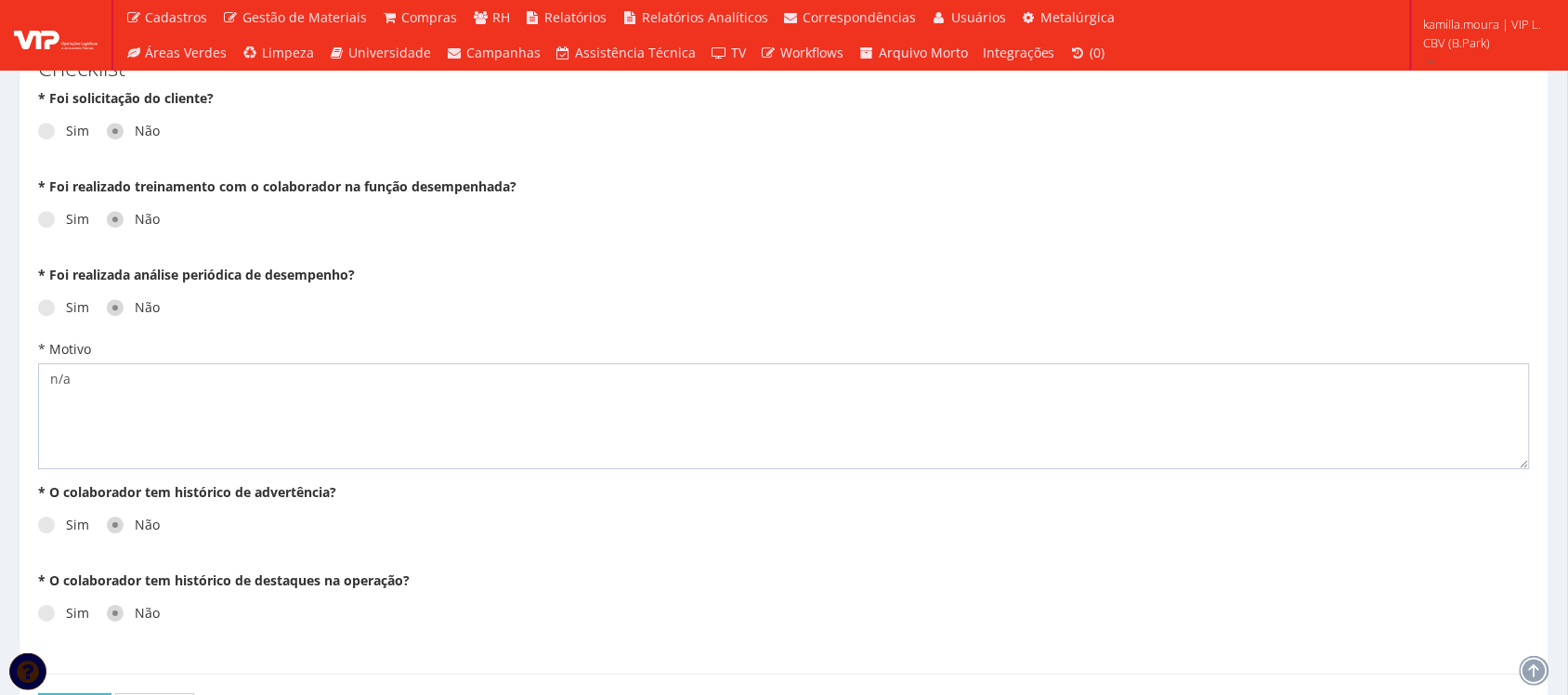
scroll to position [1653, 0]
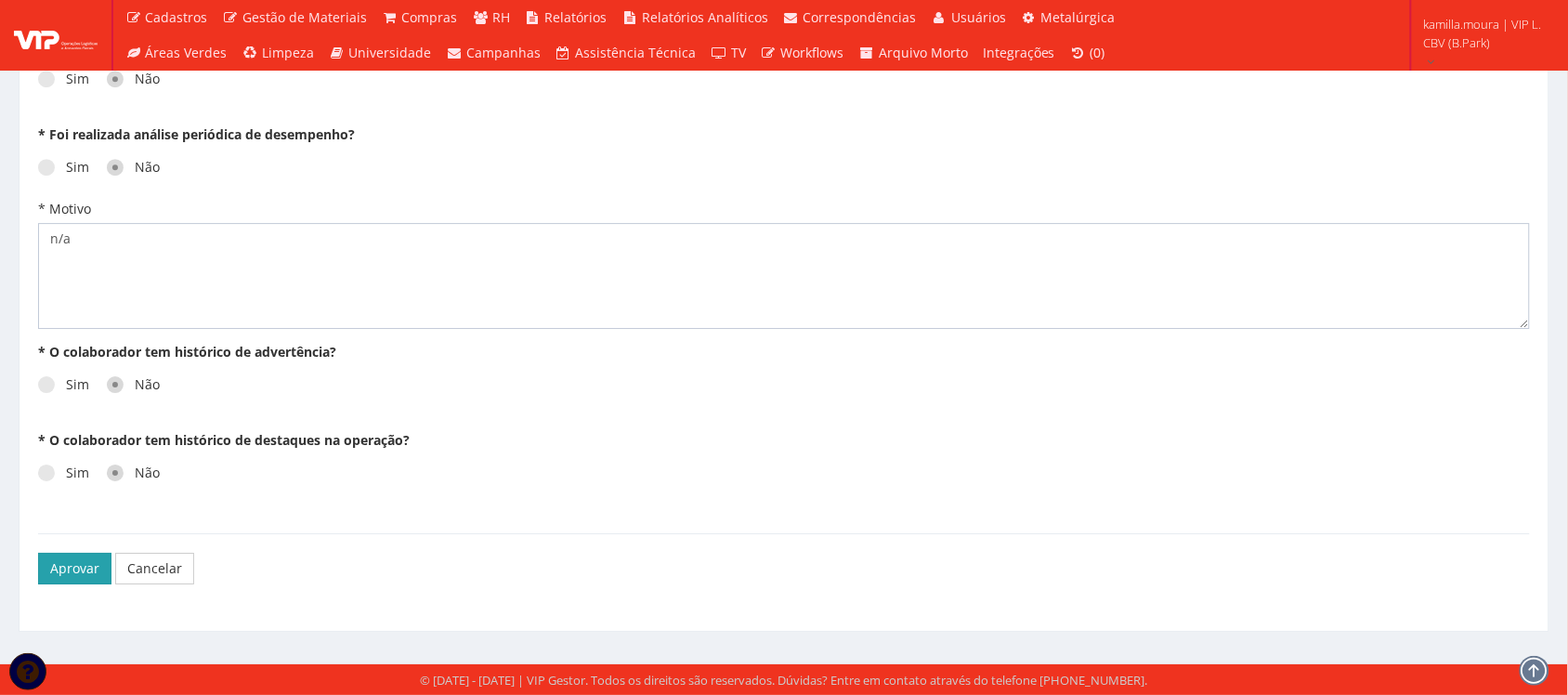
click at [83, 572] on button "Aprovar" at bounding box center [74, 568] width 73 height 32
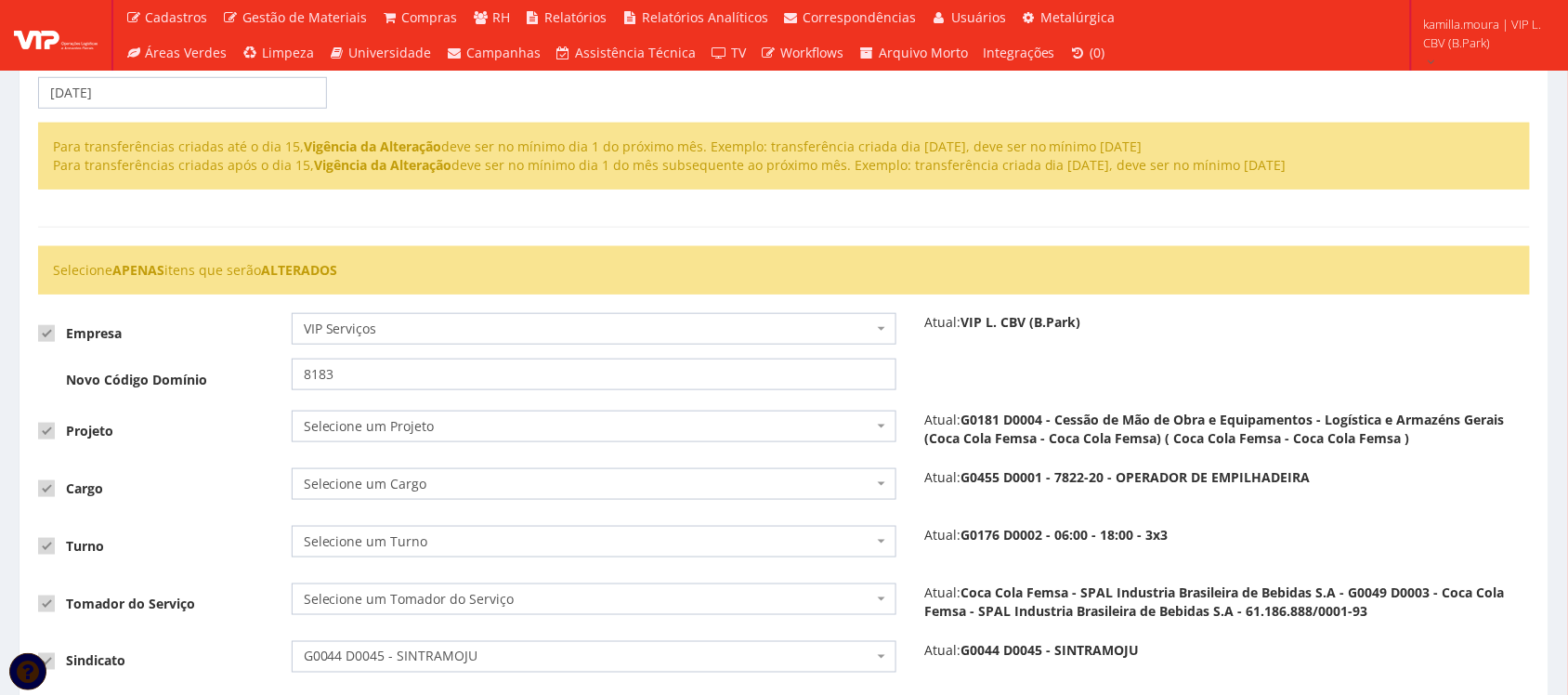
scroll to position [464, 0]
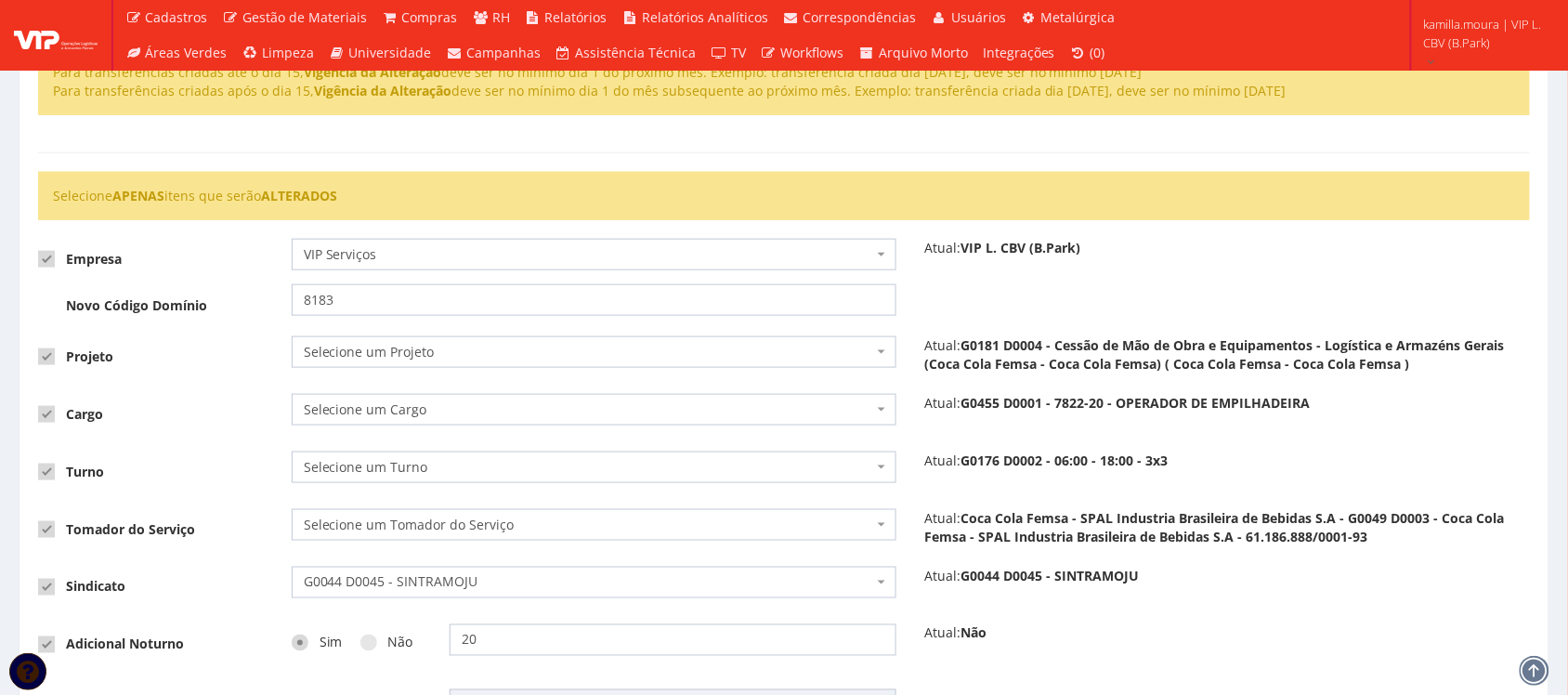
click at [423, 360] on span "Selecione um Projeto" at bounding box center [589, 352] width 570 height 18
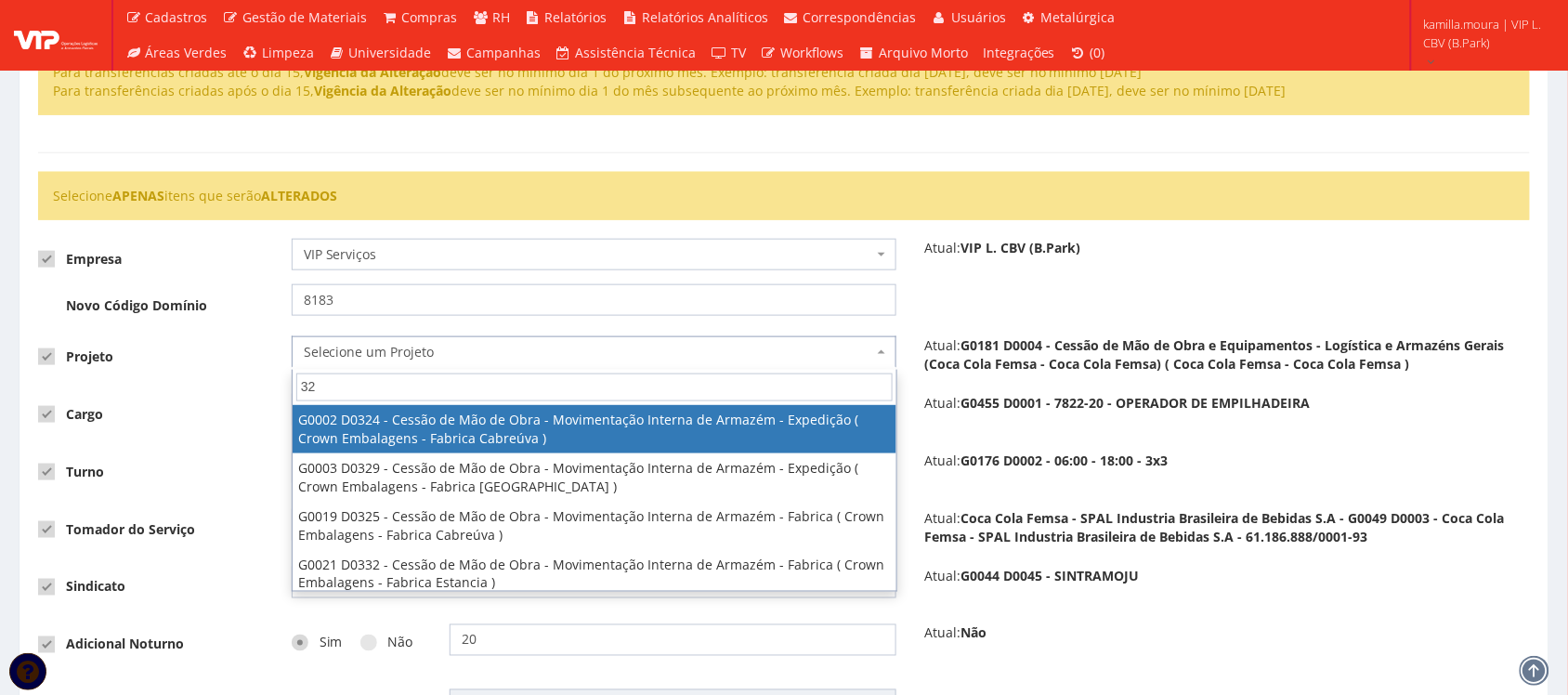
type input "324"
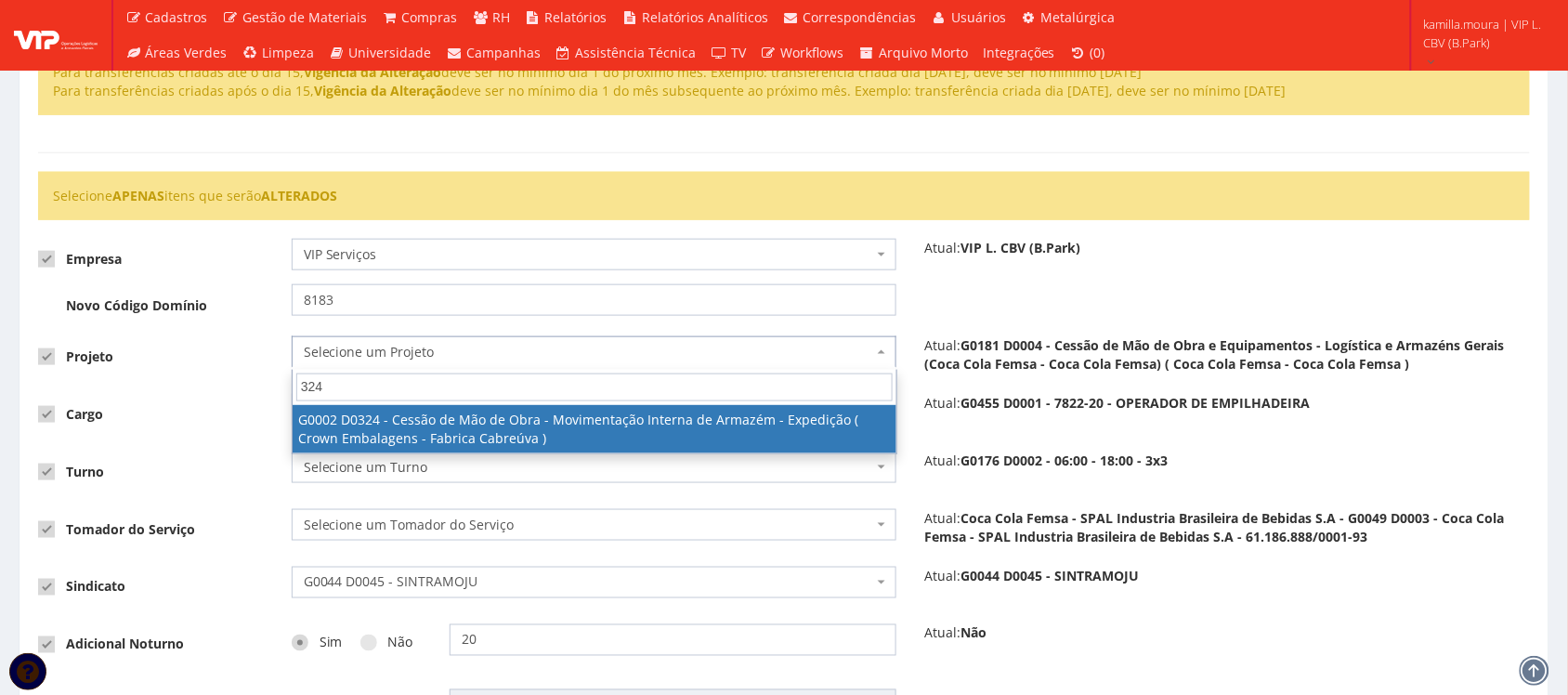
select select "2"
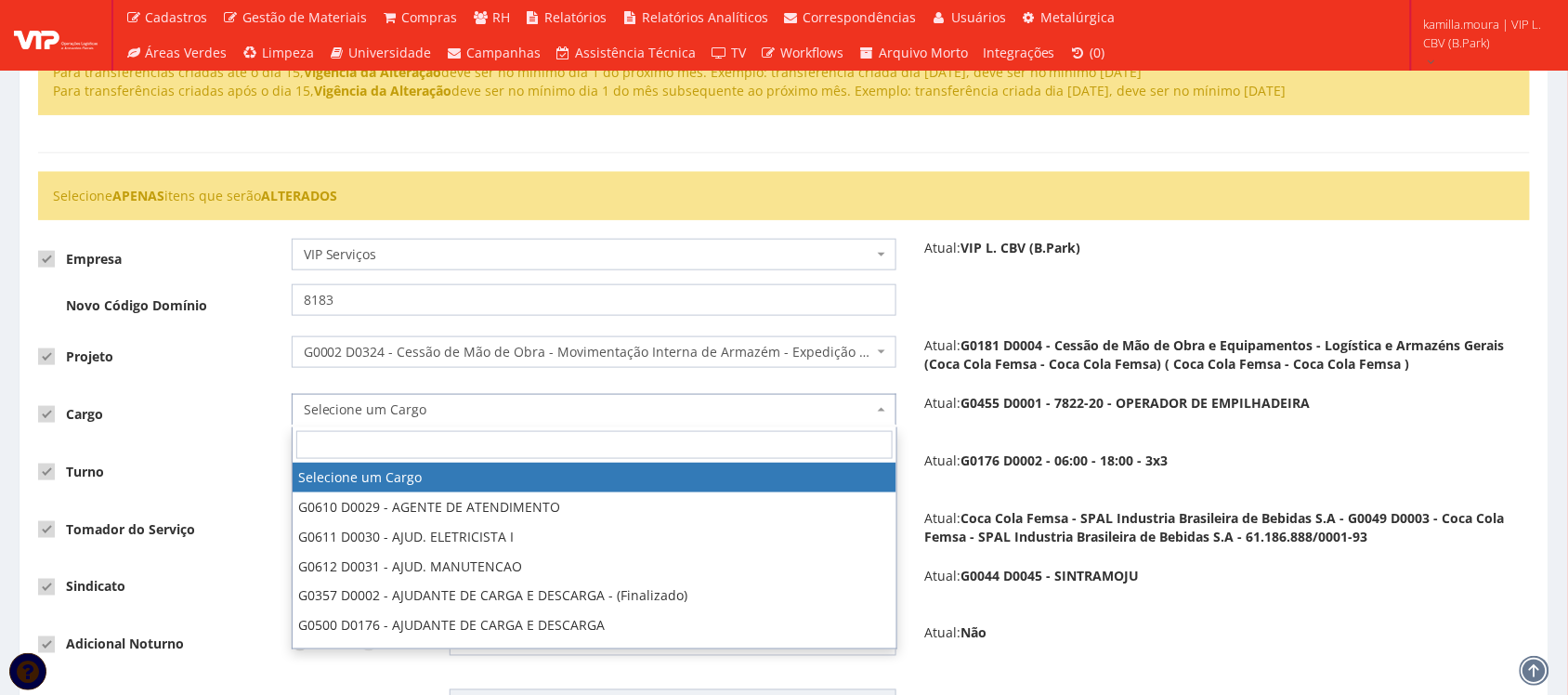
click at [396, 419] on span "Selecione um Cargo" at bounding box center [589, 409] width 570 height 18
type input "200"
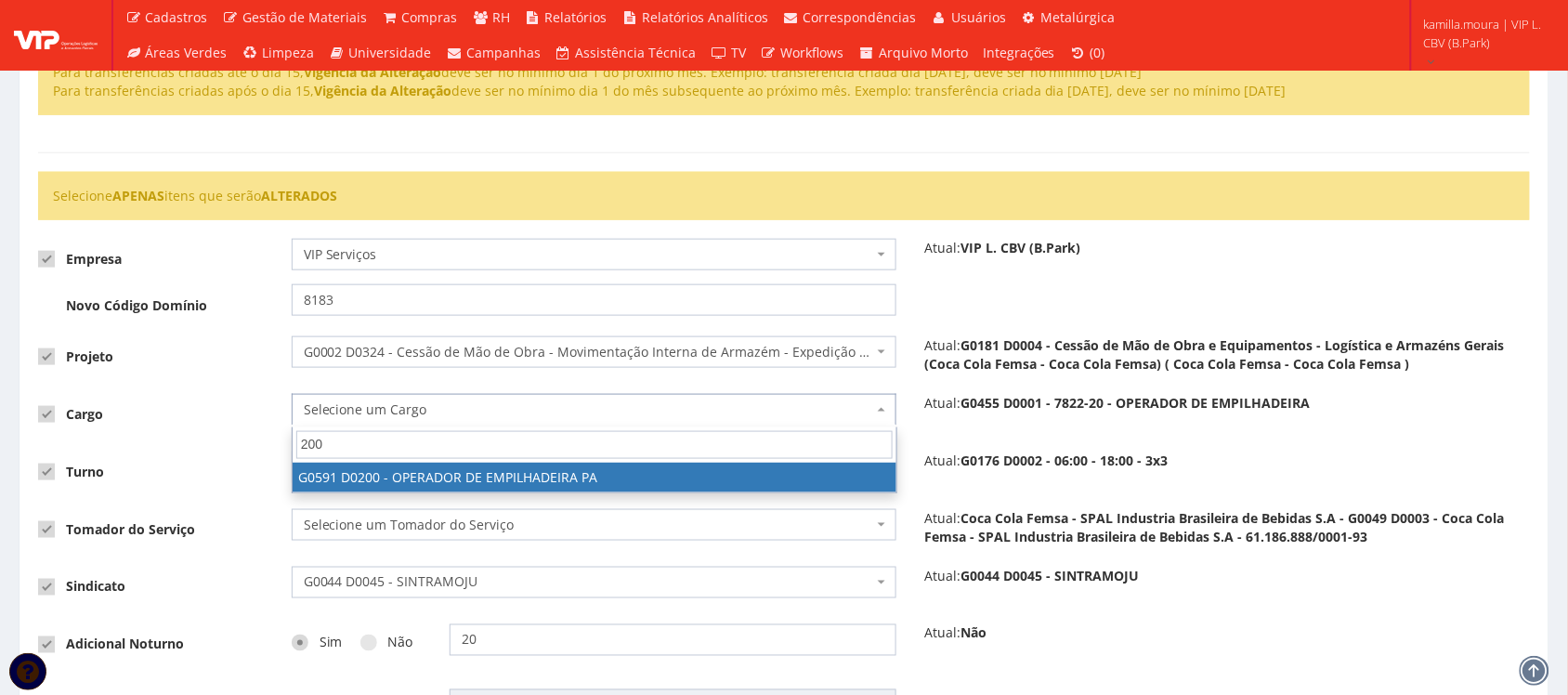
select select "591"
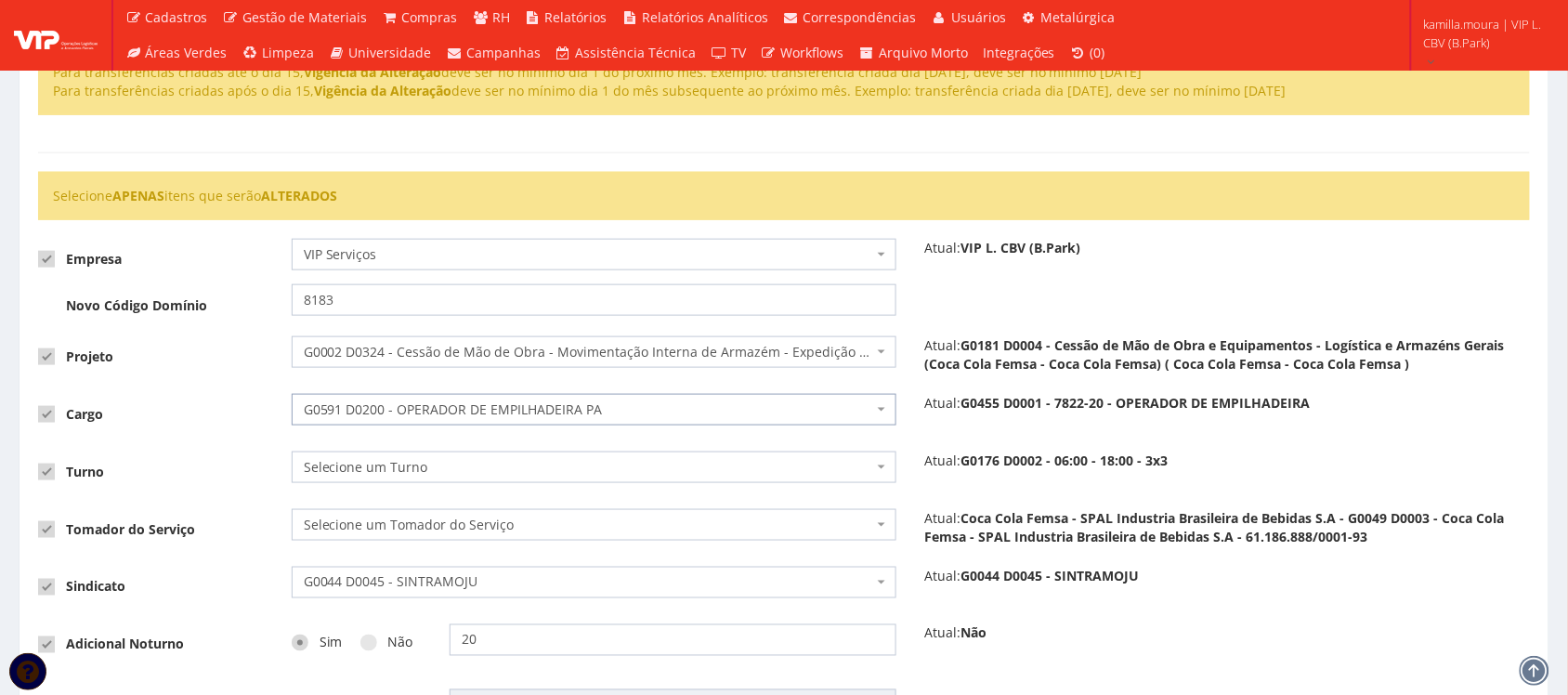
click at [376, 465] on span "Selecione um Turno" at bounding box center [589, 467] width 570 height 18
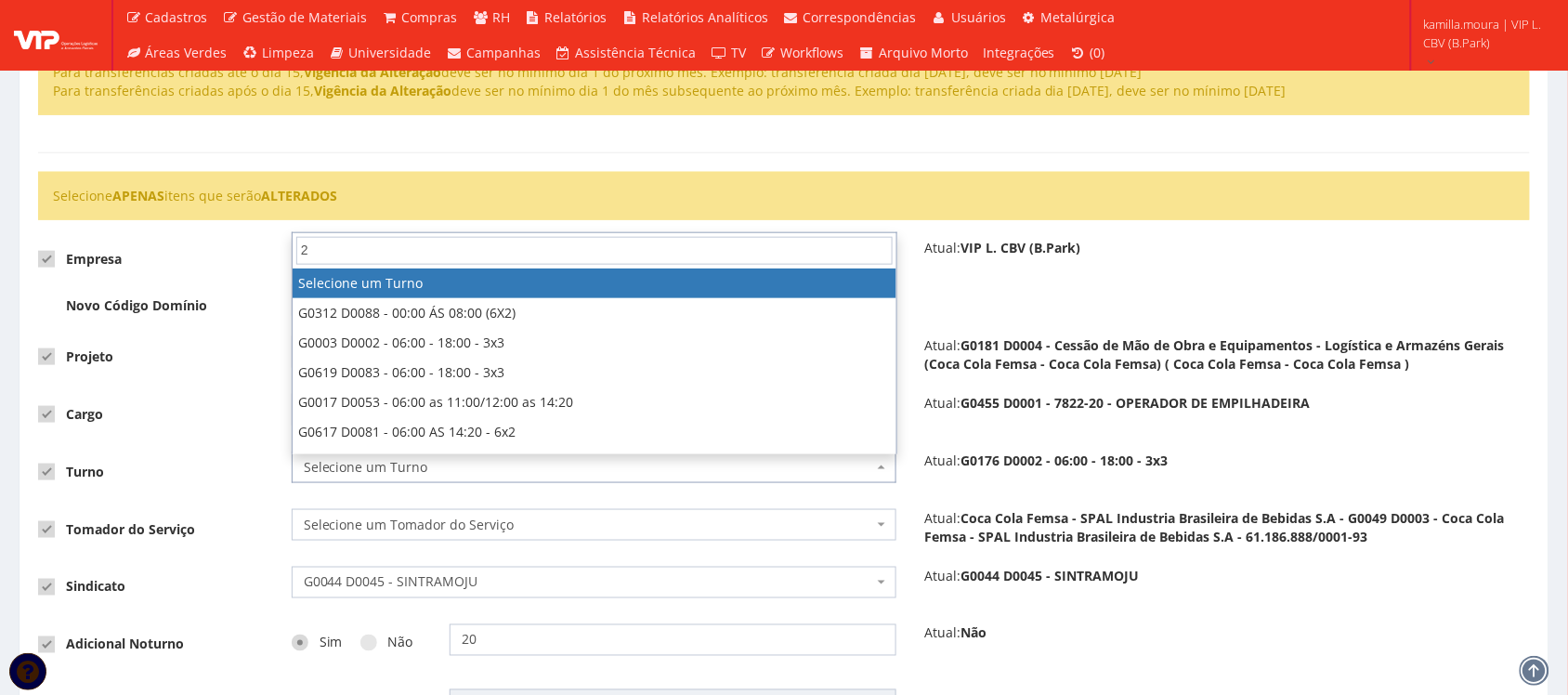
type input "24"
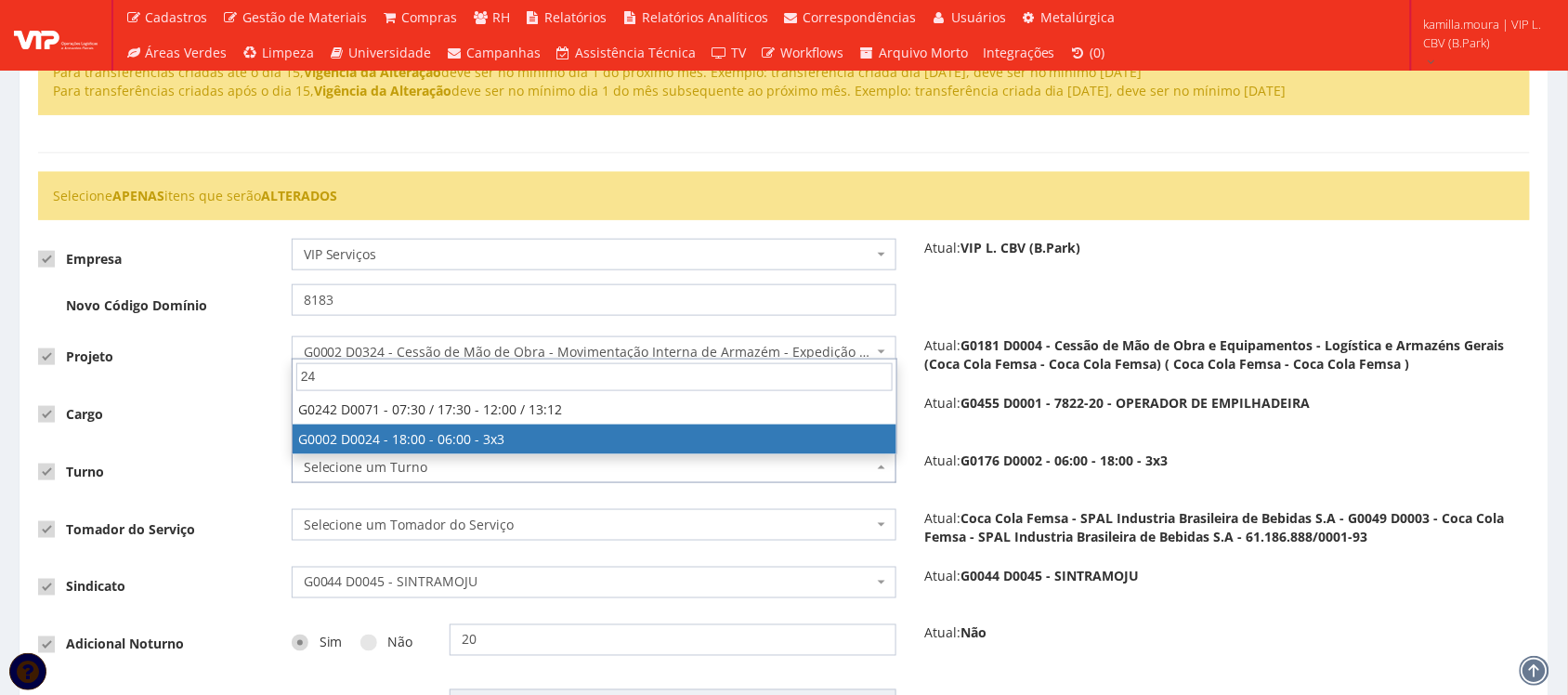
select select "2"
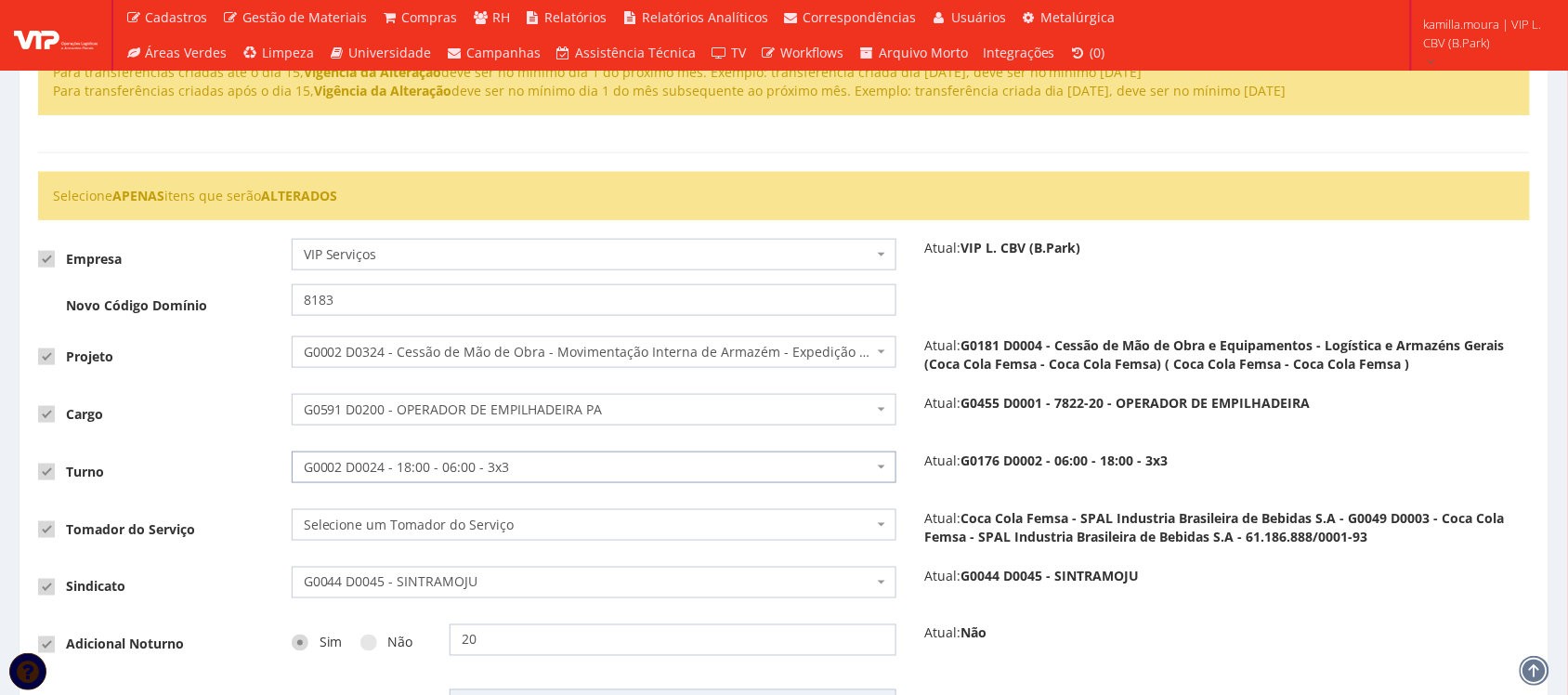
click at [366, 528] on span "Selecione um Tomador do Serviço" at bounding box center [589, 524] width 570 height 18
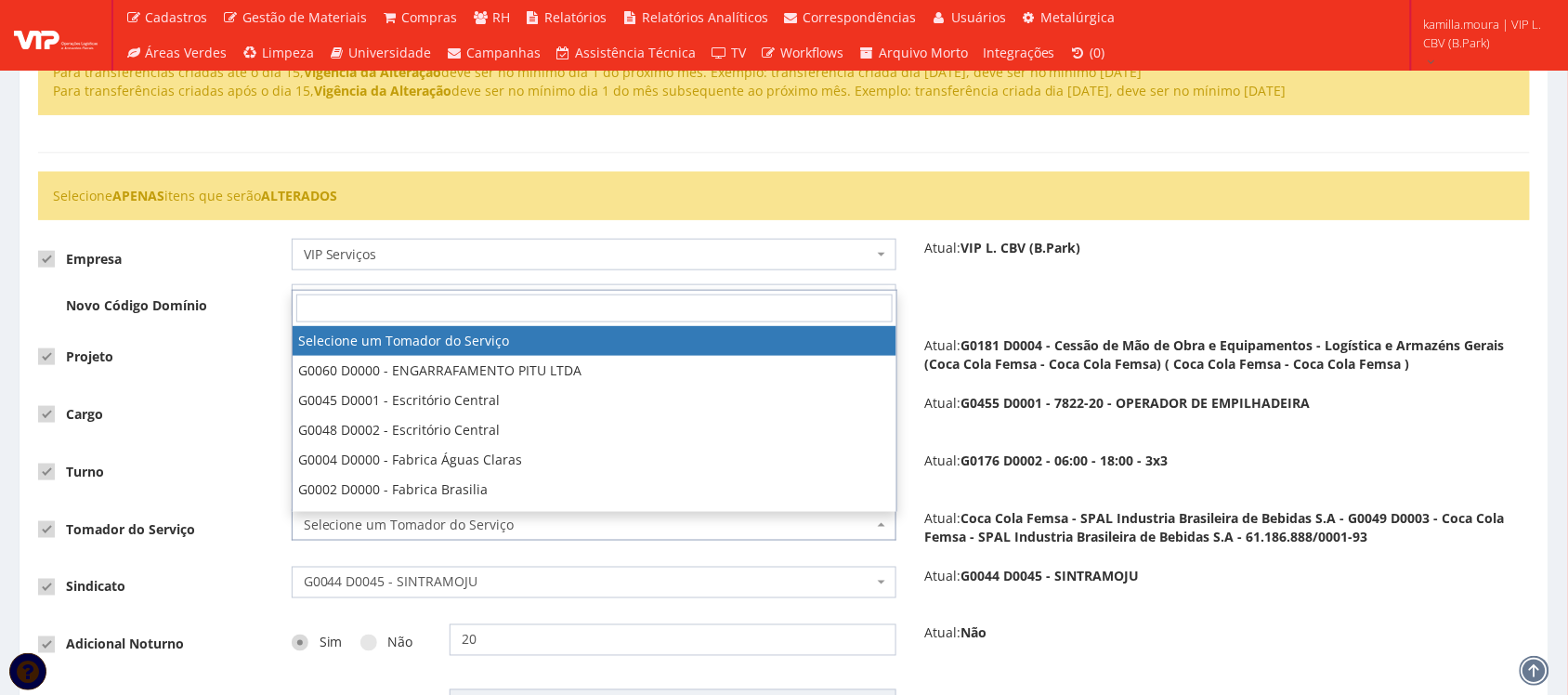
type input "5"
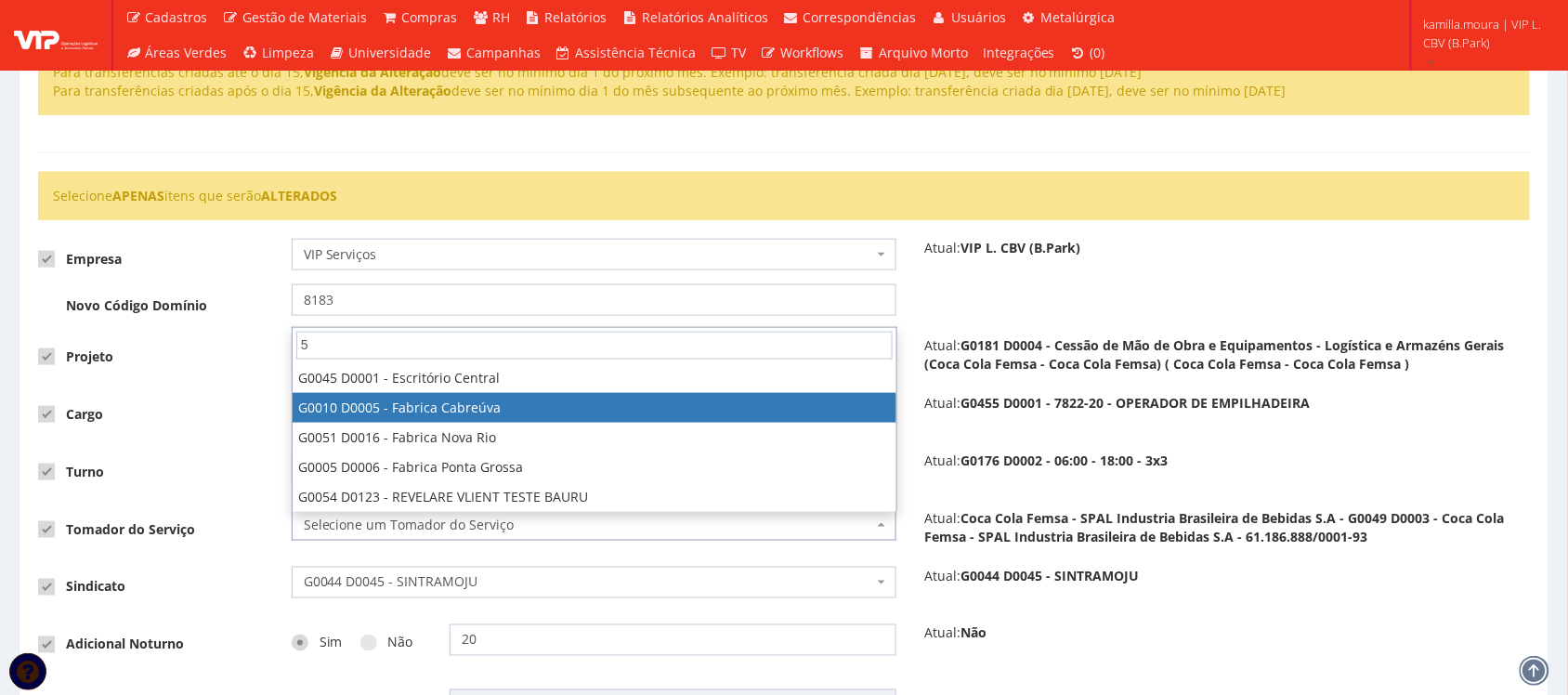
select select "10"
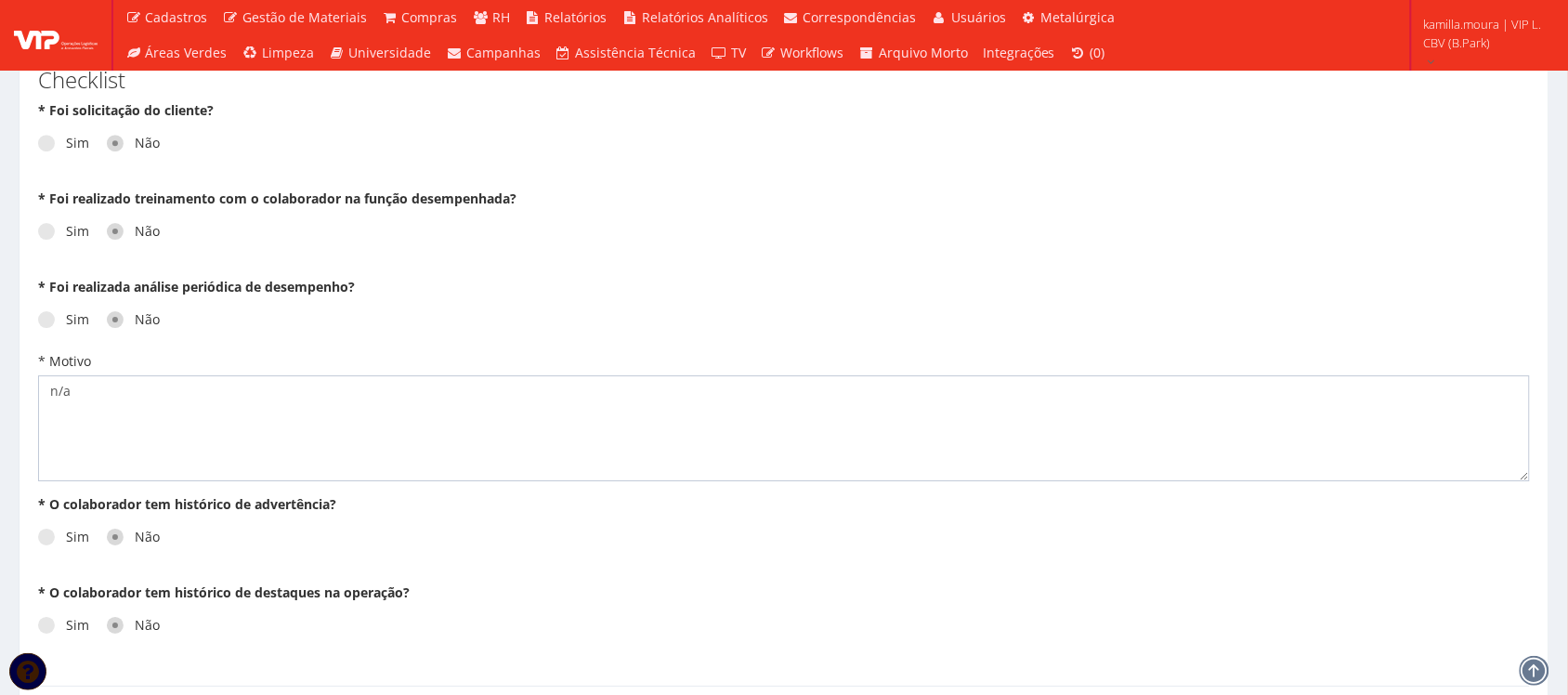
scroll to position [1776, 0]
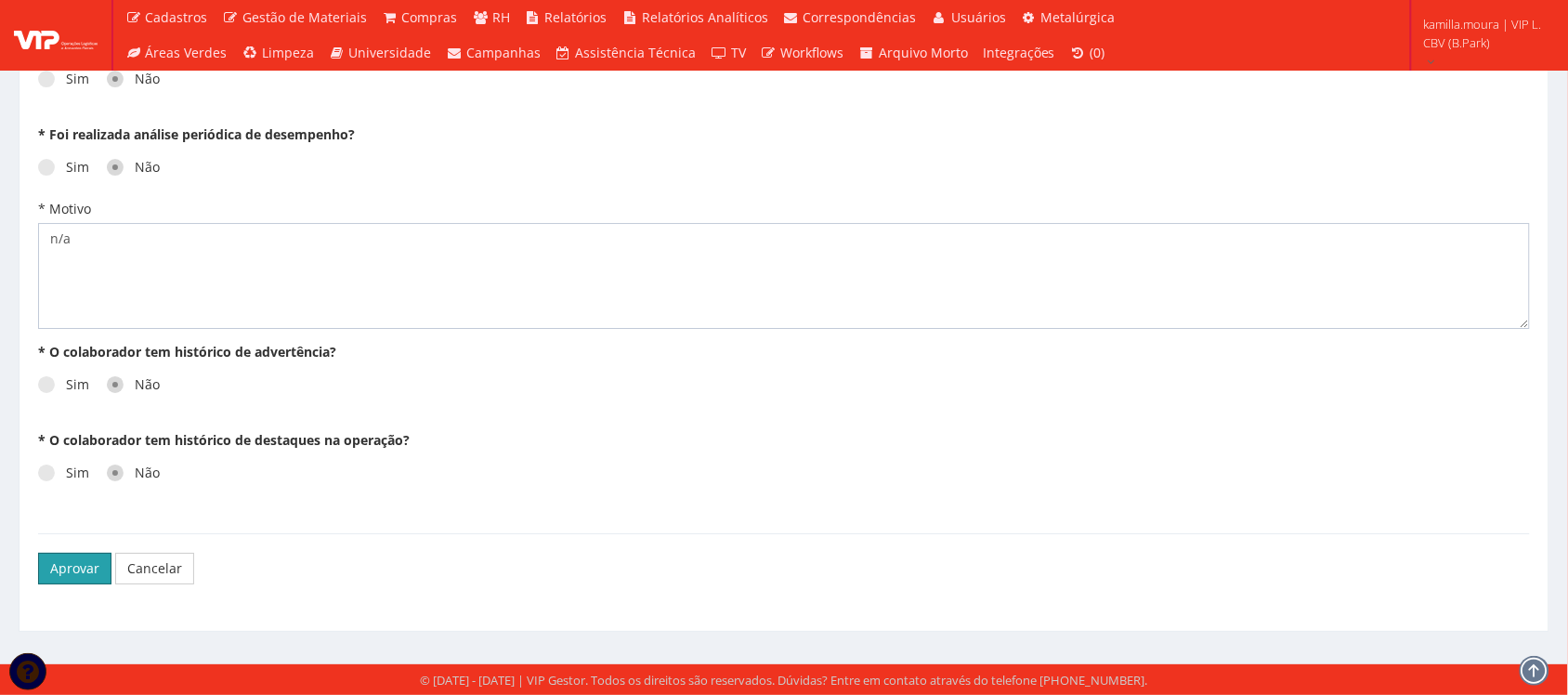
click at [70, 564] on button "Aprovar" at bounding box center [74, 568] width 73 height 32
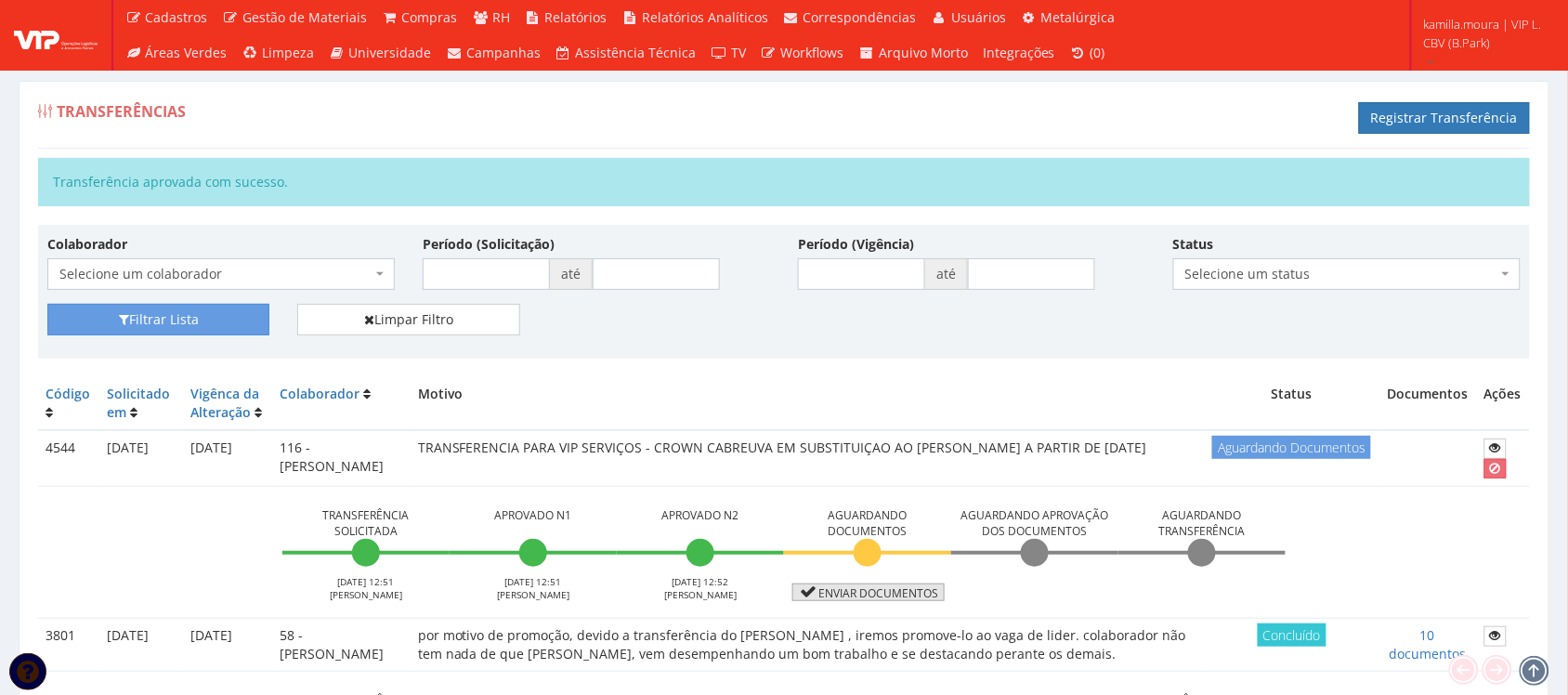
click at [873, 594] on link "Enviar documentos" at bounding box center [868, 592] width 153 height 17
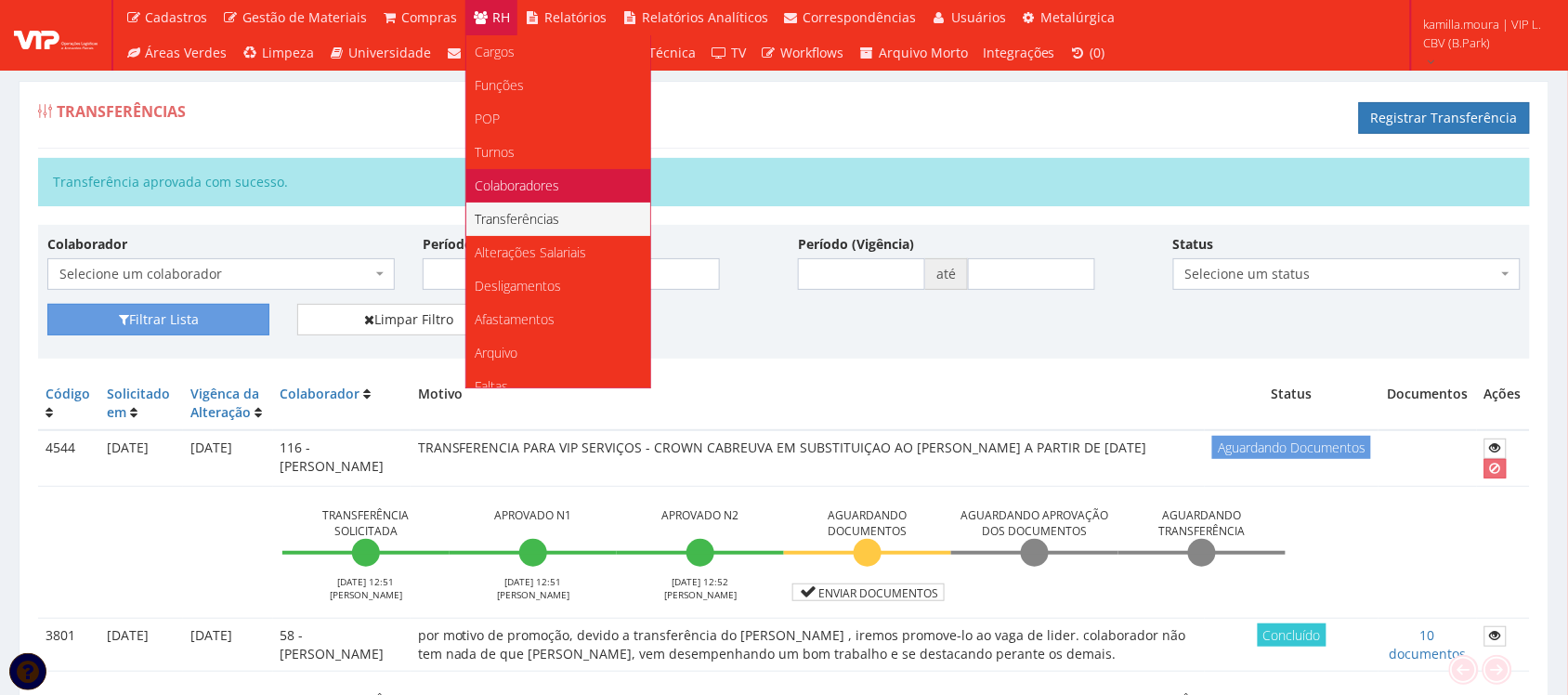
click at [546, 179] on span "Colaboradores" at bounding box center [517, 186] width 84 height 17
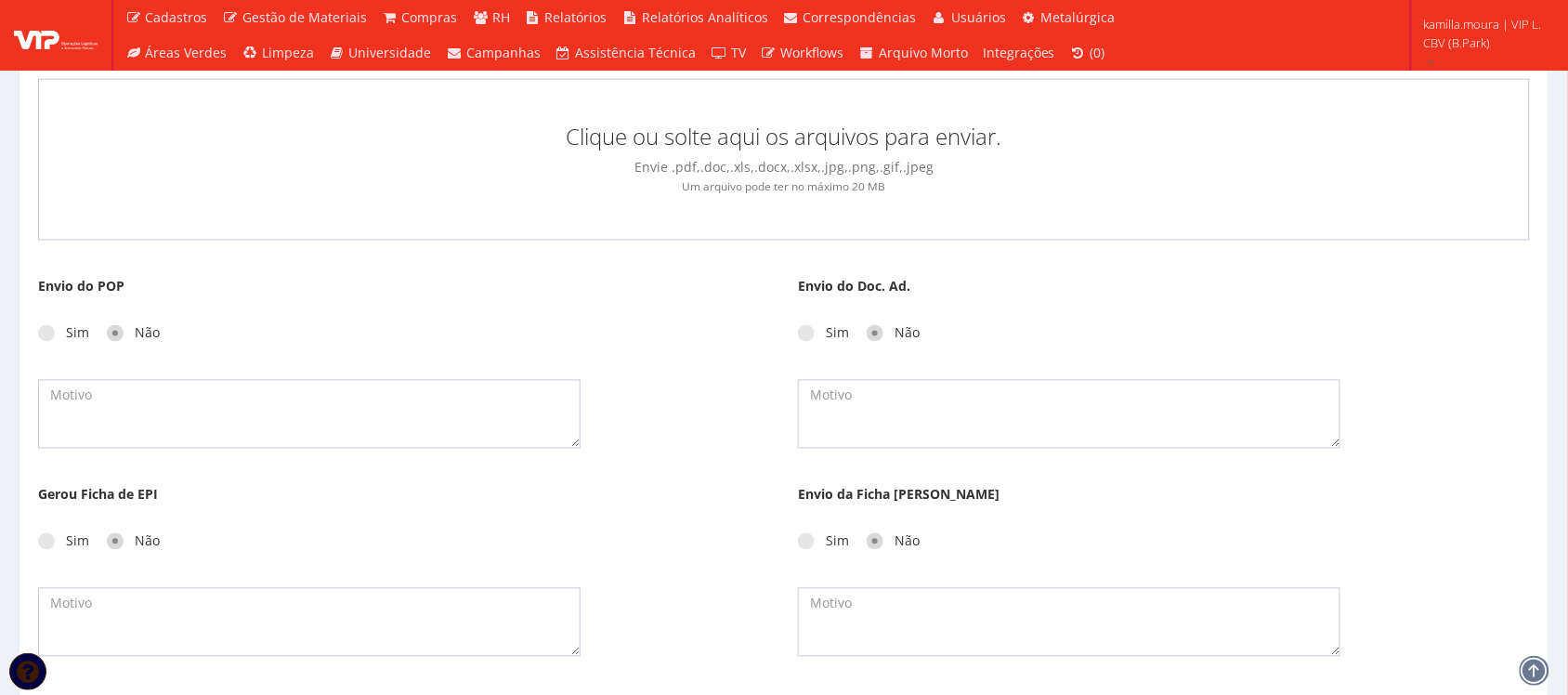
scroll to position [365, 0]
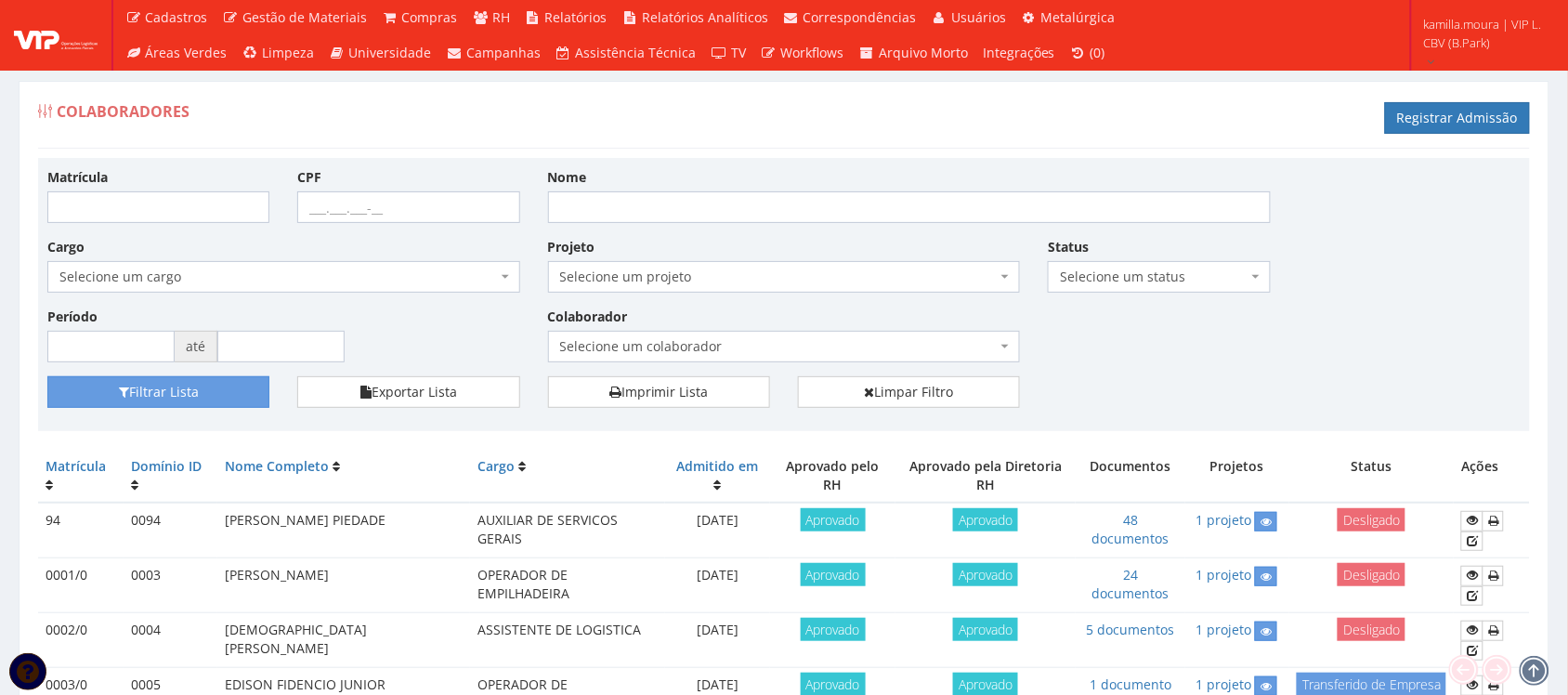
click at [648, 345] on span "Selecione um colaborador" at bounding box center [778, 346] width 437 height 18
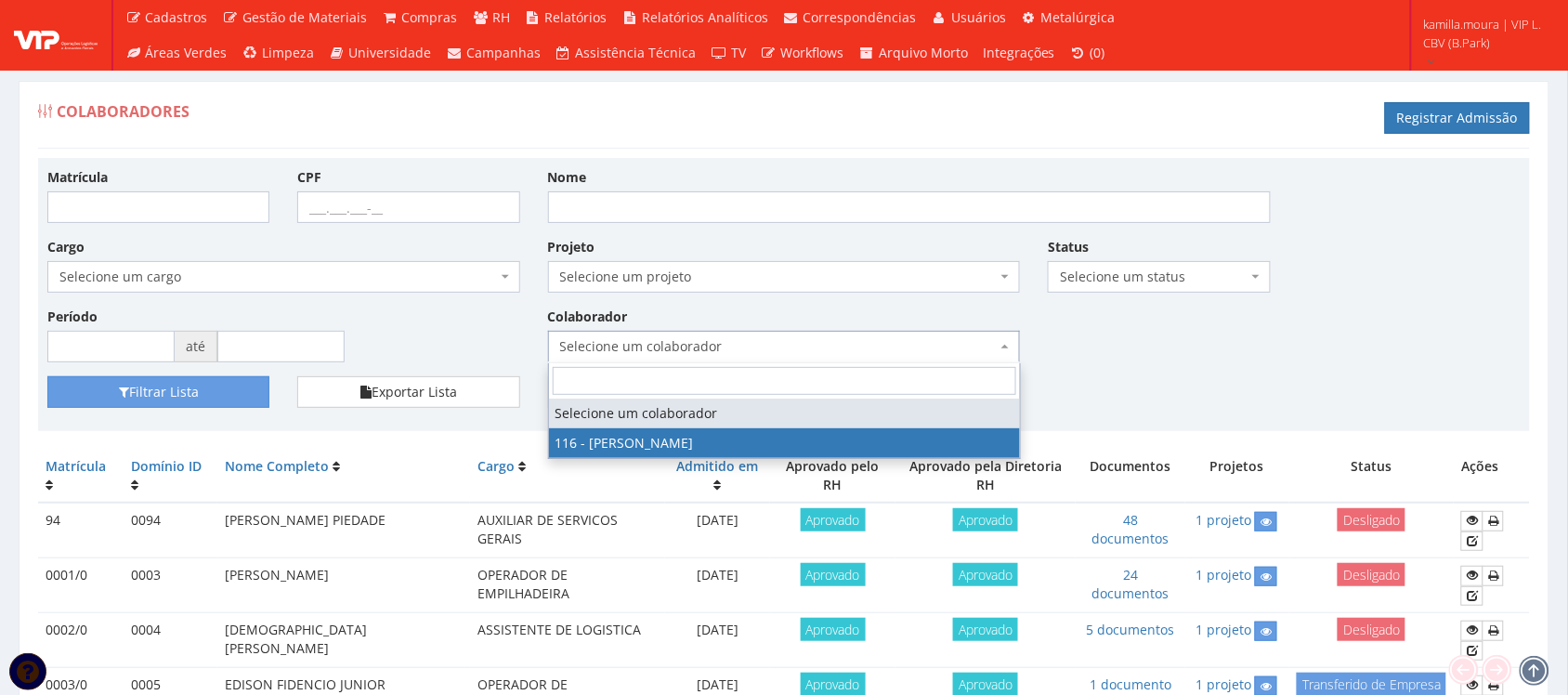
select select "3973"
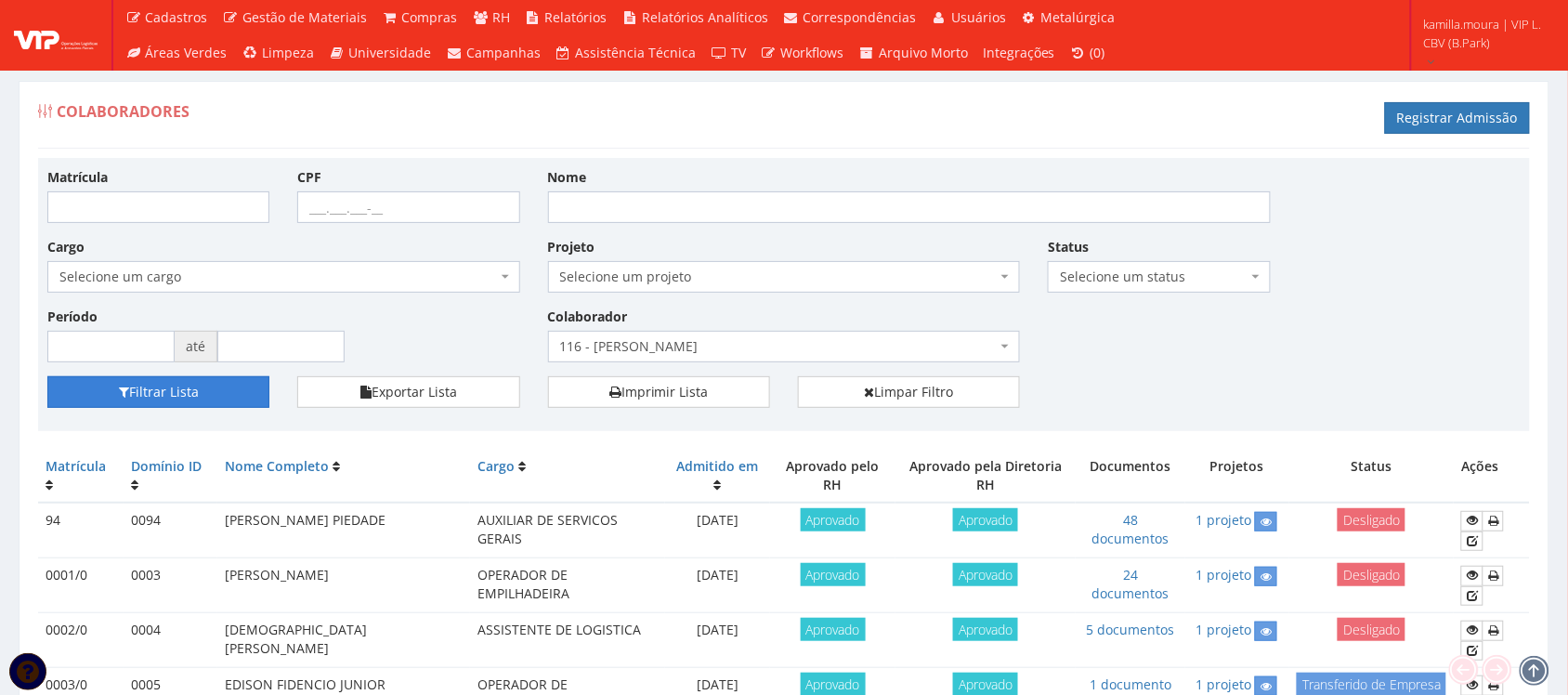
click at [162, 390] on button "Filtrar Lista" at bounding box center [159, 391] width 222 height 32
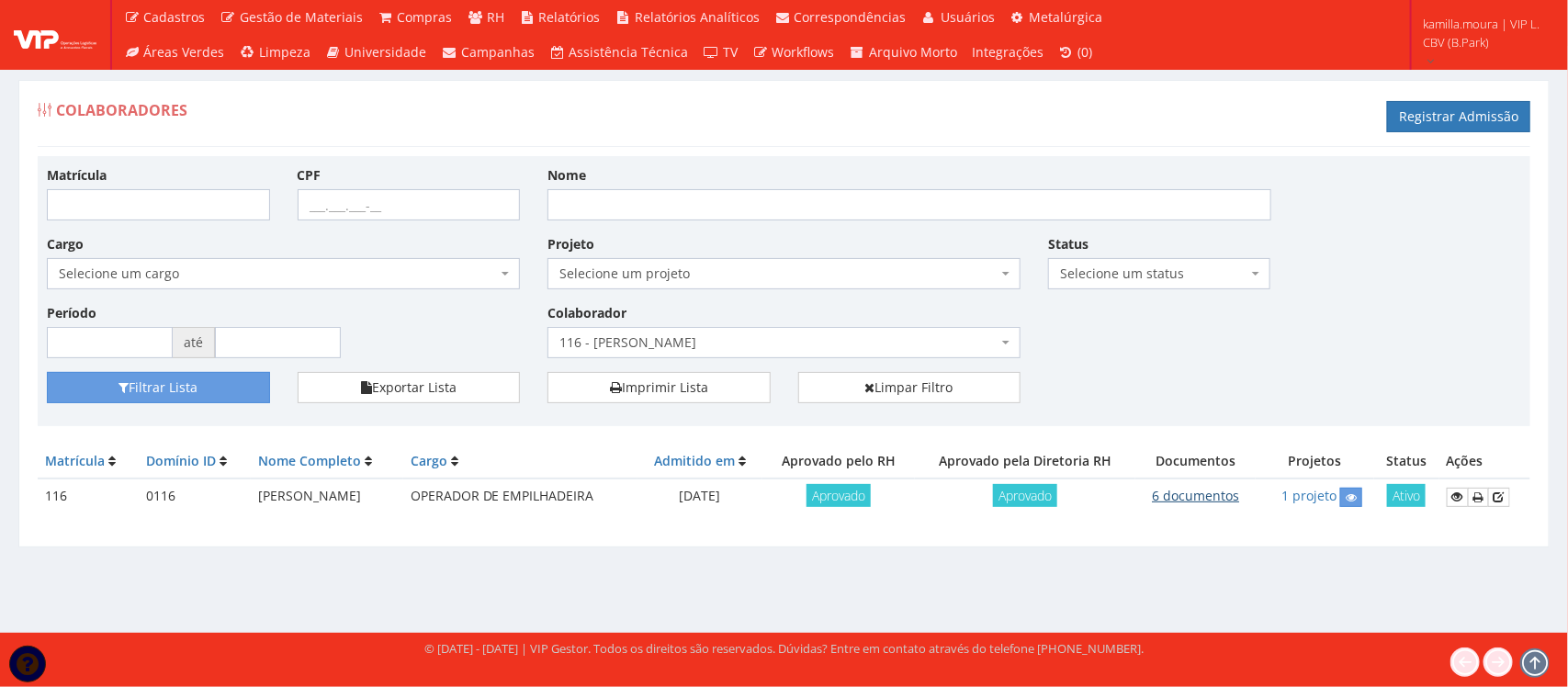
click at [1200, 498] on link "6 documentos" at bounding box center [1195, 495] width 87 height 17
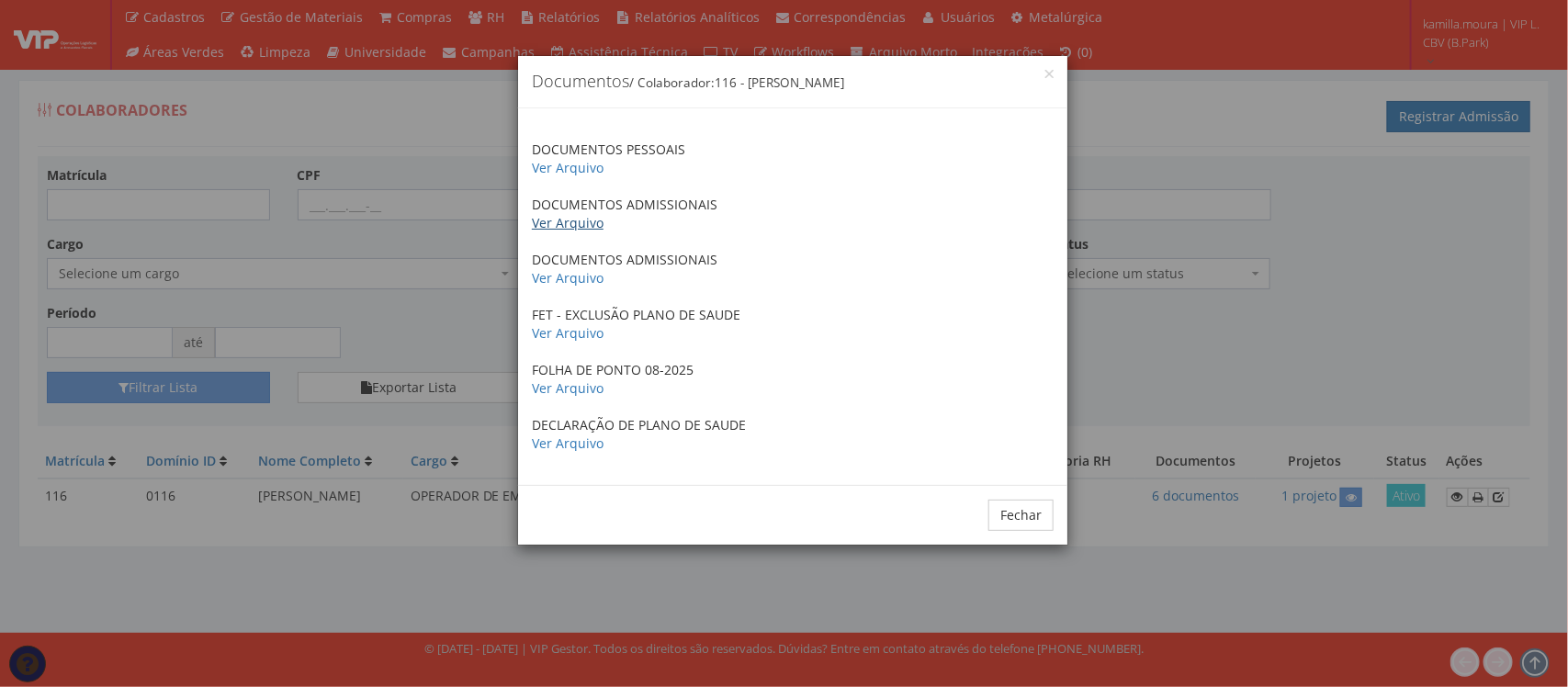
click at [574, 222] on link "Ver Arquivo" at bounding box center [567, 223] width 72 height 17
click at [1026, 517] on button "Fechar" at bounding box center [1021, 515] width 65 height 32
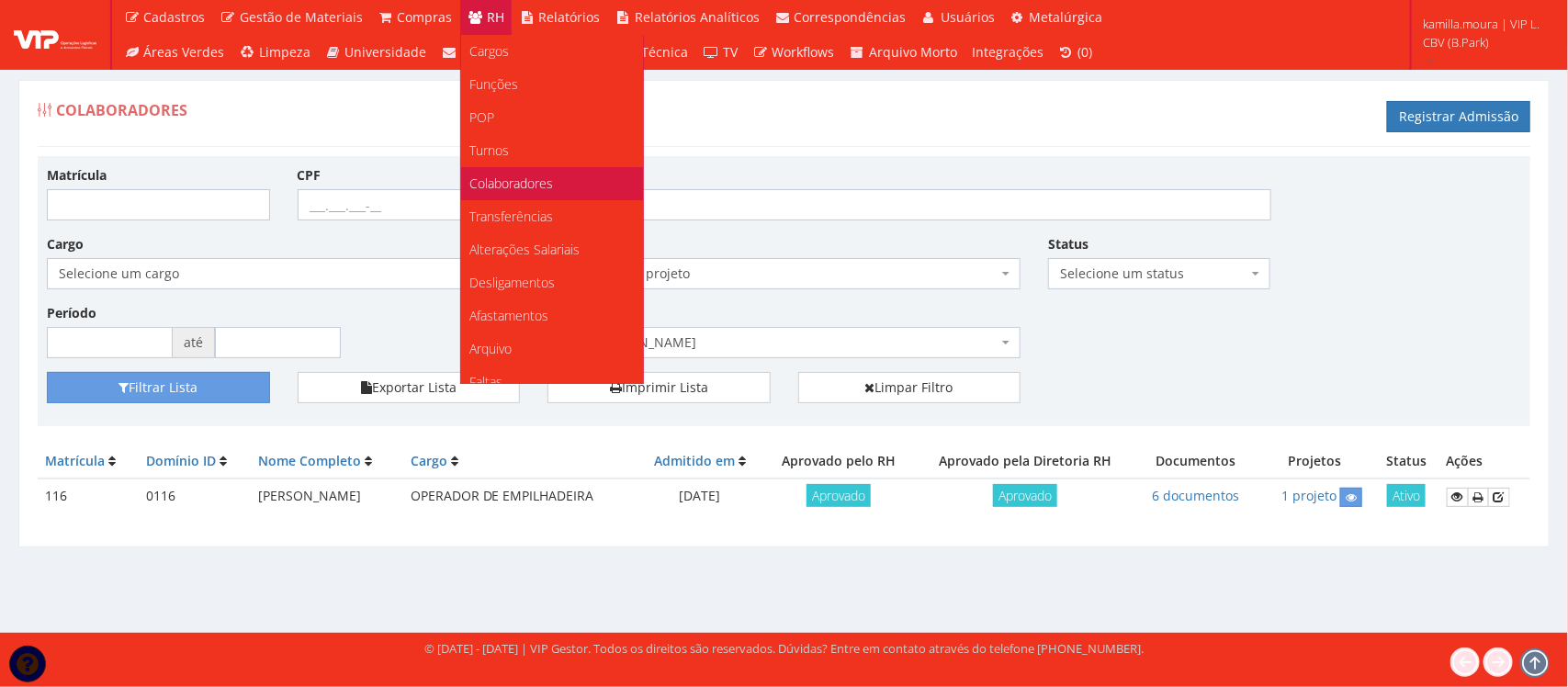
click at [567, 181] on link "Colaboradores" at bounding box center [552, 183] width 182 height 33
